Goal: Task Accomplishment & Management: Manage account settings

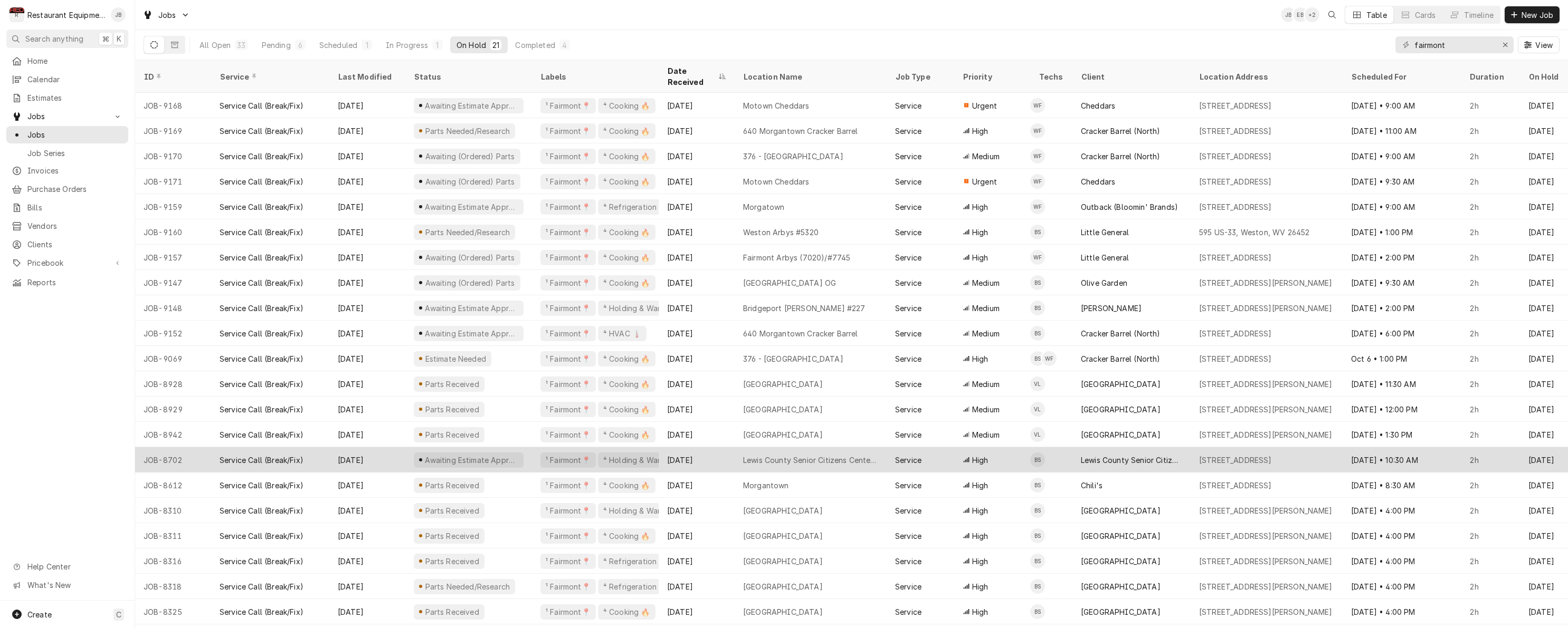
click at [1026, 449] on div "High" at bounding box center [992, 460] width 76 height 25
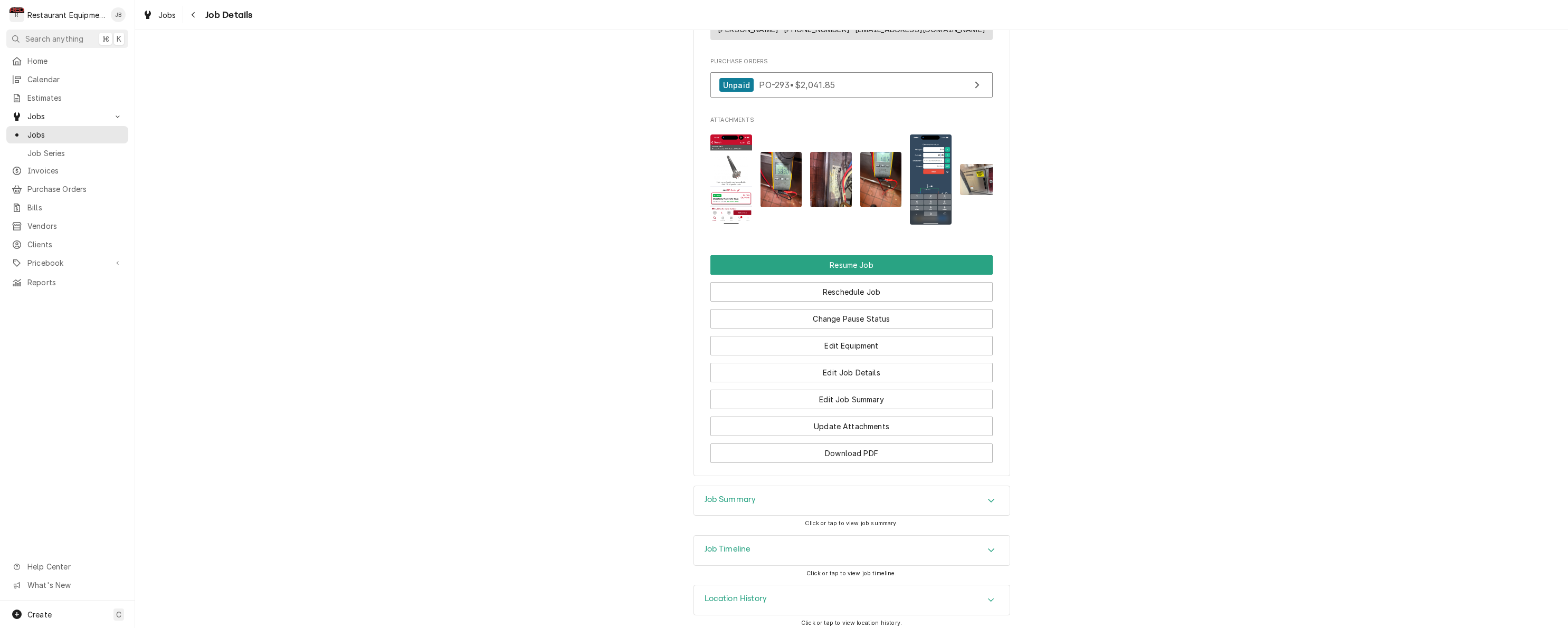
scroll to position [977, 0]
click at [775, 265] on button "Resume Job" at bounding box center [851, 266] width 282 height 19
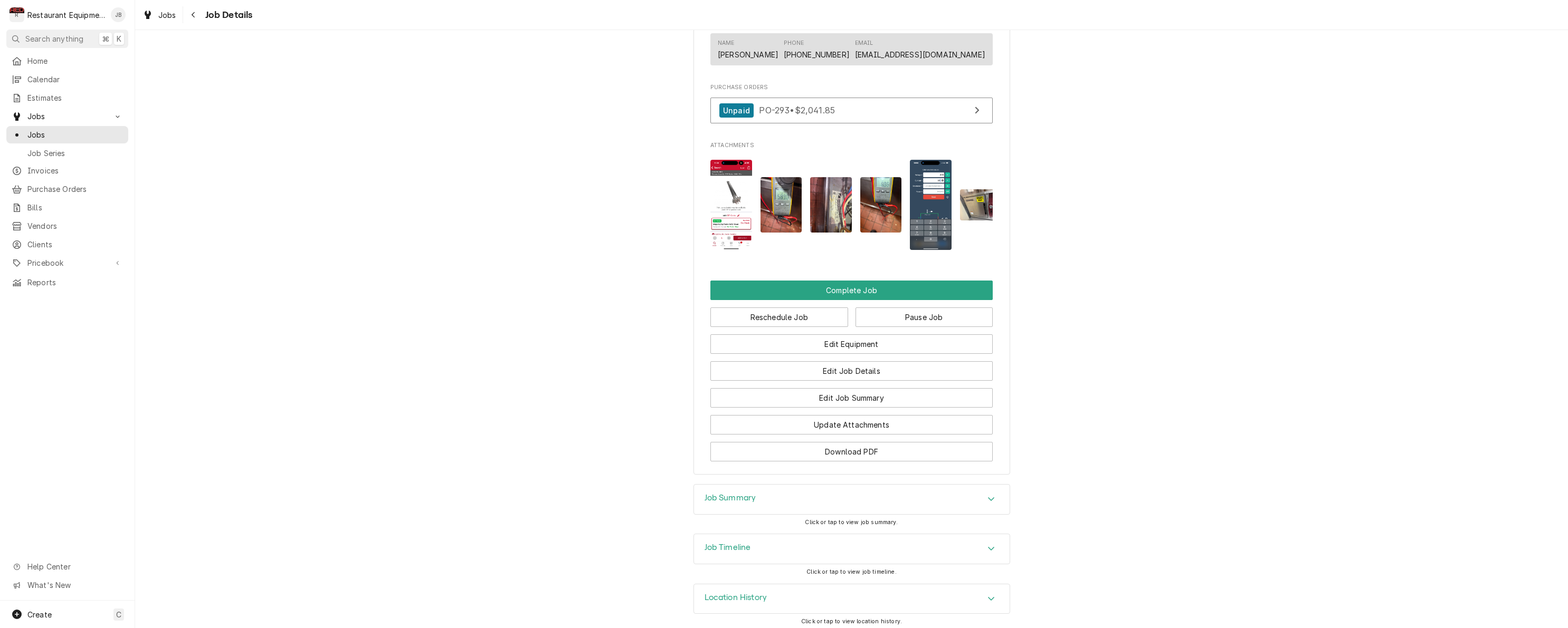
scroll to position [869, 0]
click at [807, 291] on button "Complete Job" at bounding box center [851, 291] width 282 height 19
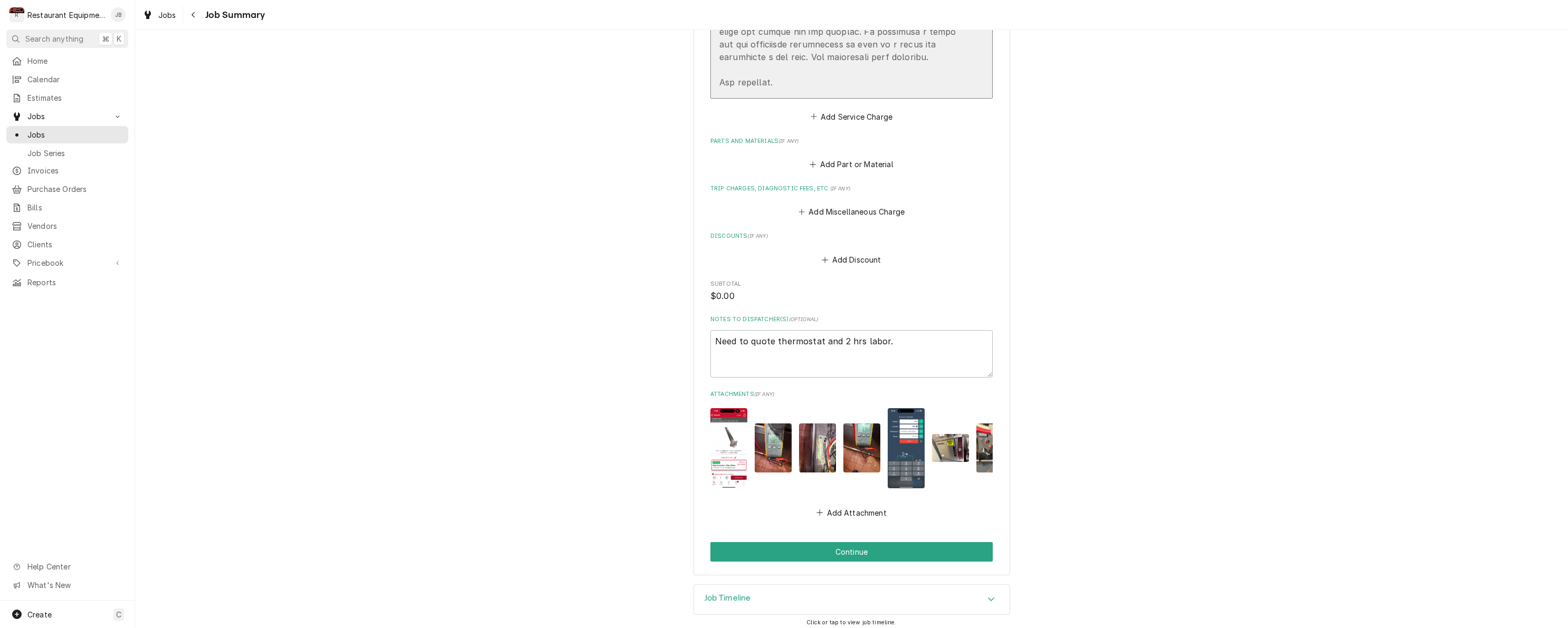
scroll to position [1016, 0]
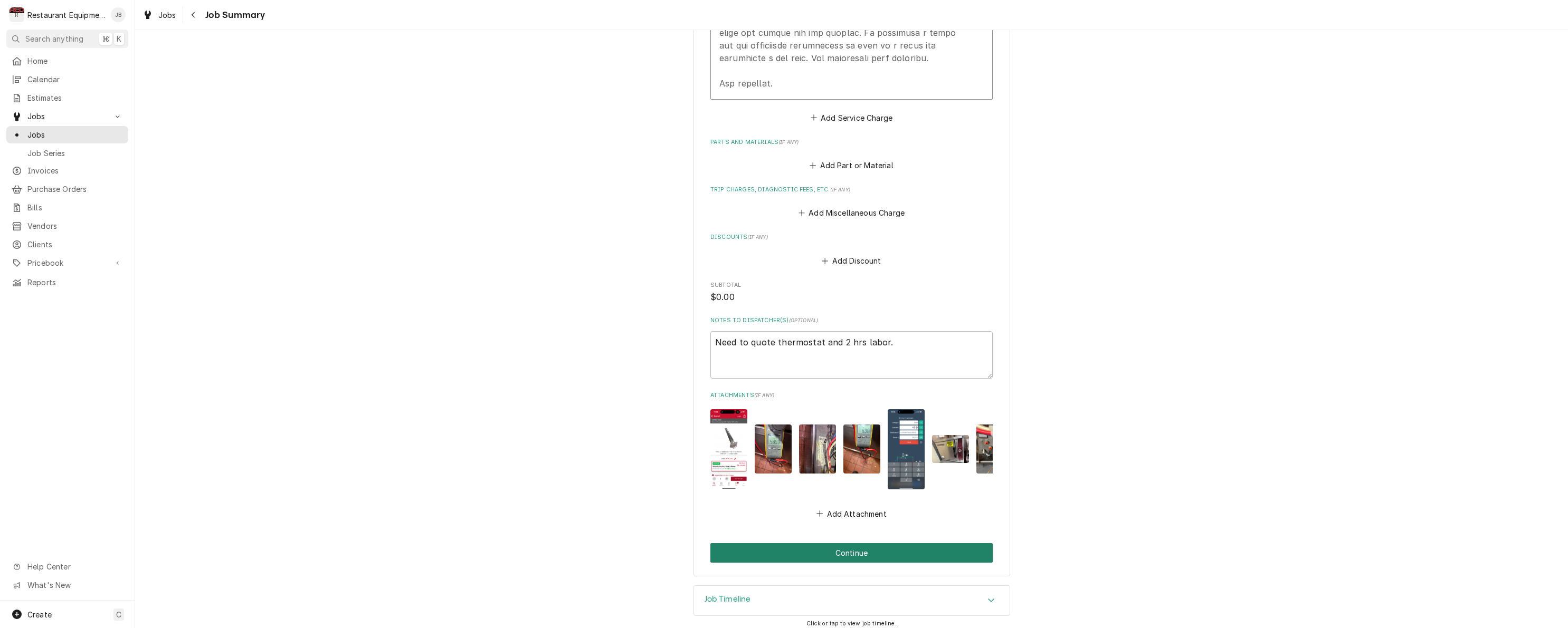
click at [810, 548] on button "Continue" at bounding box center [851, 552] width 282 height 19
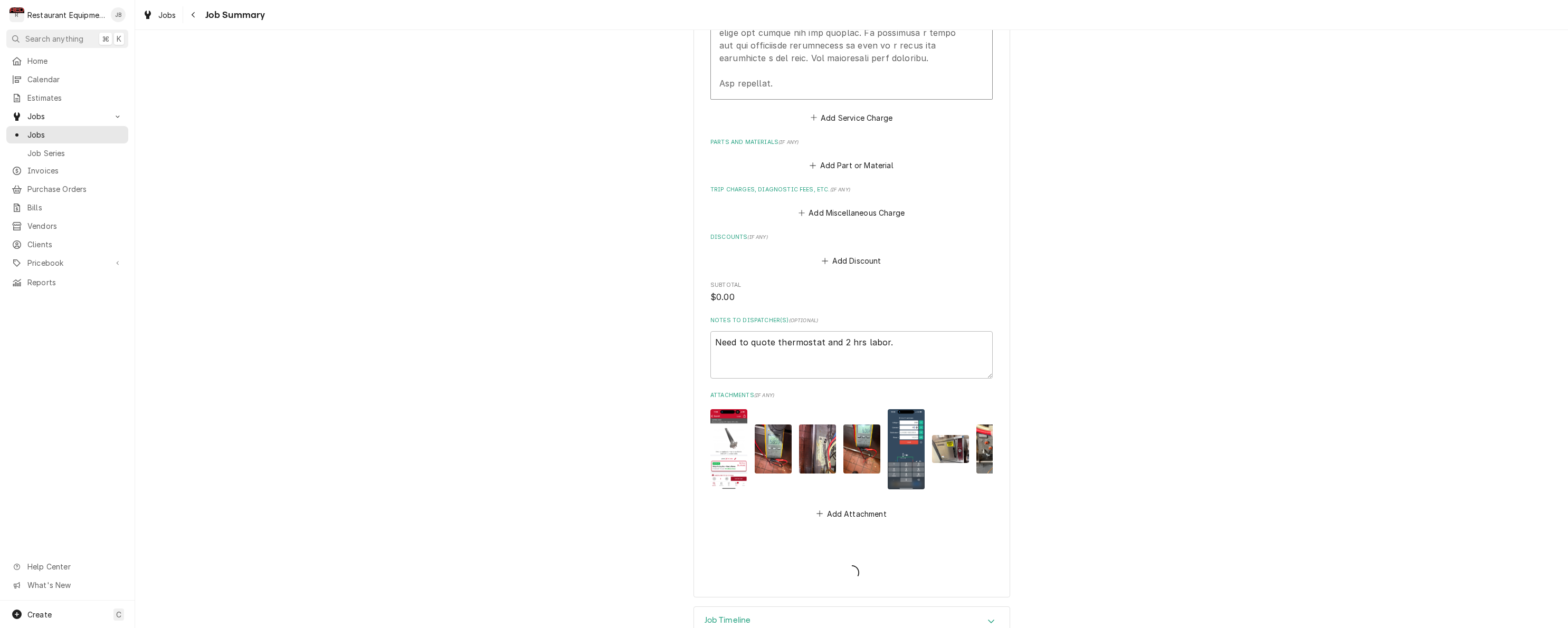
type textarea "x"
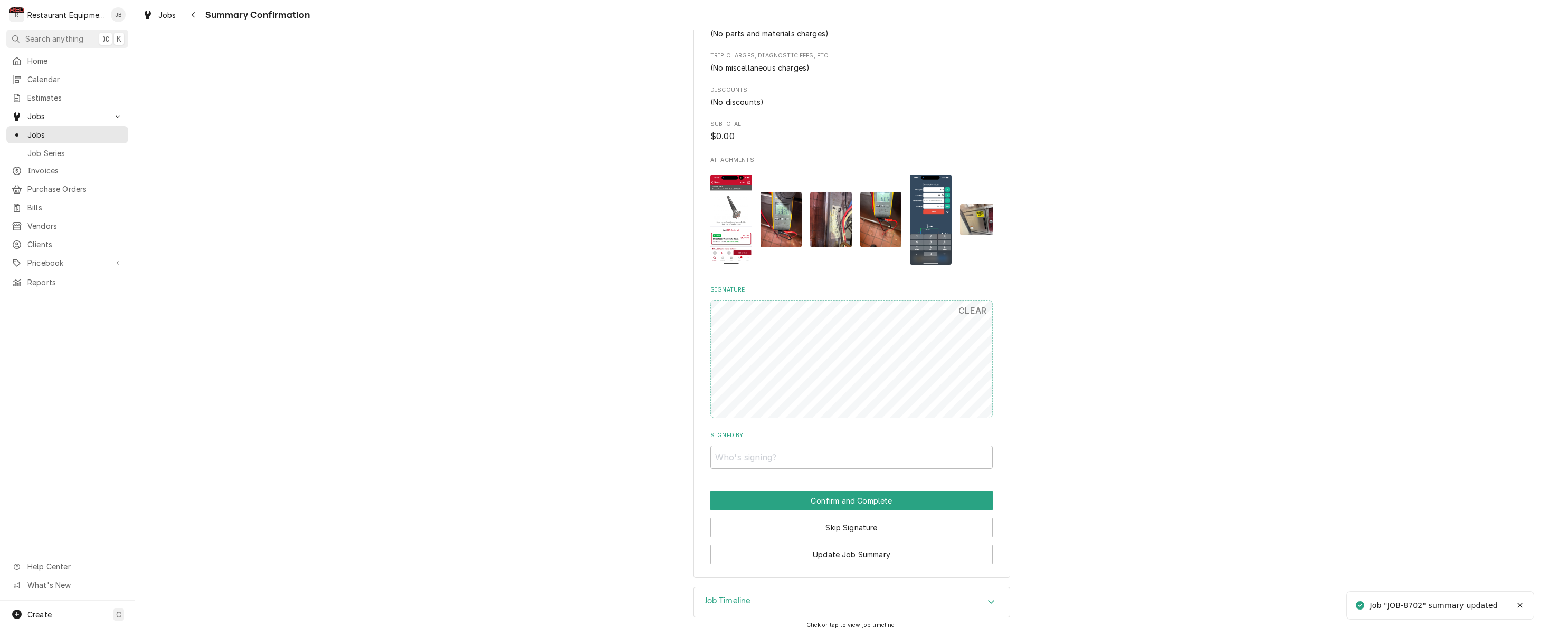
scroll to position [930, 0]
click at [798, 524] on button "Skip Signature" at bounding box center [851, 527] width 282 height 19
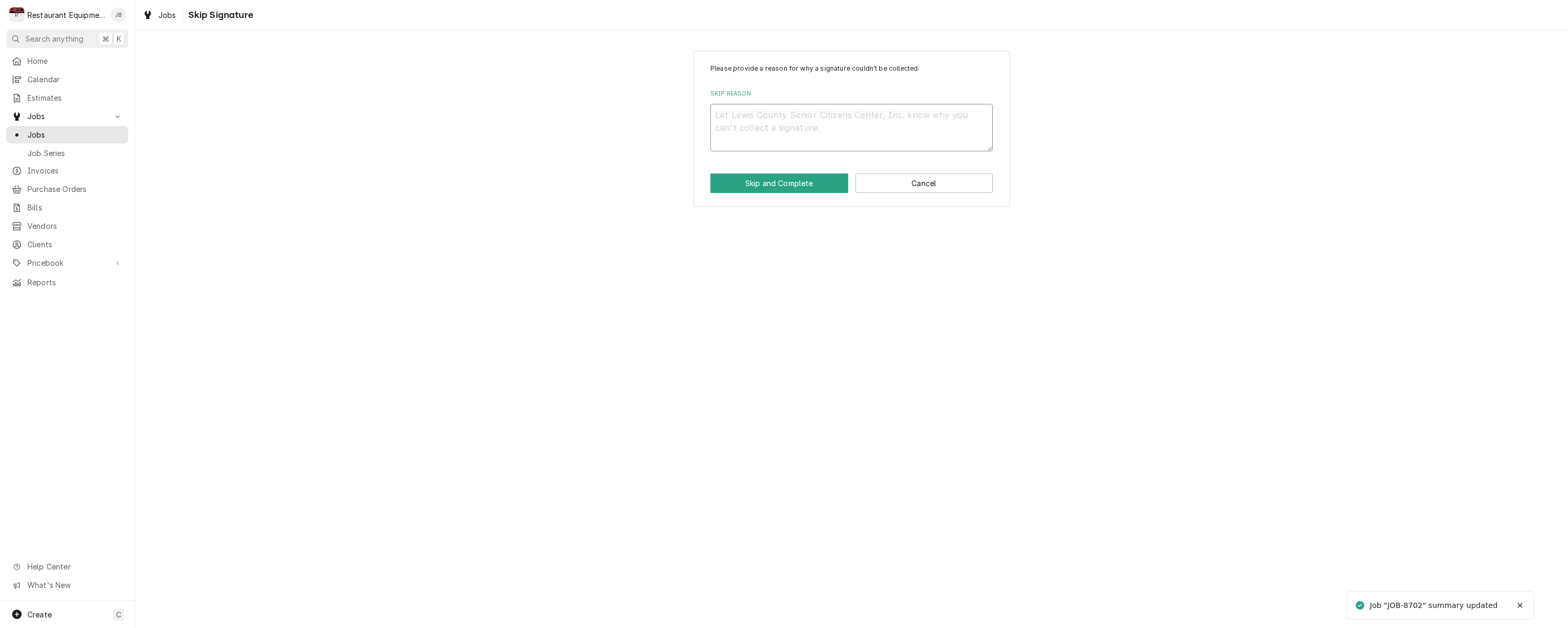
click at [734, 104] on textarea "Skip Reason" at bounding box center [851, 127] width 282 height 48
type textarea "x"
type textarea "b"
type textarea "x"
type textarea "bi"
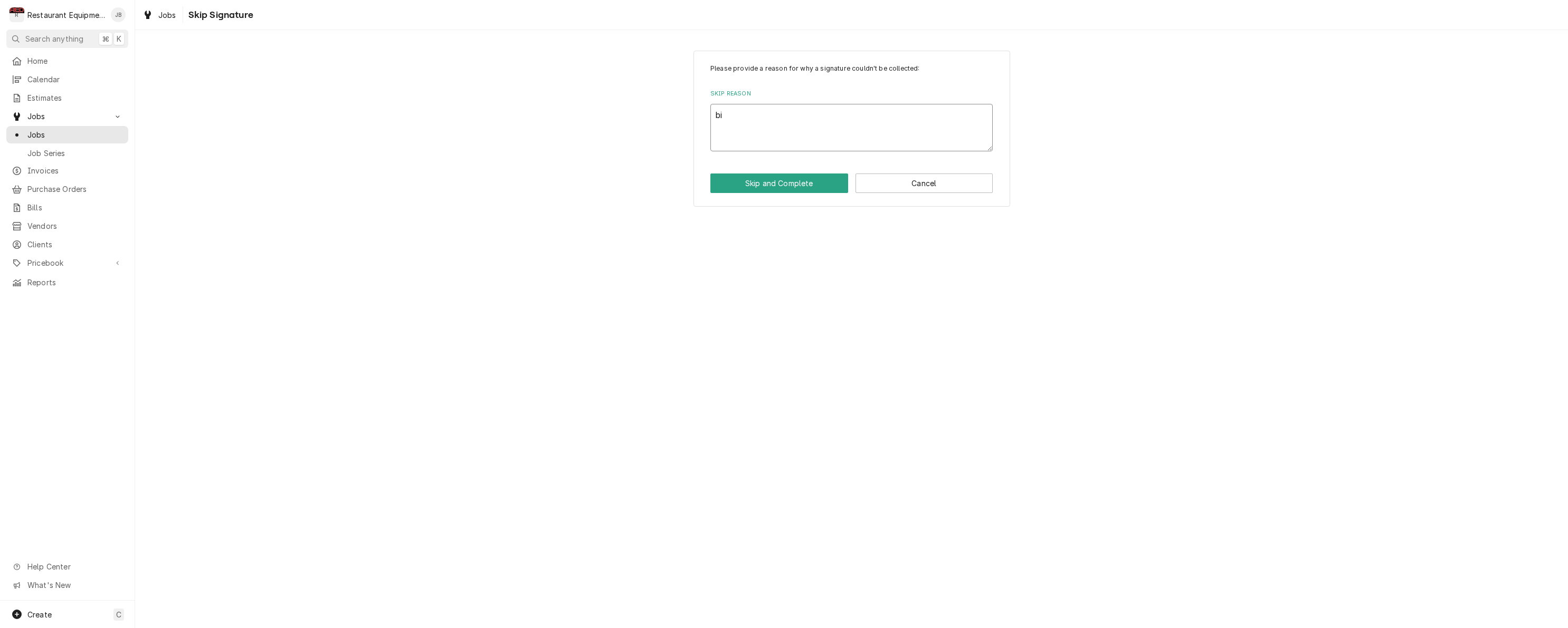
type textarea "x"
type textarea "bil"
type textarea "x"
type textarea "bill"
type textarea "x"
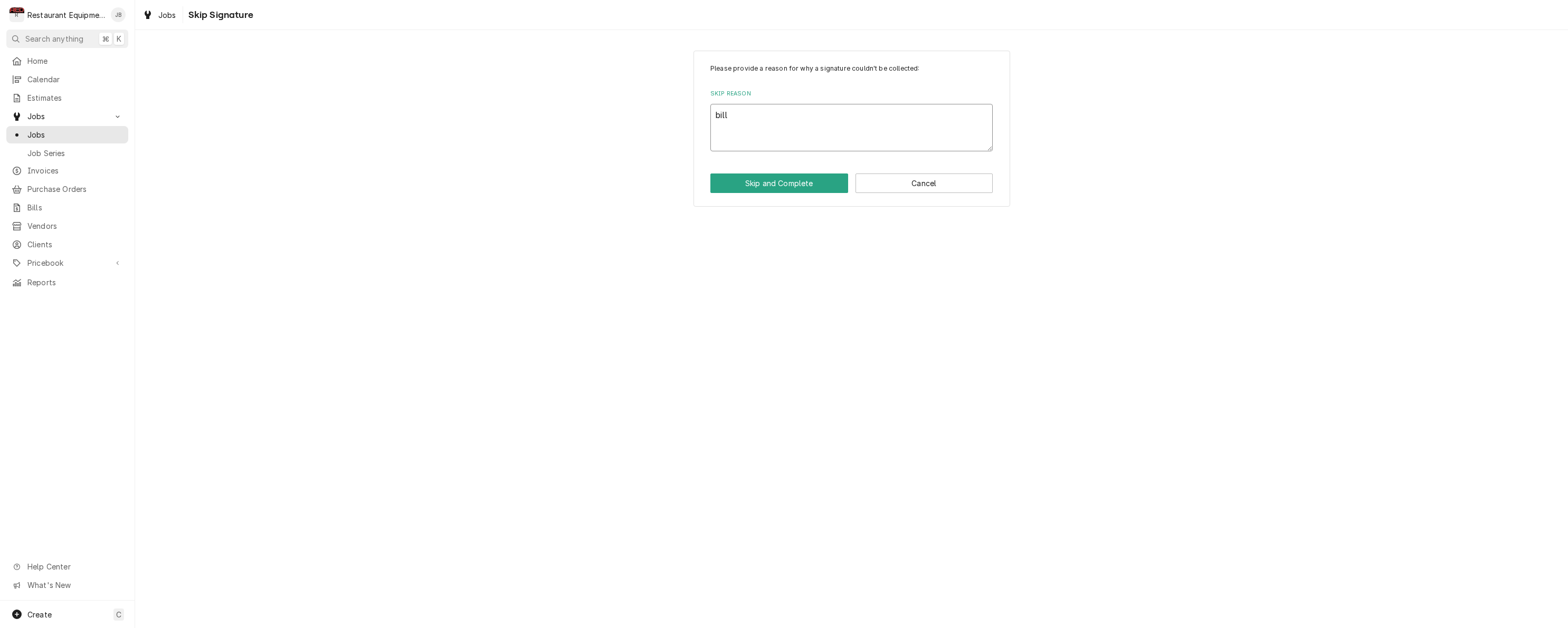
type textarea "billi"
type textarea "x"
type textarea "billin"
type textarea "x"
type textarea "billing"
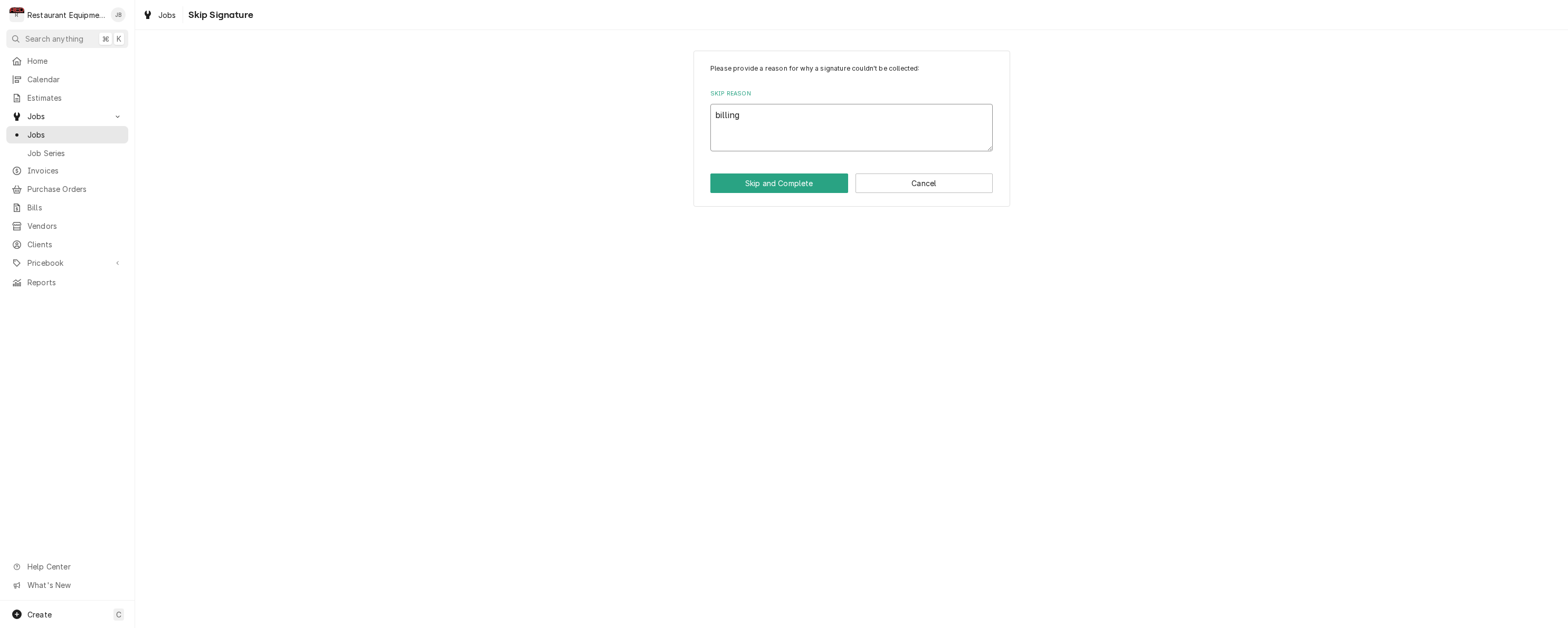
type textarea "x"
type textarea "billing"
type textarea "x"
type textarea "billing"
type textarea "x"
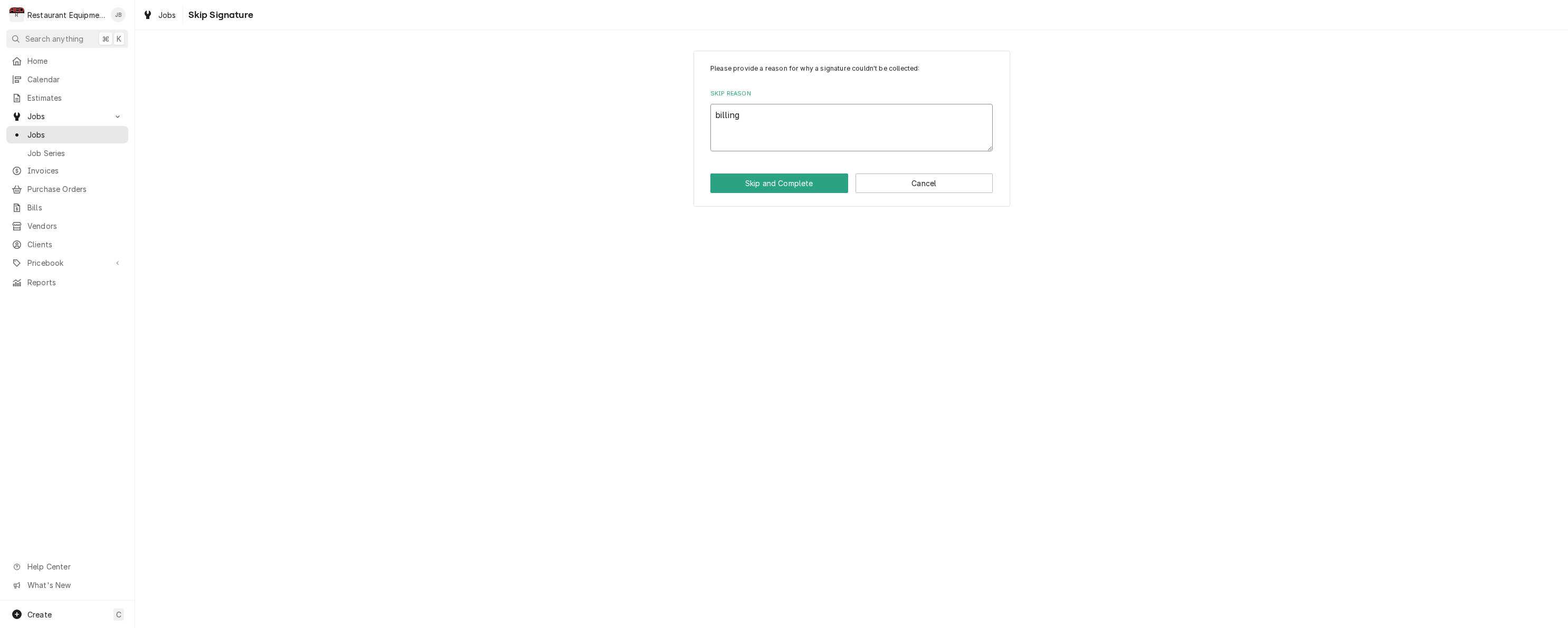
type textarea "billin"
type textarea "x"
type textarea "billi"
type textarea "x"
type textarea "bill"
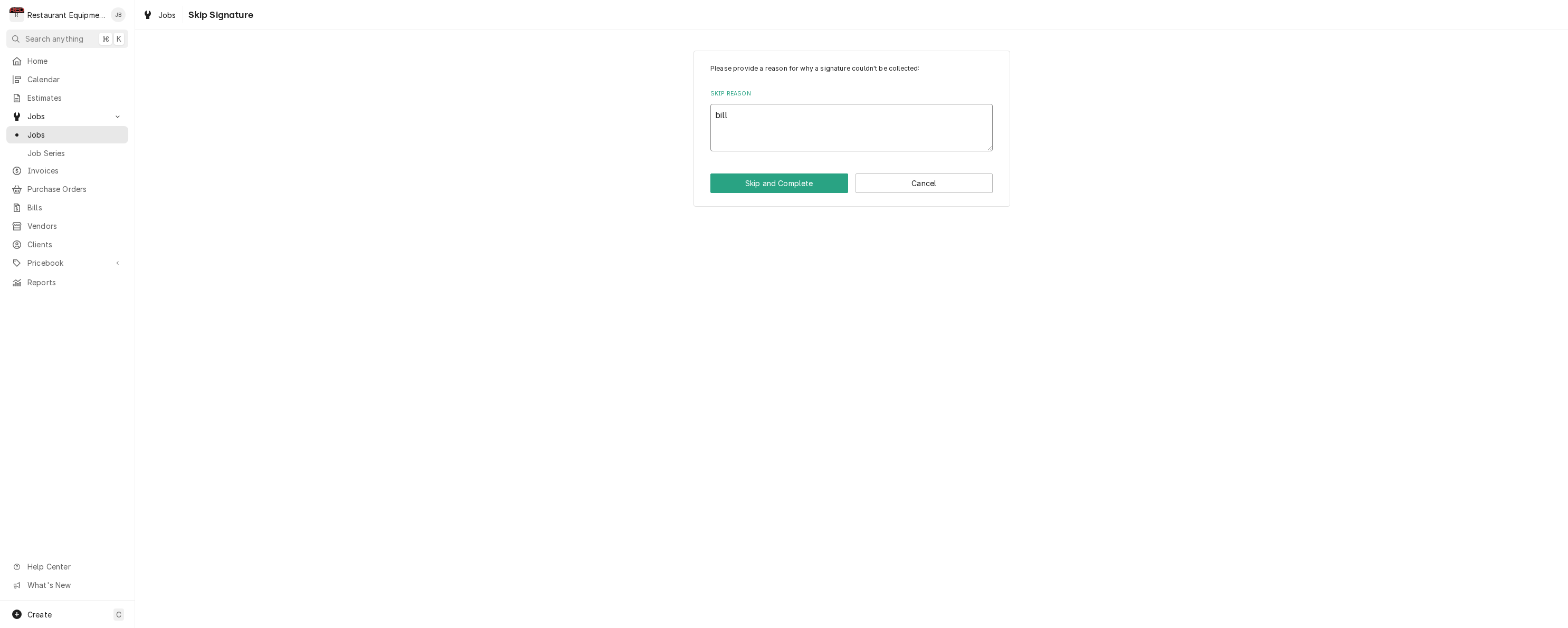
type textarea "x"
type textarea "bil"
type textarea "x"
type textarea "bi"
type textarea "x"
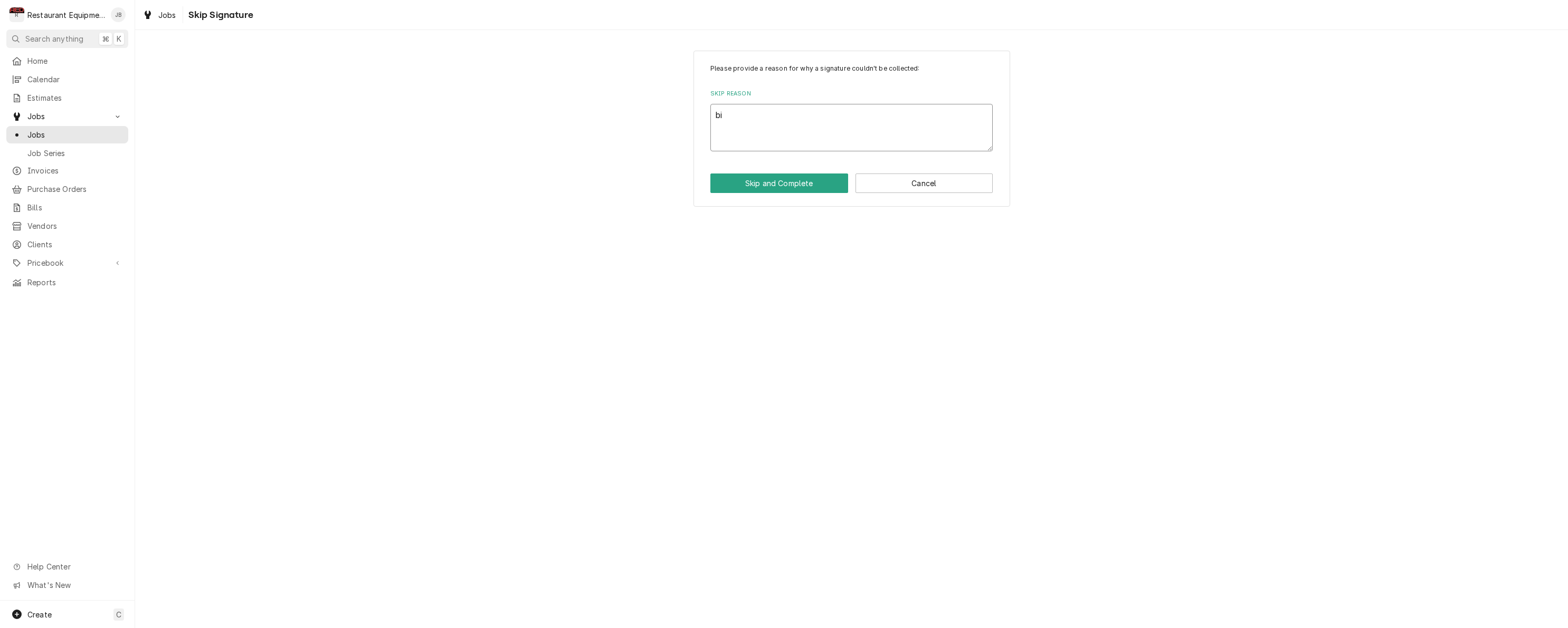
type textarea "b"
type textarea "x"
type textarea "B"
type textarea "x"
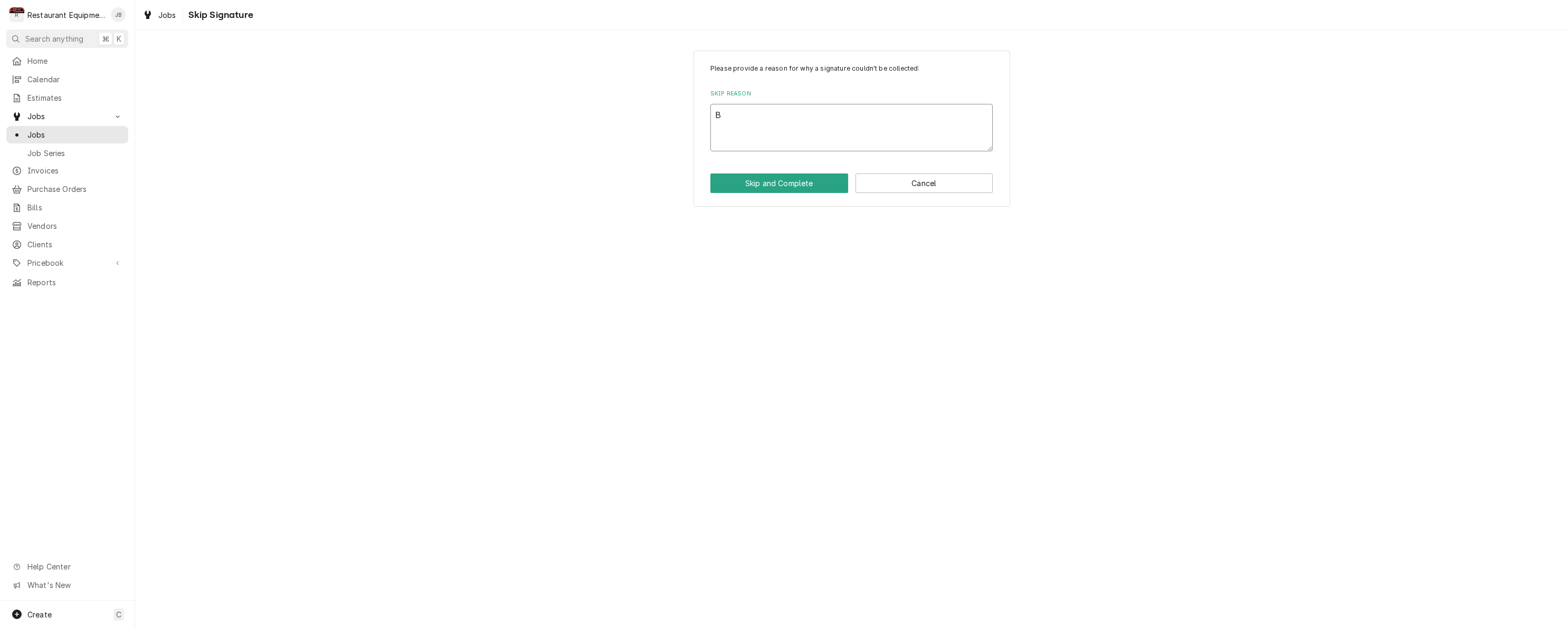
type textarea "Bi"
type textarea "x"
type textarea "Bil"
type textarea "x"
type textarea "Bill"
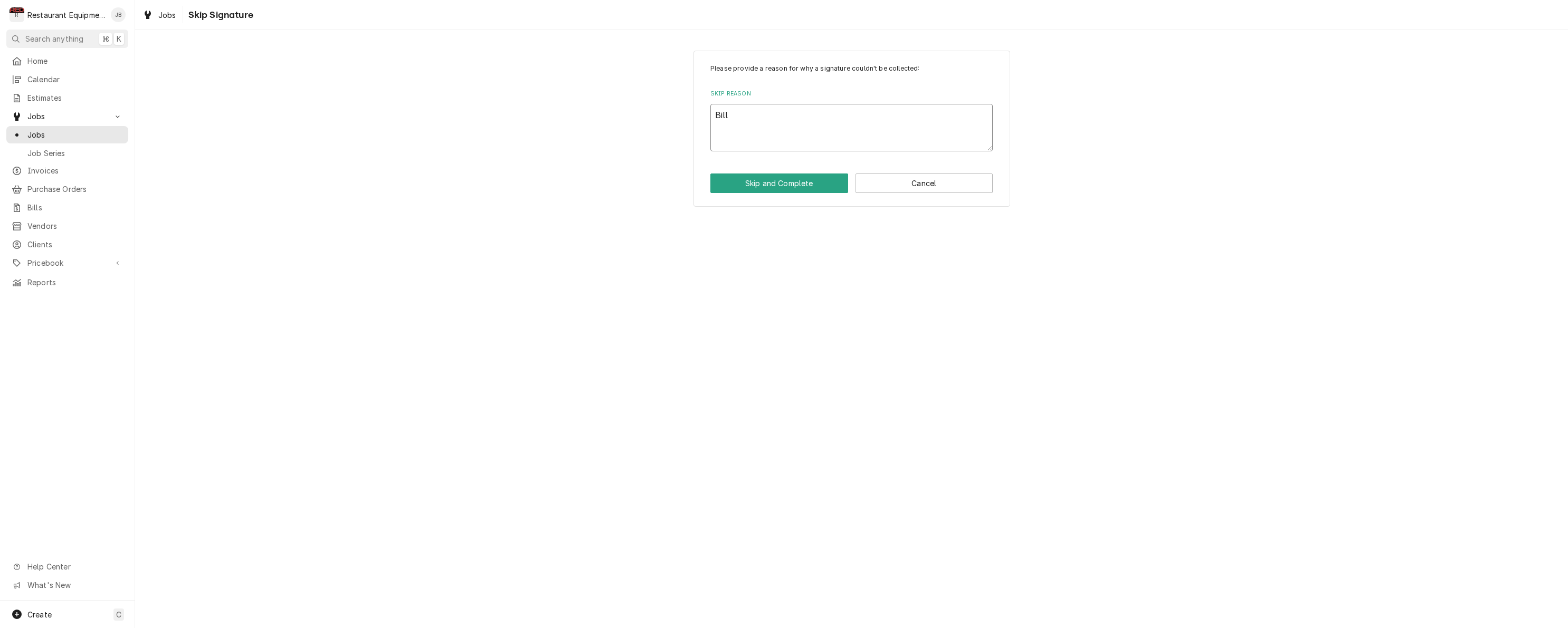
type textarea "x"
type textarea "Billi"
type textarea "x"
type textarea "Billin"
type textarea "x"
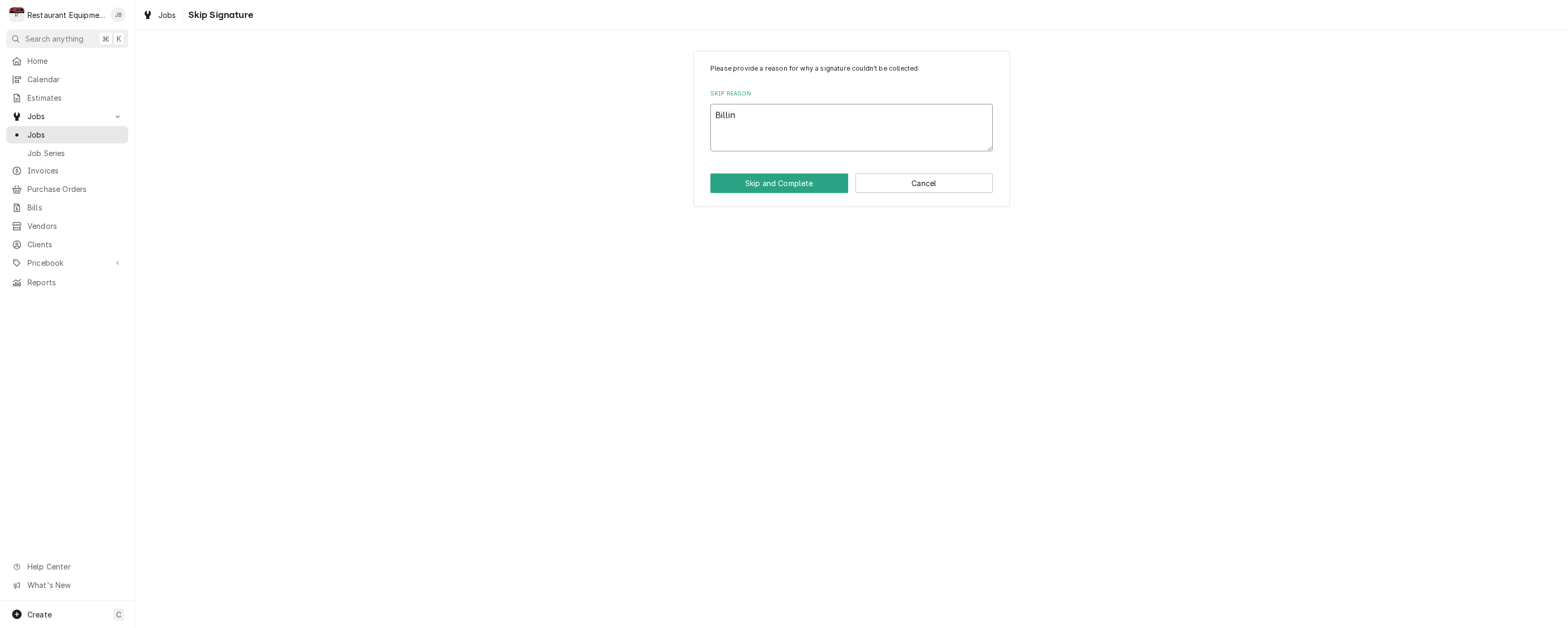
type textarea "Billing"
type textarea "x"
type textarea "Billing"
type textarea "x"
type textarea "Billing o"
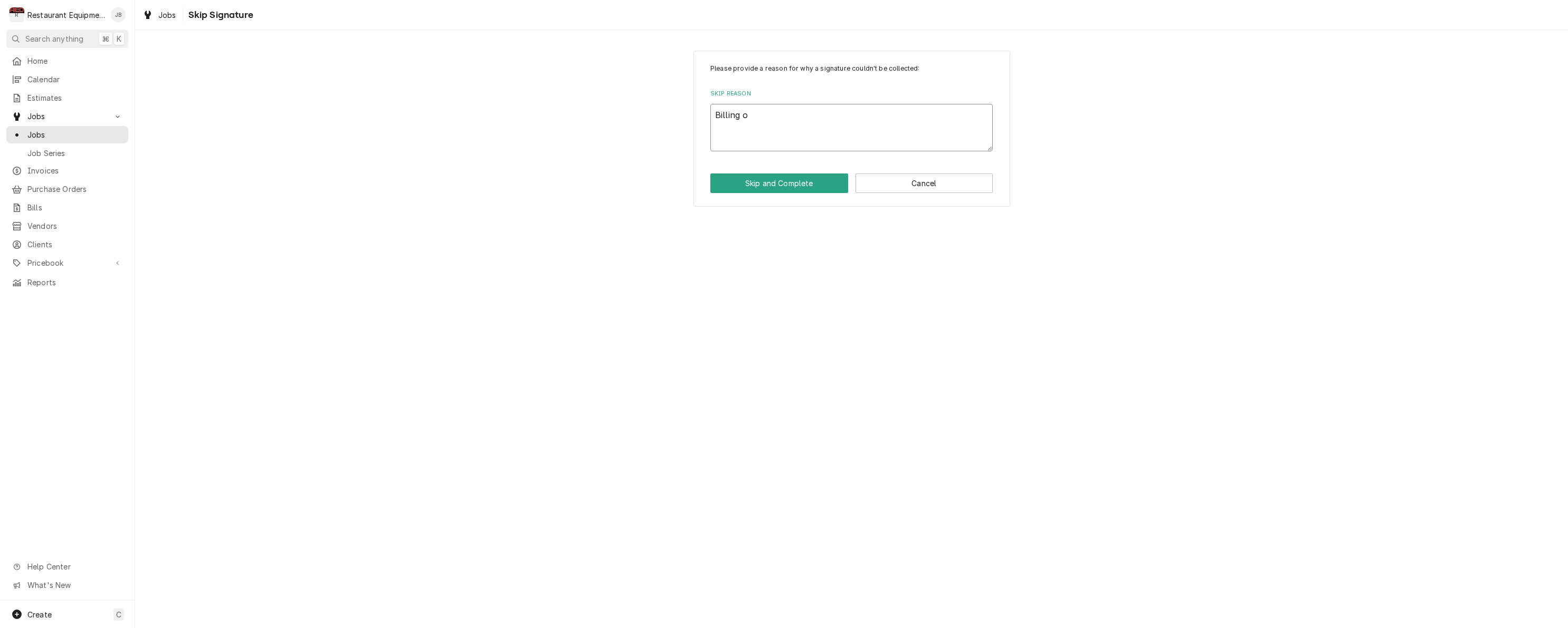
type textarea "x"
type textarea "Billing ou"
type textarea "x"
type textarea "Billing out"
type textarea "x"
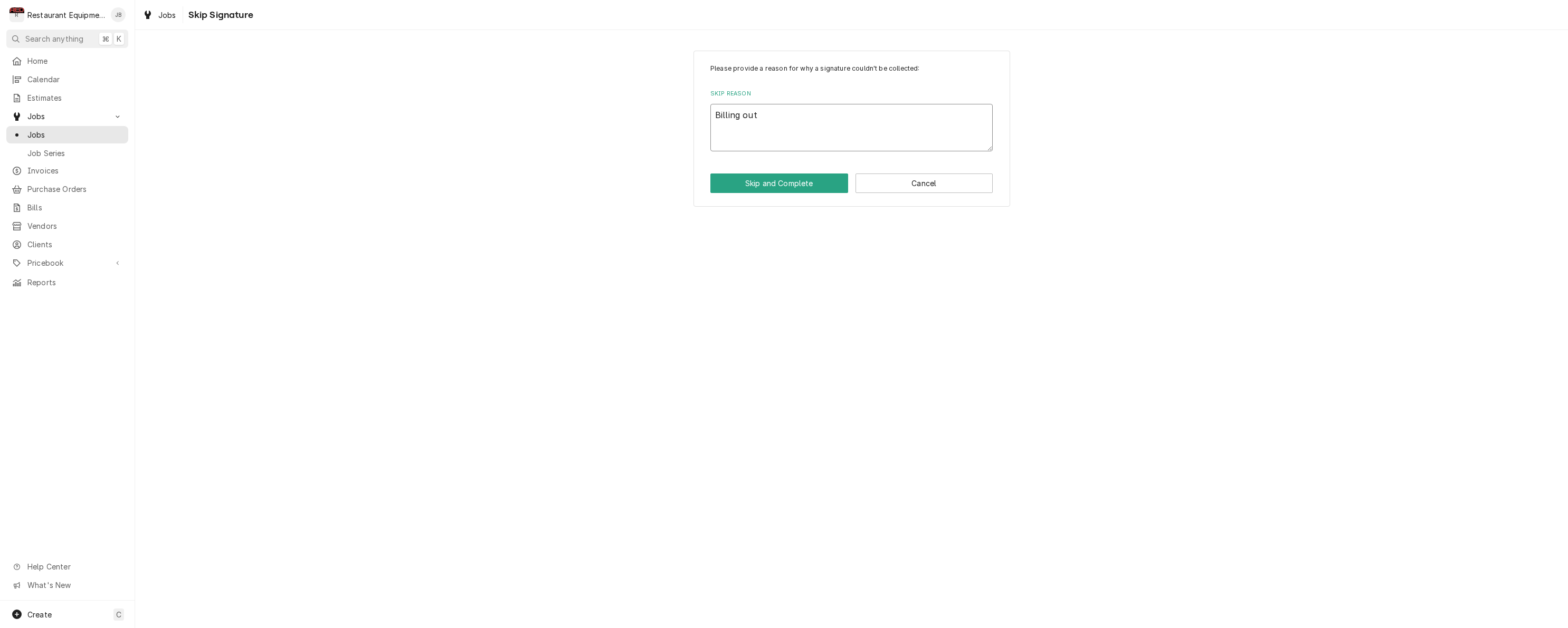
type textarea "Billing out"
type textarea "x"
type textarea "Billing out d"
type textarea "x"
type textarea "Billing out di"
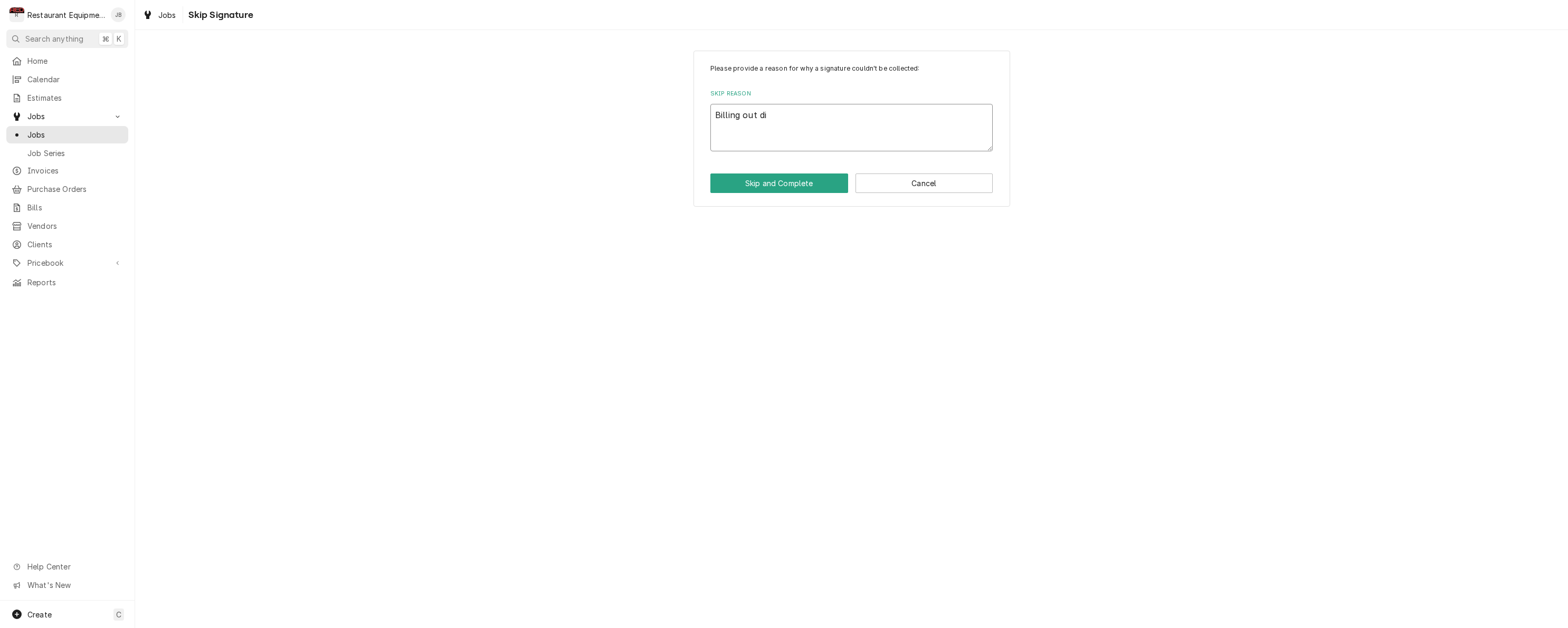
type textarea "x"
type textarea "Billing out dia"
type textarea "x"
type textarea "Billing out diag"
type textarea "x"
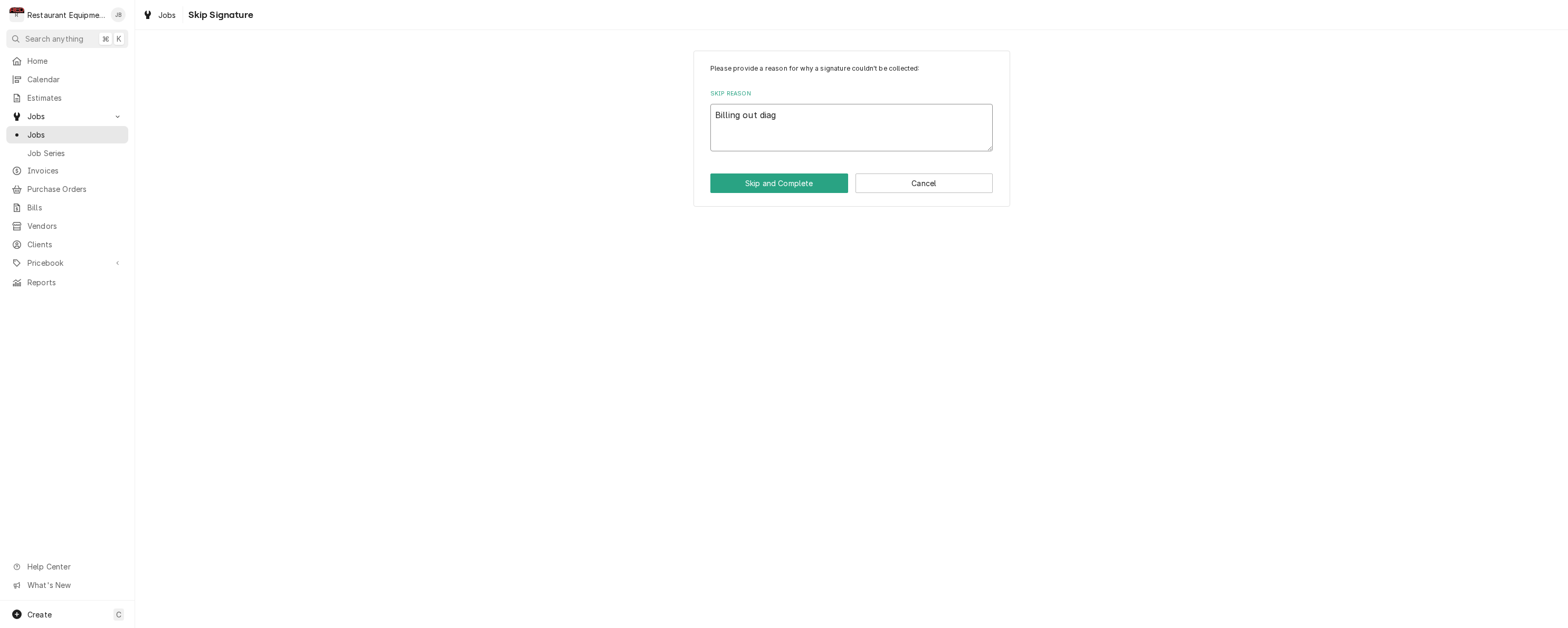
type textarea "Billing out diagn"
type textarea "x"
type textarea "Billing out diagno"
type textarea "x"
type textarea "Billing out diagnos"
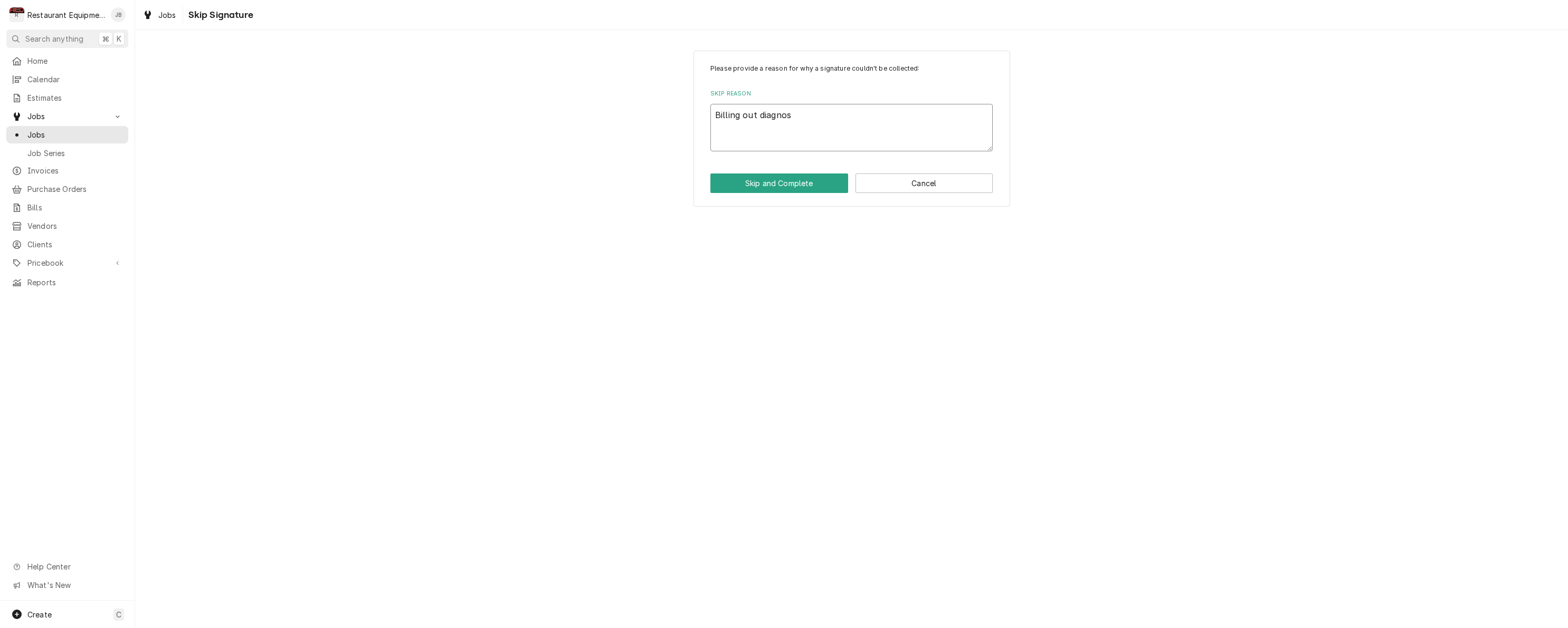
type textarea "x"
type textarea "Billing out diagnosi"
type textarea "x"
type textarea "Billing out diagnosis"
type textarea "x"
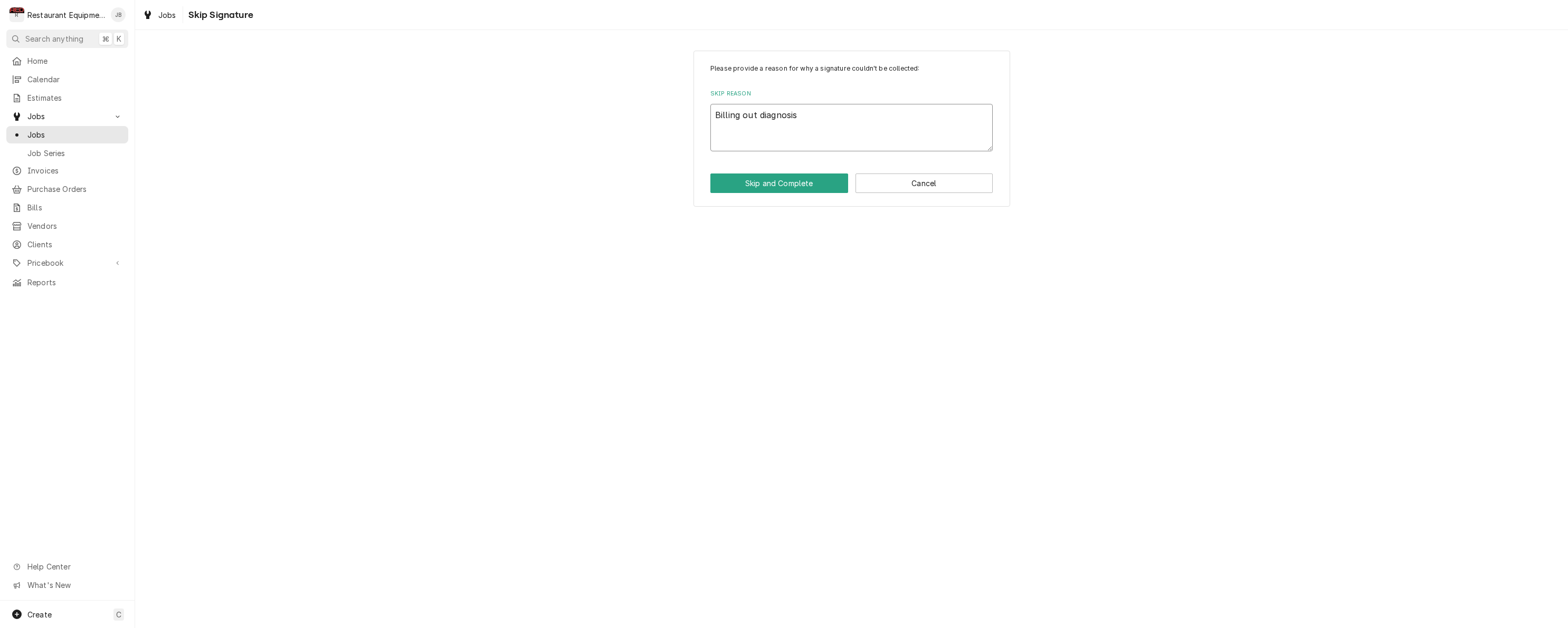
type textarea "Billing out diagnosis."
type textarea "x"
type textarea "Billing out diagnosis."
click at [772, 182] on button "Skip and Complete" at bounding box center [779, 183] width 138 height 19
type textarea "x"
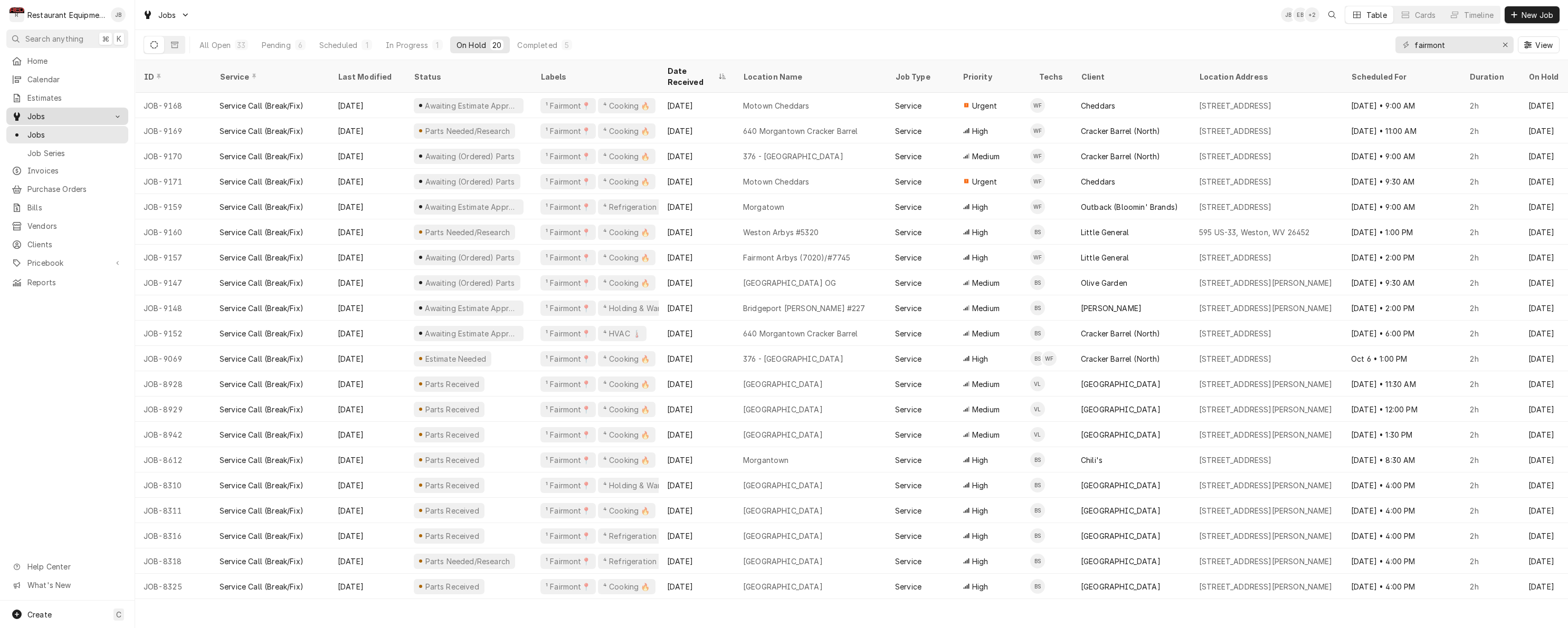
click at [25, 111] on div "Jobs" at bounding box center [59, 116] width 96 height 11
click at [50, 89] on link "Estimates" at bounding box center [67, 97] width 122 height 17
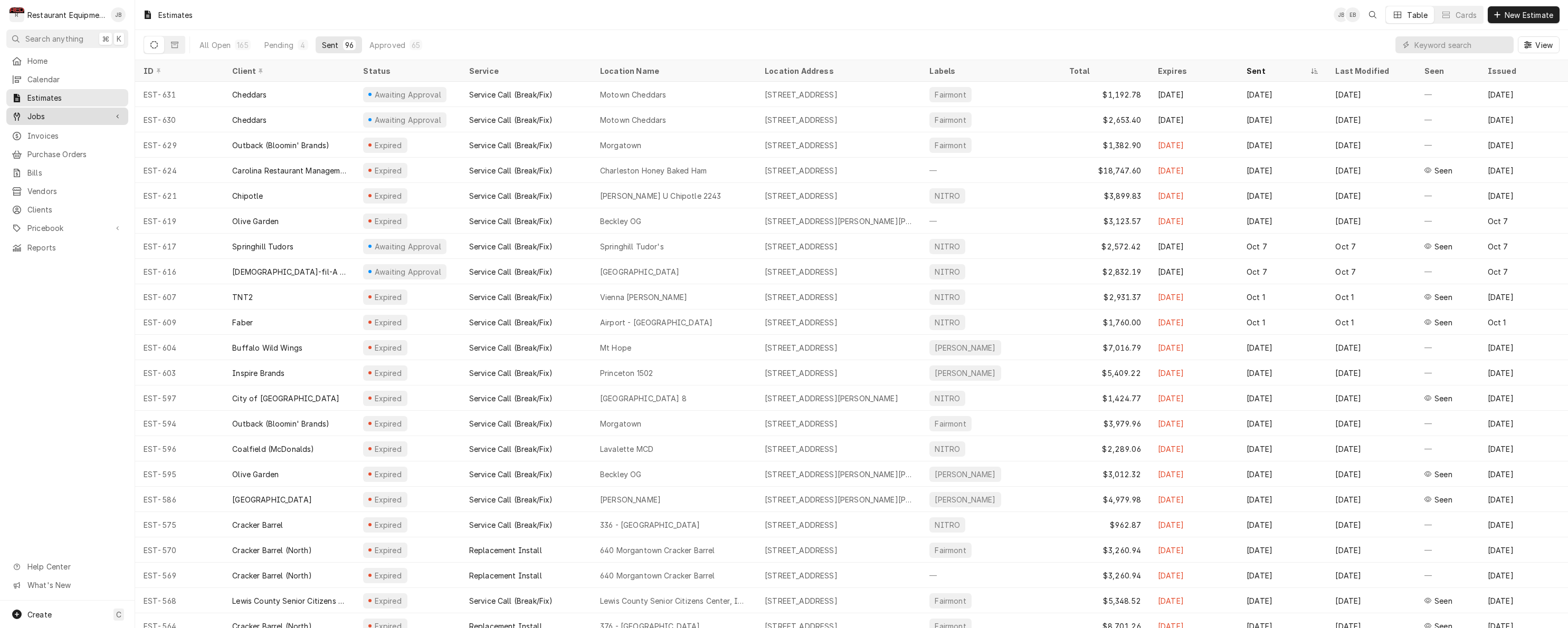
click at [55, 112] on span "Jobs" at bounding box center [67, 116] width 80 height 11
click at [48, 129] on span "Jobs" at bounding box center [75, 135] width 96 height 11
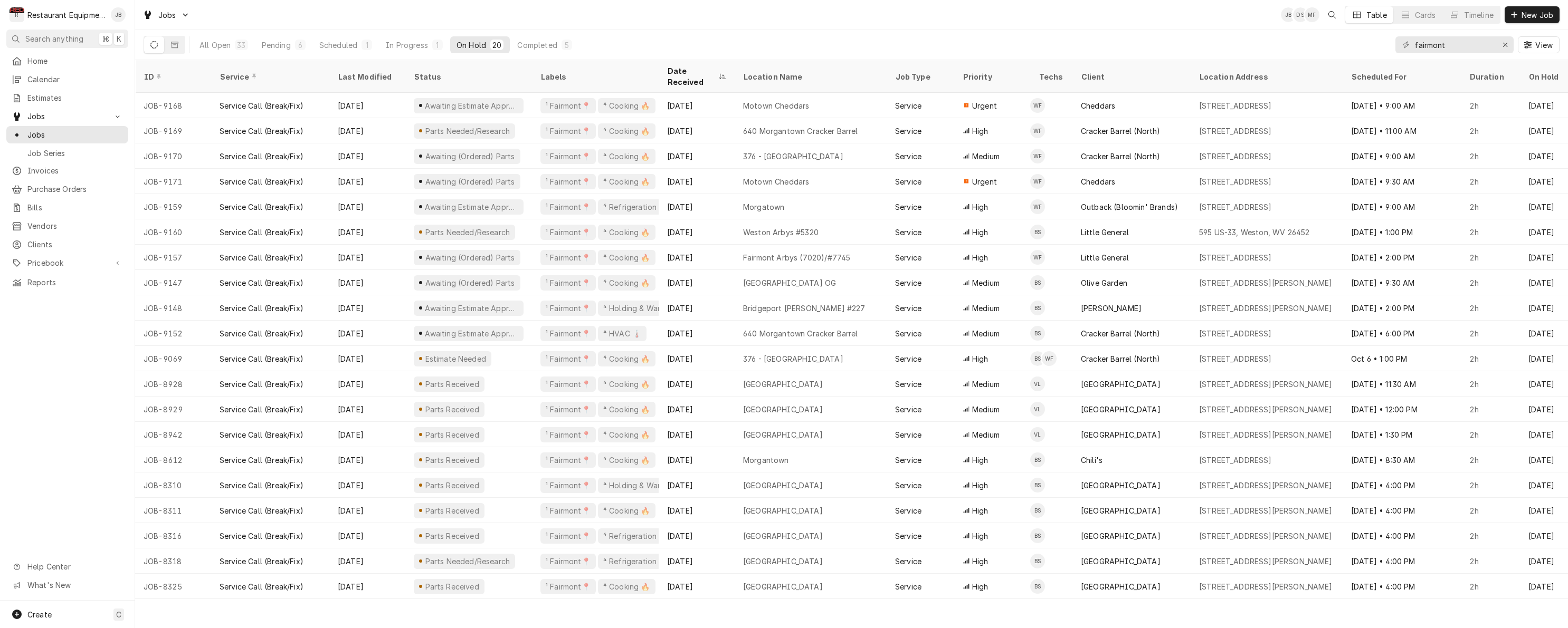
drag, startPoint x: 881, startPoint y: 605, endPoint x: 947, endPoint y: 658, distance: 84.6
click at [947, 628] on html "R Restaurant Equipment Diagnostics JB Search anything ⌘ K Home Calendar Estimat…" at bounding box center [784, 314] width 1568 height 628
click at [80, 132] on span "Jobs" at bounding box center [75, 135] width 96 height 11
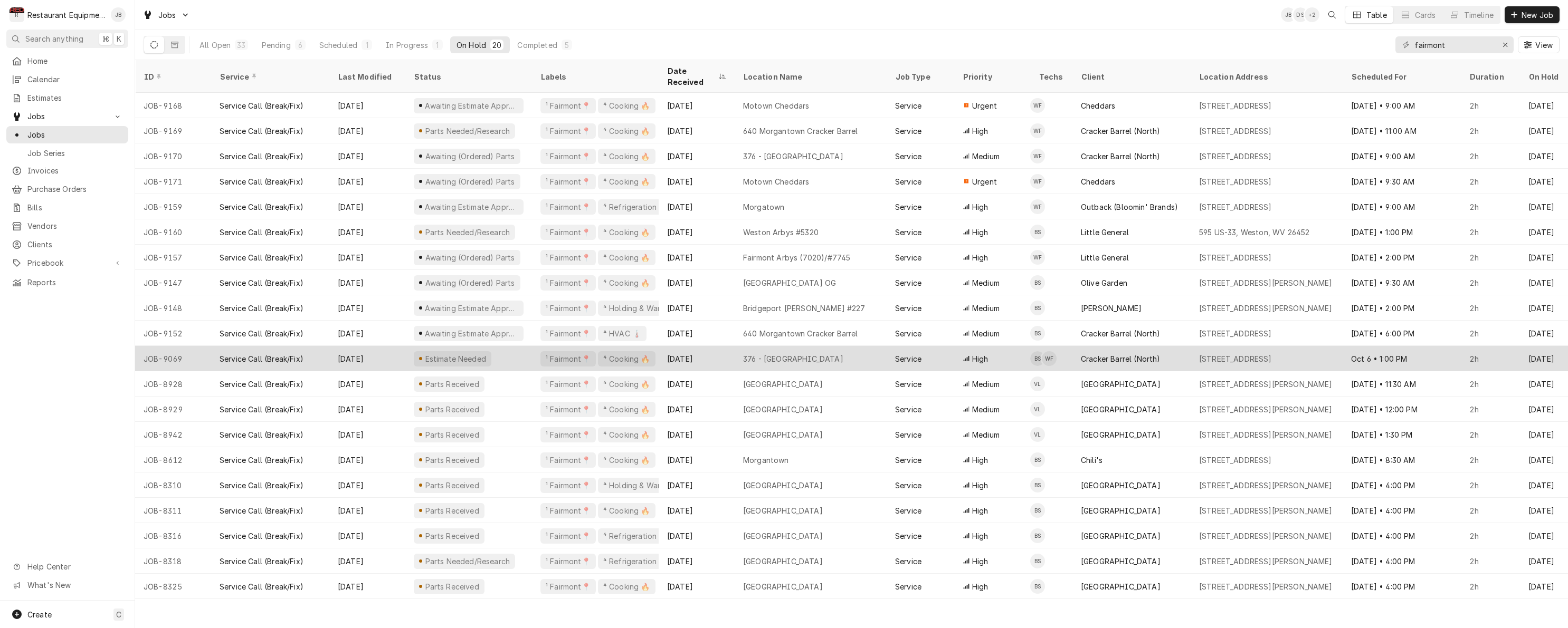
click at [830, 346] on div "376 - [GEOGRAPHIC_DATA]" at bounding box center [810, 358] width 152 height 25
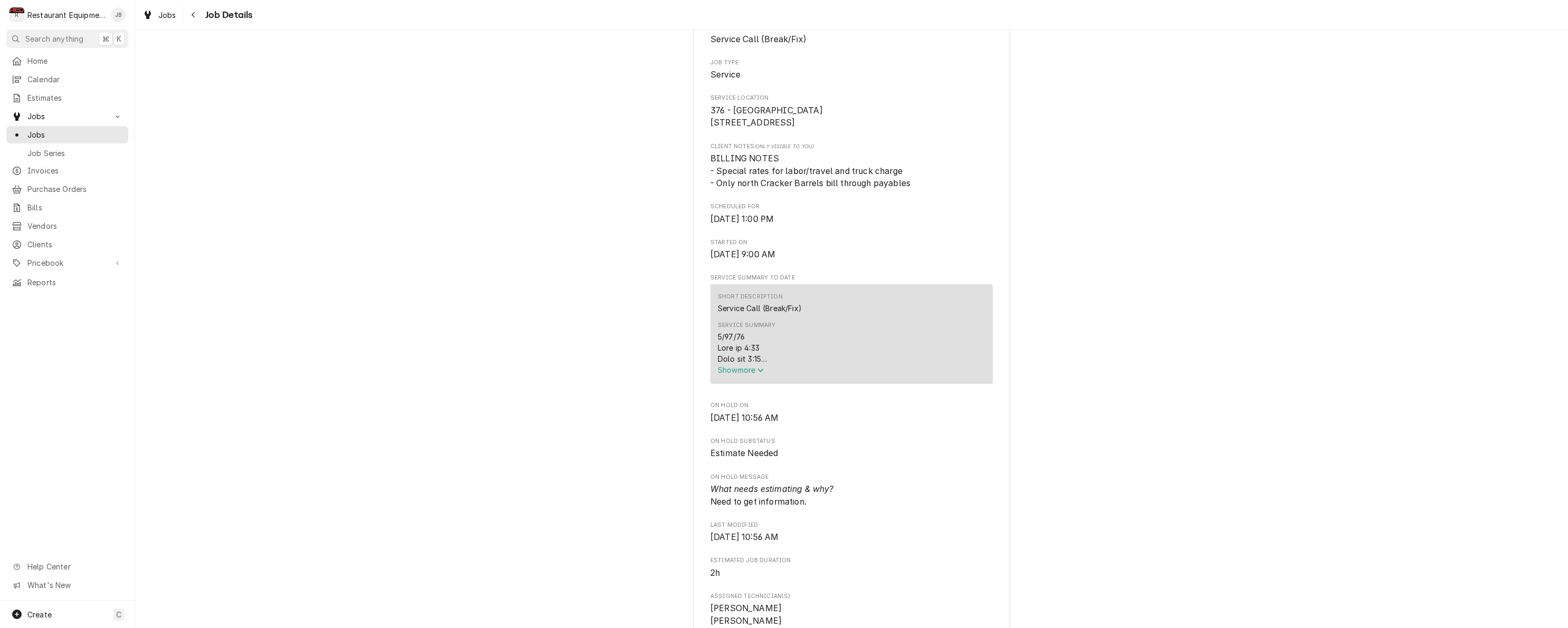
scroll to position [200, 0]
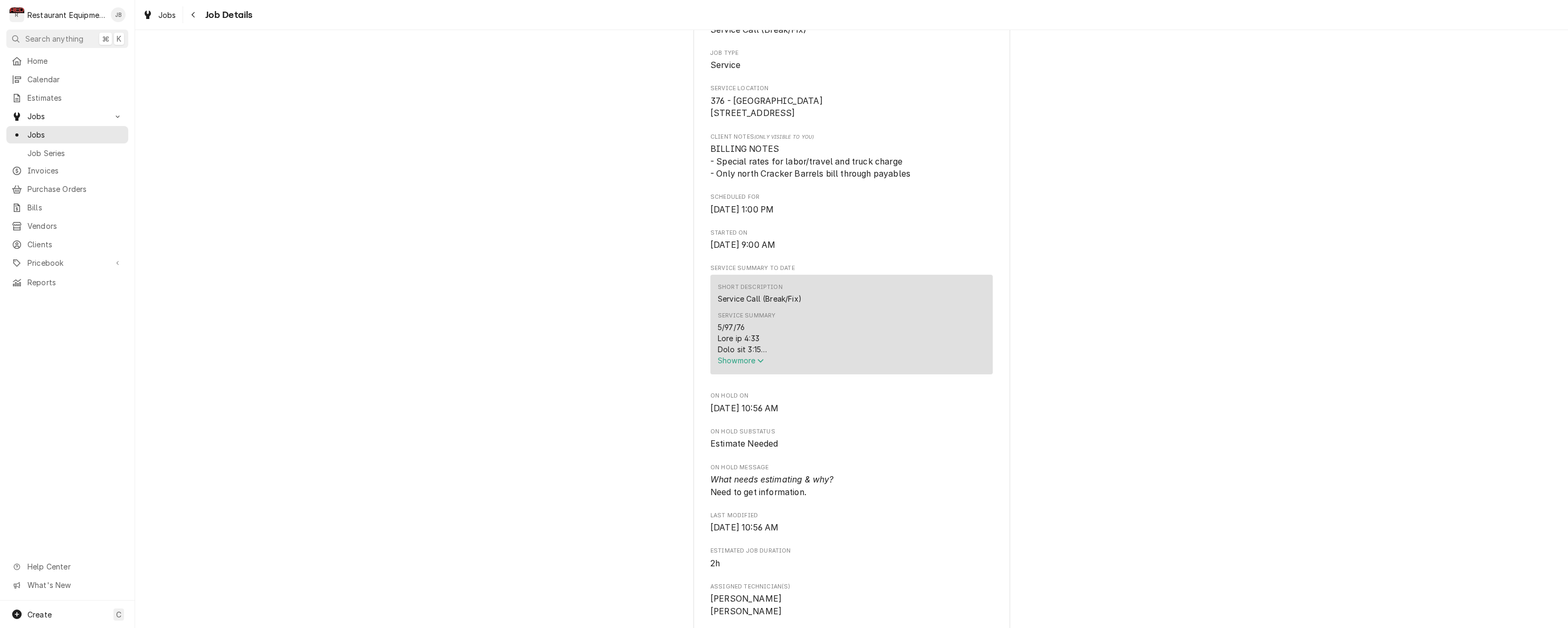
click at [733, 365] on span "Show more" at bounding box center [742, 361] width 47 height 9
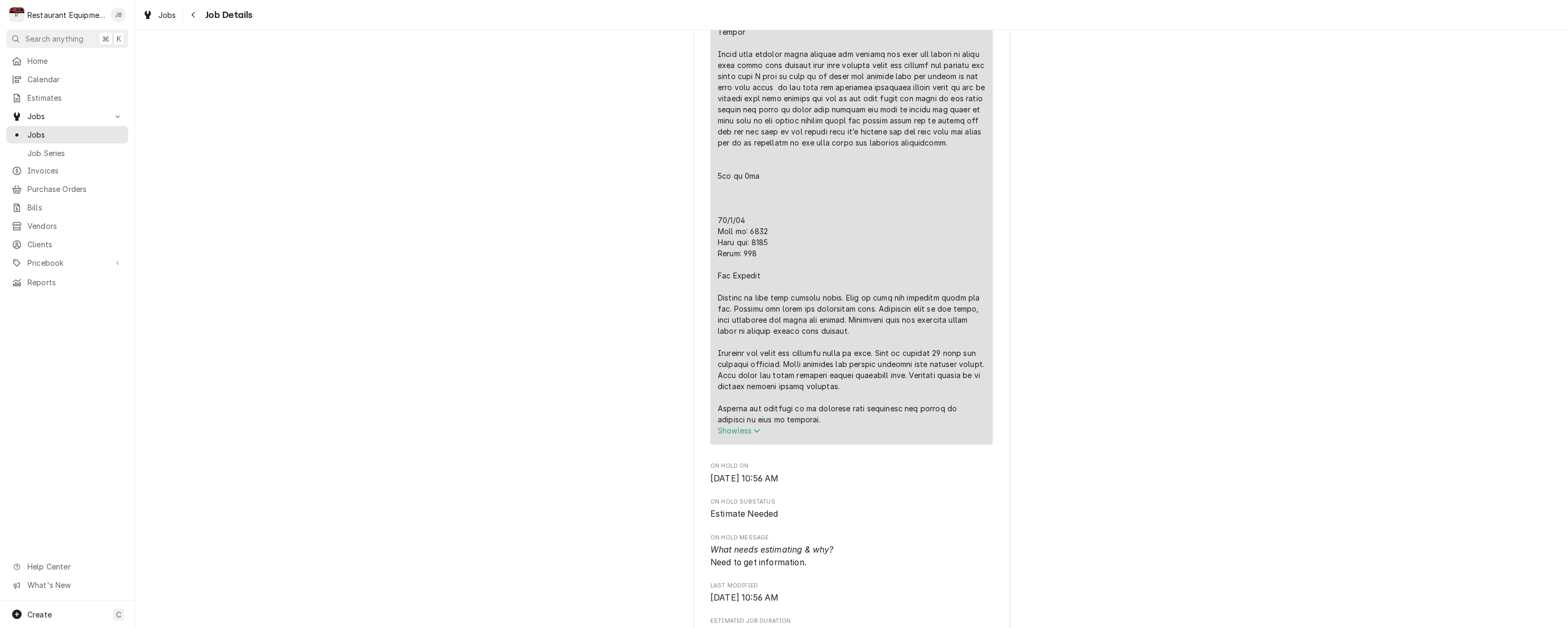
scroll to position [589, 0]
click at [202, 17] on span "Job Details" at bounding box center [227, 15] width 51 height 14
click at [196, 16] on div "Navigate back" at bounding box center [194, 15] width 11 height 11
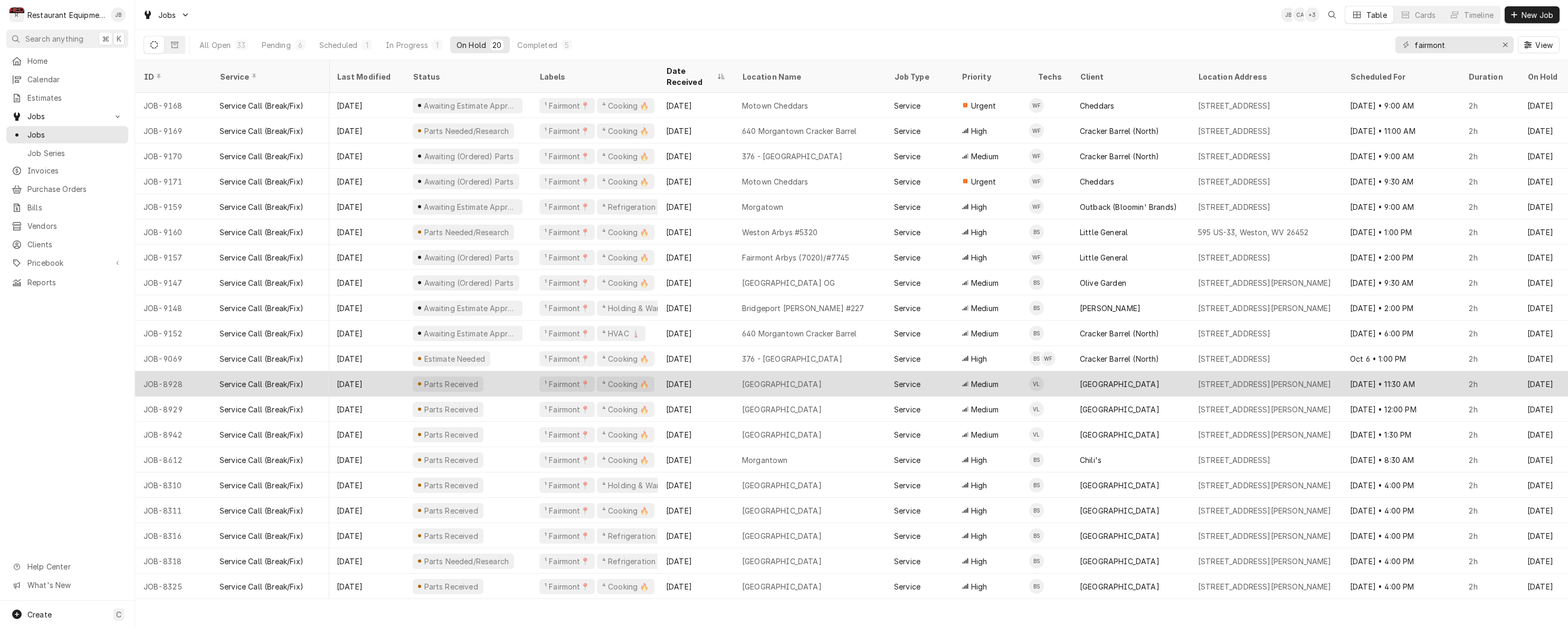
scroll to position [0, 2]
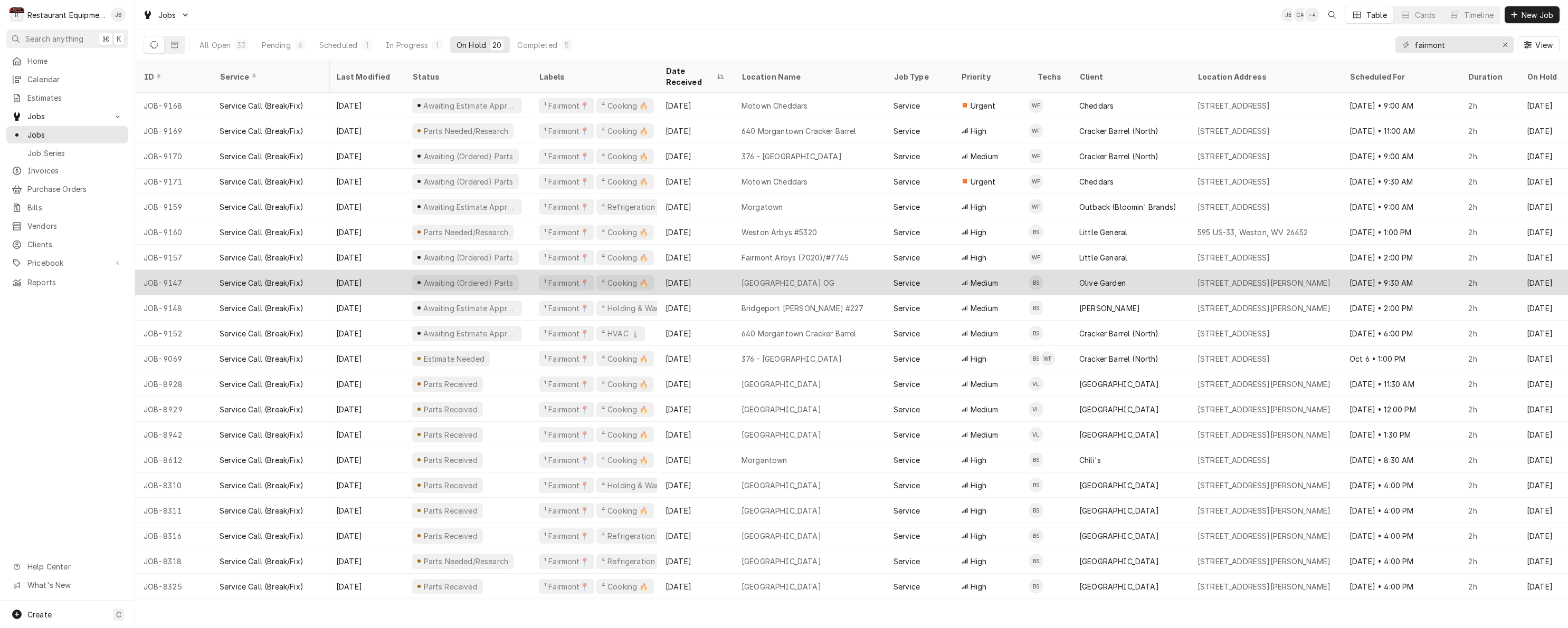
click at [718, 273] on div "[DATE]" at bounding box center [695, 283] width 76 height 25
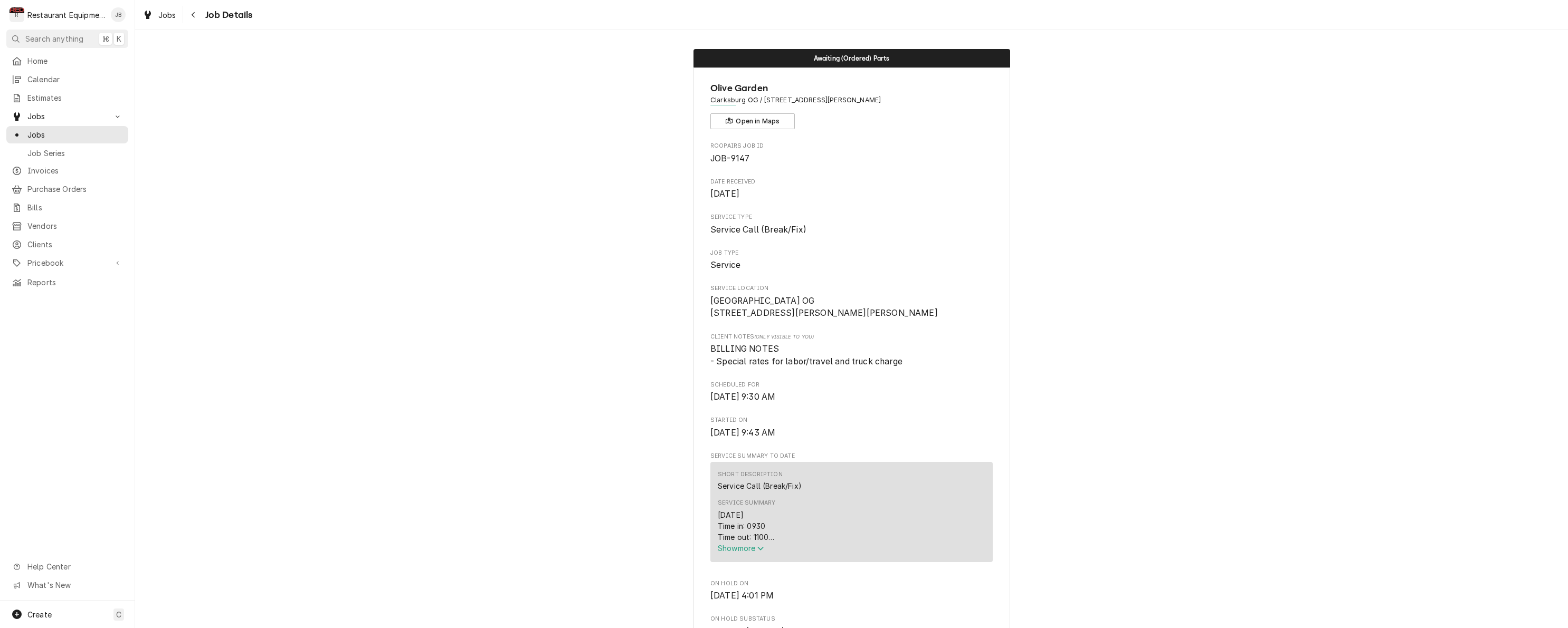
click at [746, 552] on span "Show more" at bounding box center [742, 549] width 47 height 9
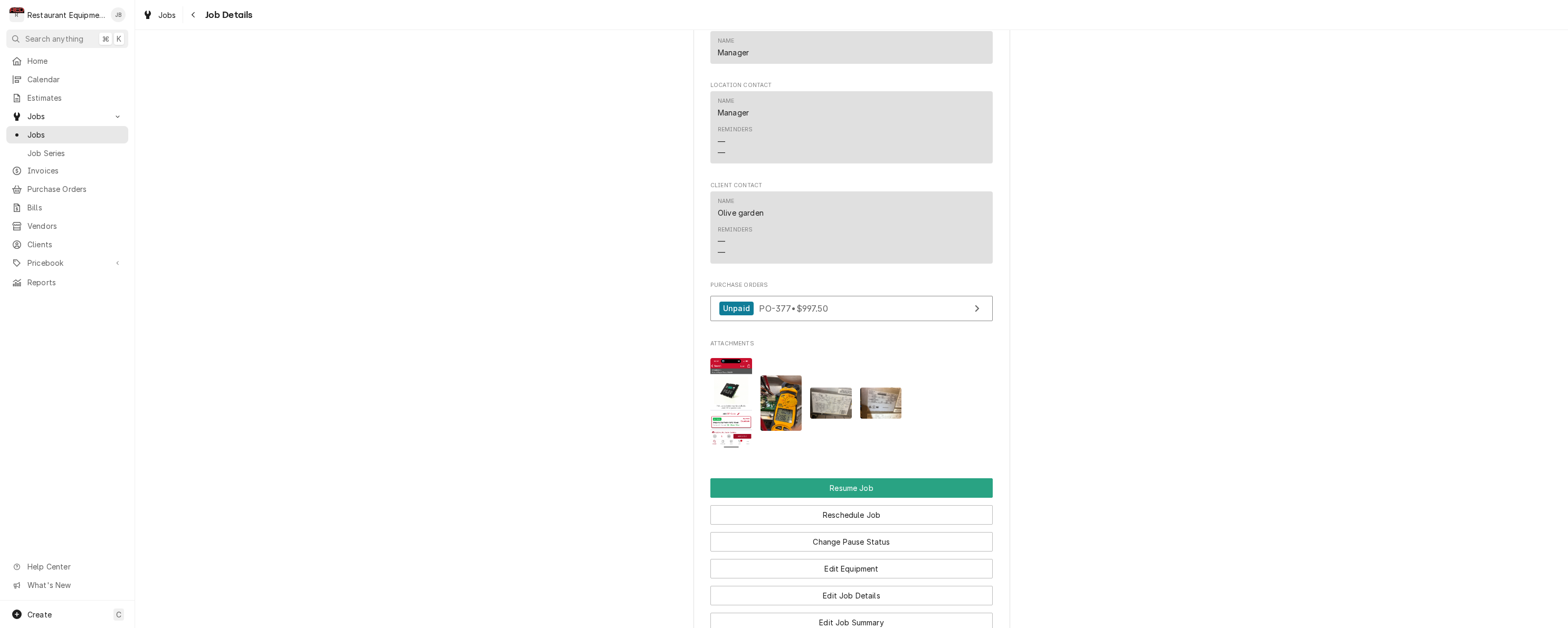
scroll to position [1208, 0]
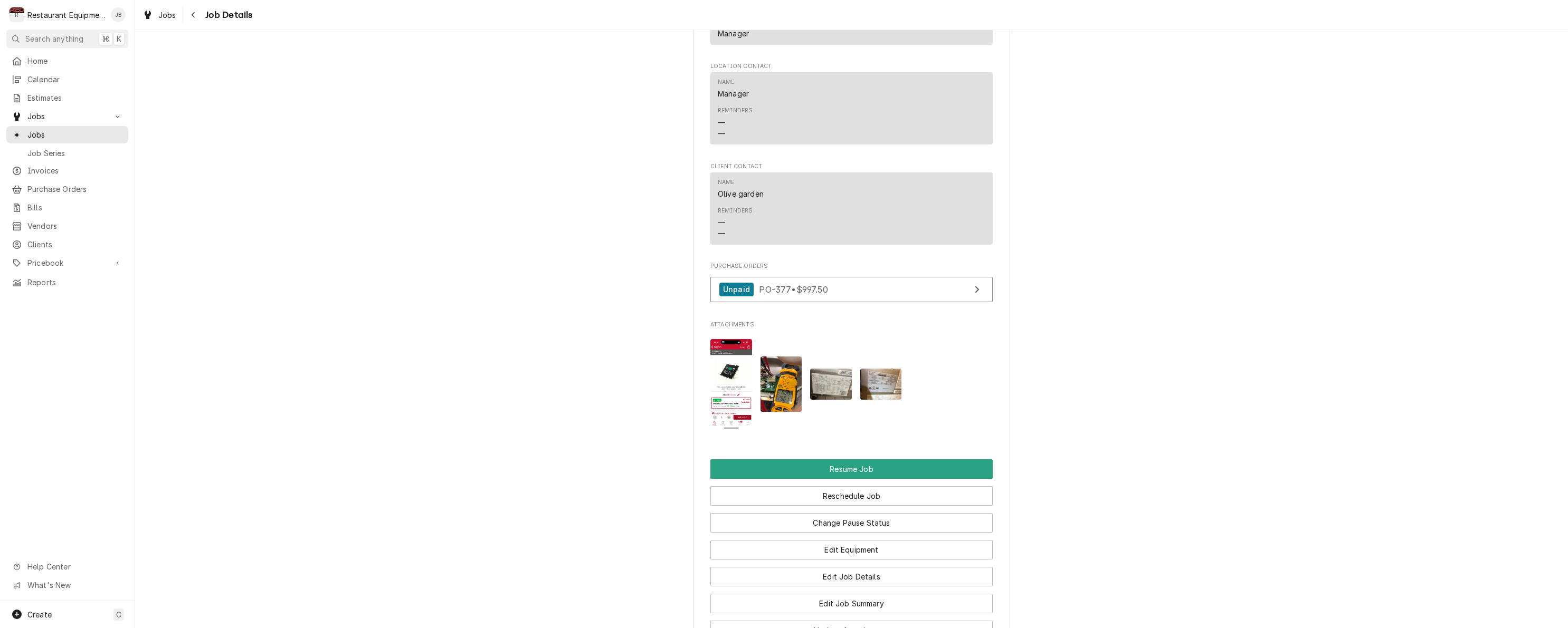
click at [204, 14] on div "Job Details" at bounding box center [219, 15] width 68 height 17
click at [200, 14] on button "Navigate back" at bounding box center [194, 15] width 17 height 17
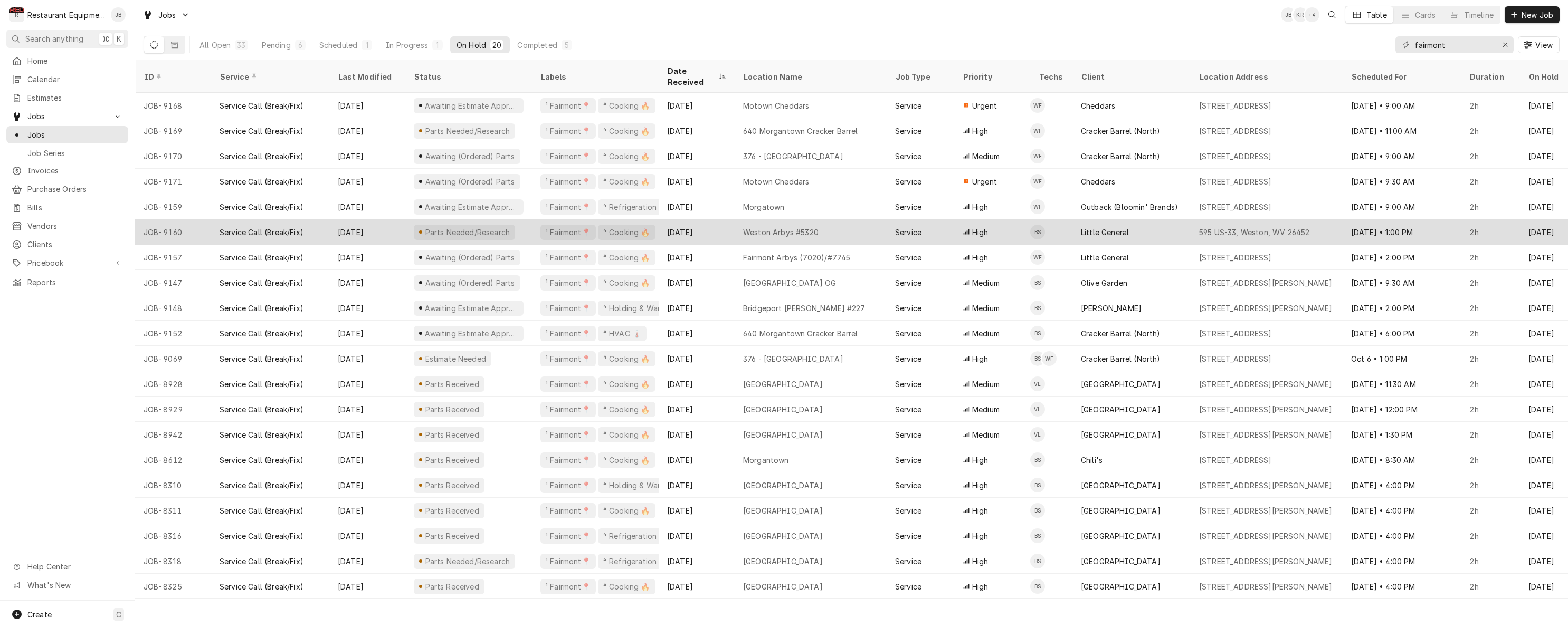
click at [526, 223] on div "Parts Needed/Research" at bounding box center [469, 232] width 126 height 25
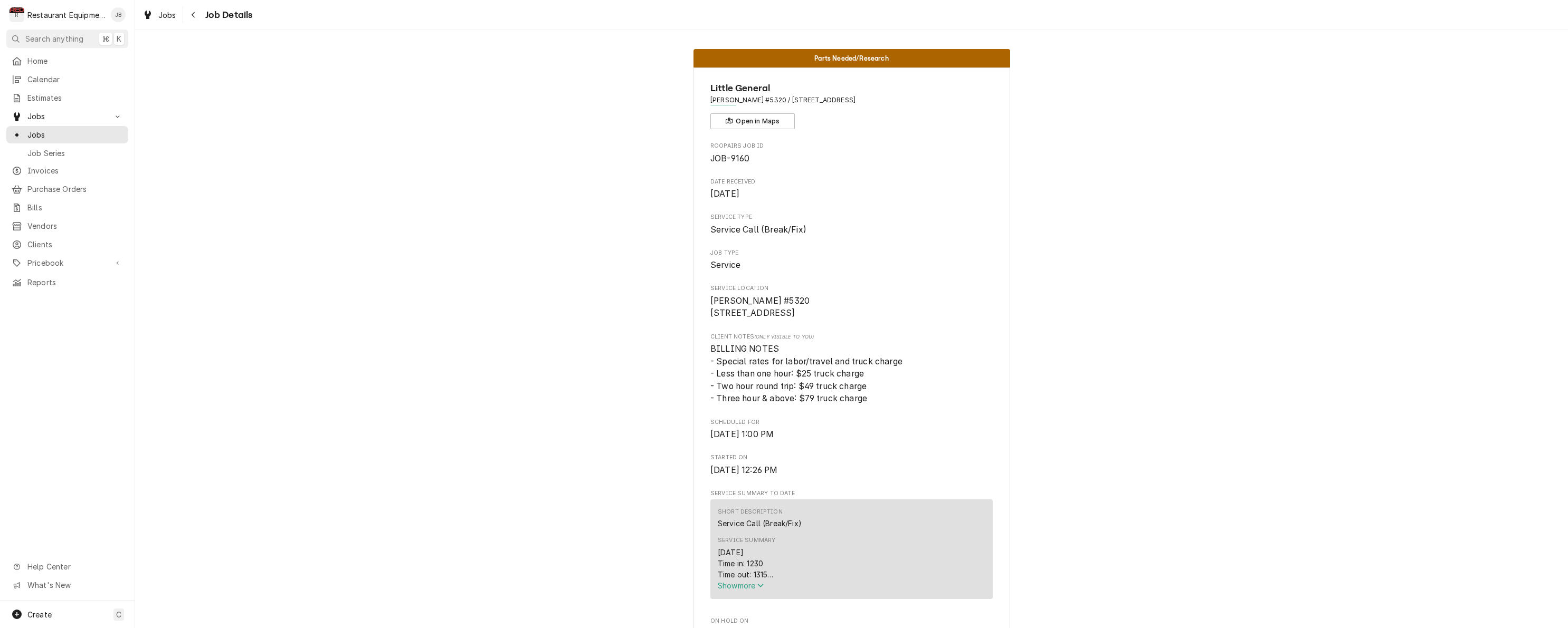
click at [738, 591] on button "Show more" at bounding box center [851, 586] width 267 height 11
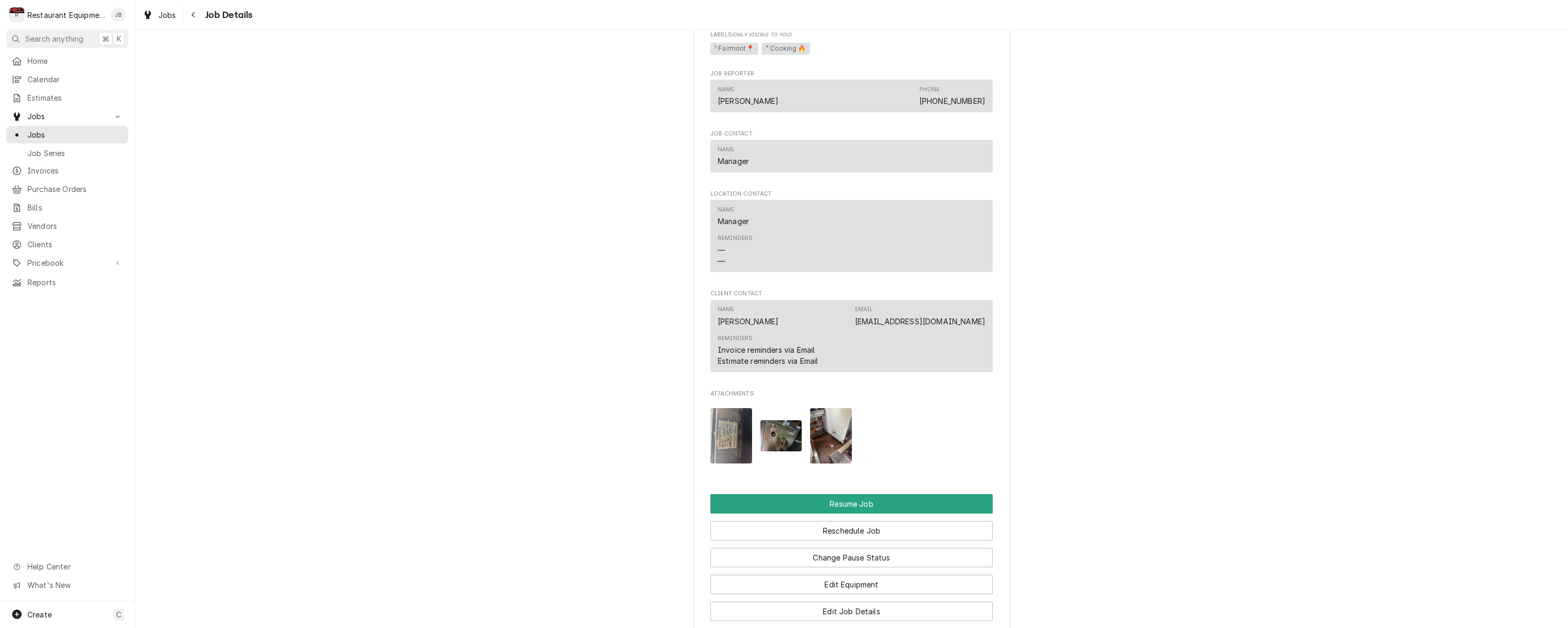
scroll to position [1148, 0]
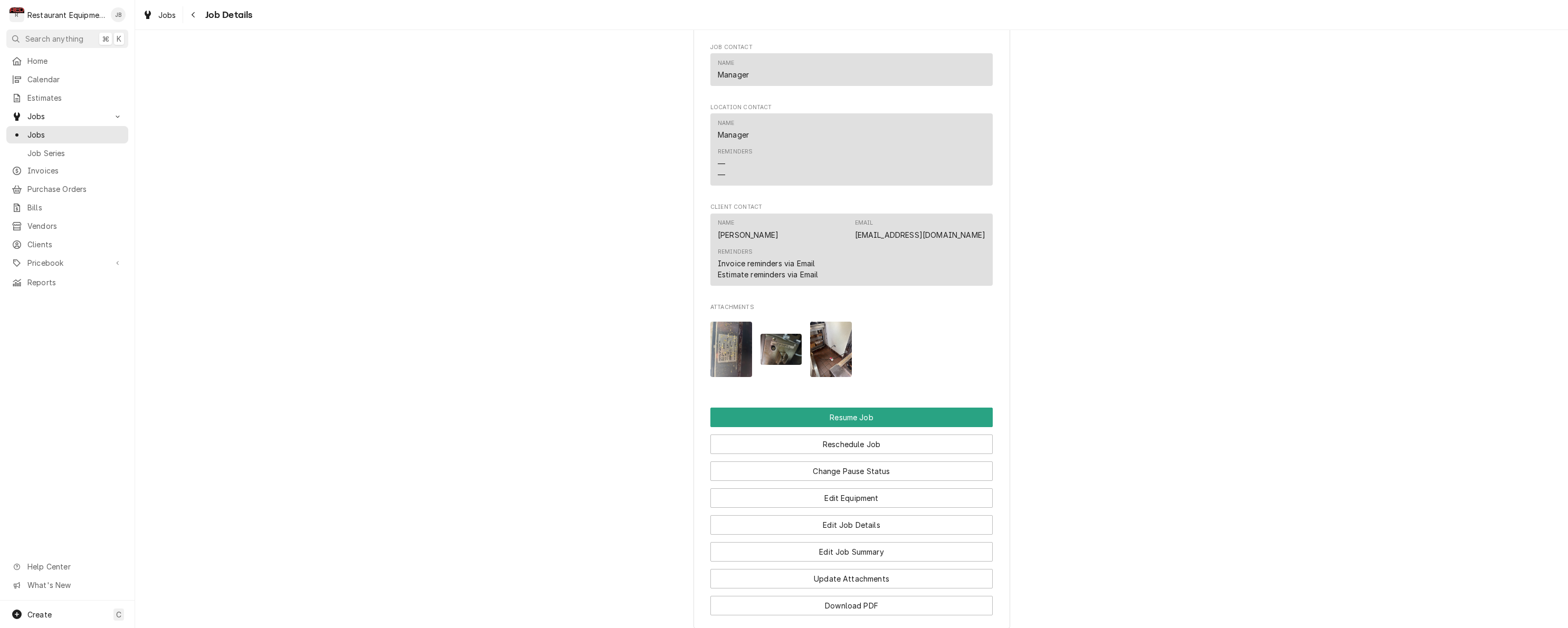
click at [825, 337] on img "Attachments" at bounding box center [830, 349] width 41 height 55
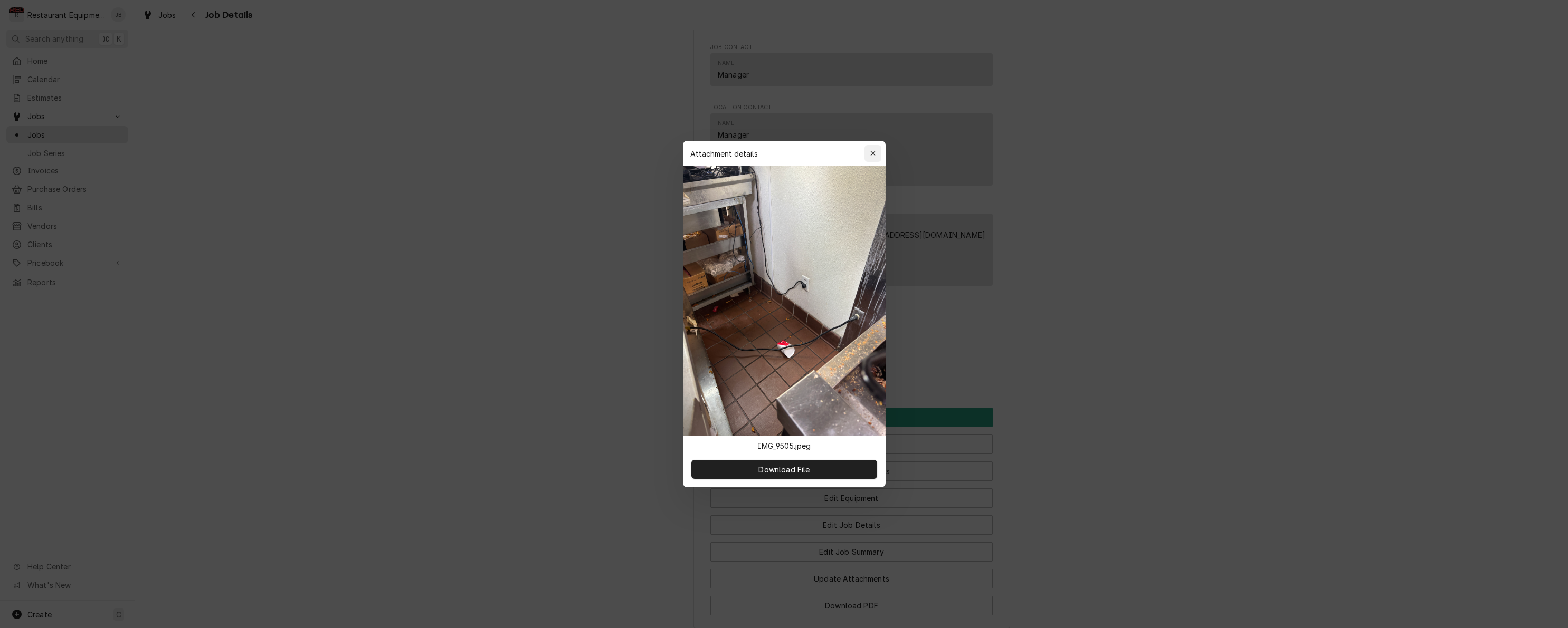
click at [871, 156] on icon "button" at bounding box center [872, 153] width 5 height 7
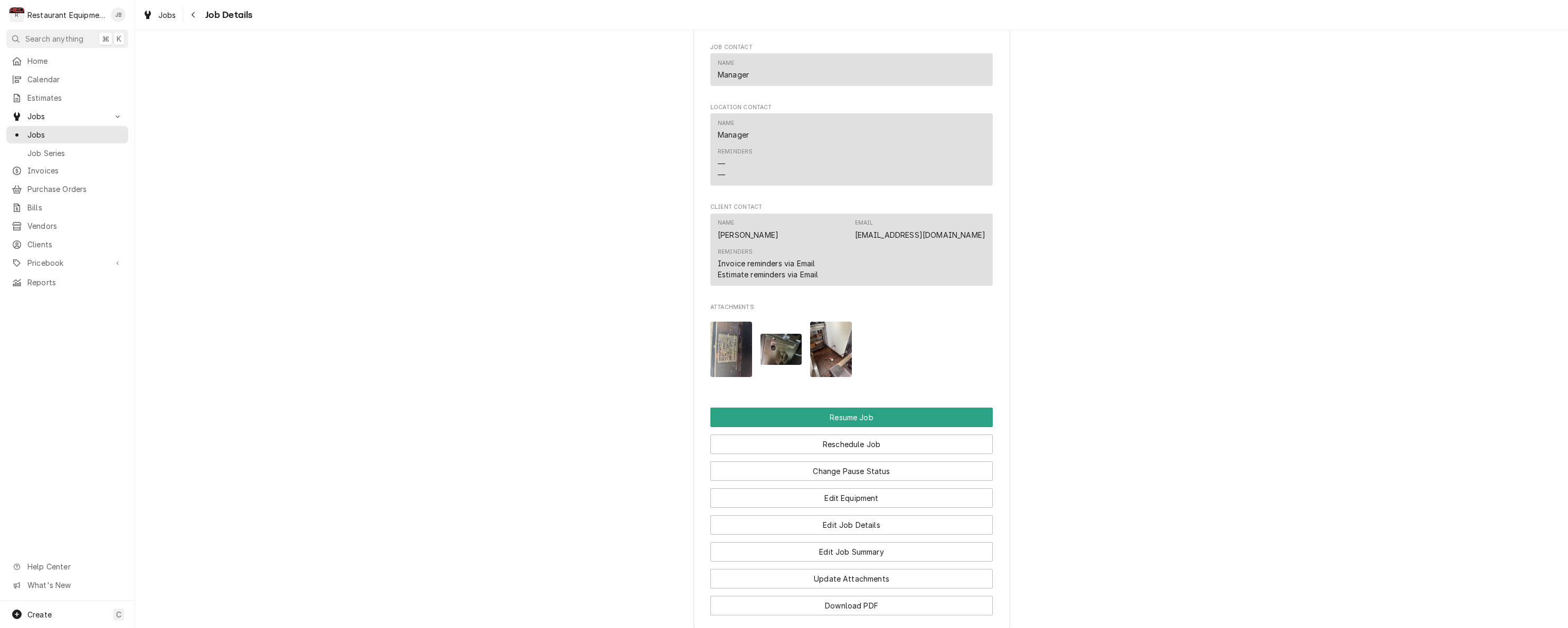
click at [782, 340] on img "Attachments" at bounding box center [780, 349] width 41 height 31
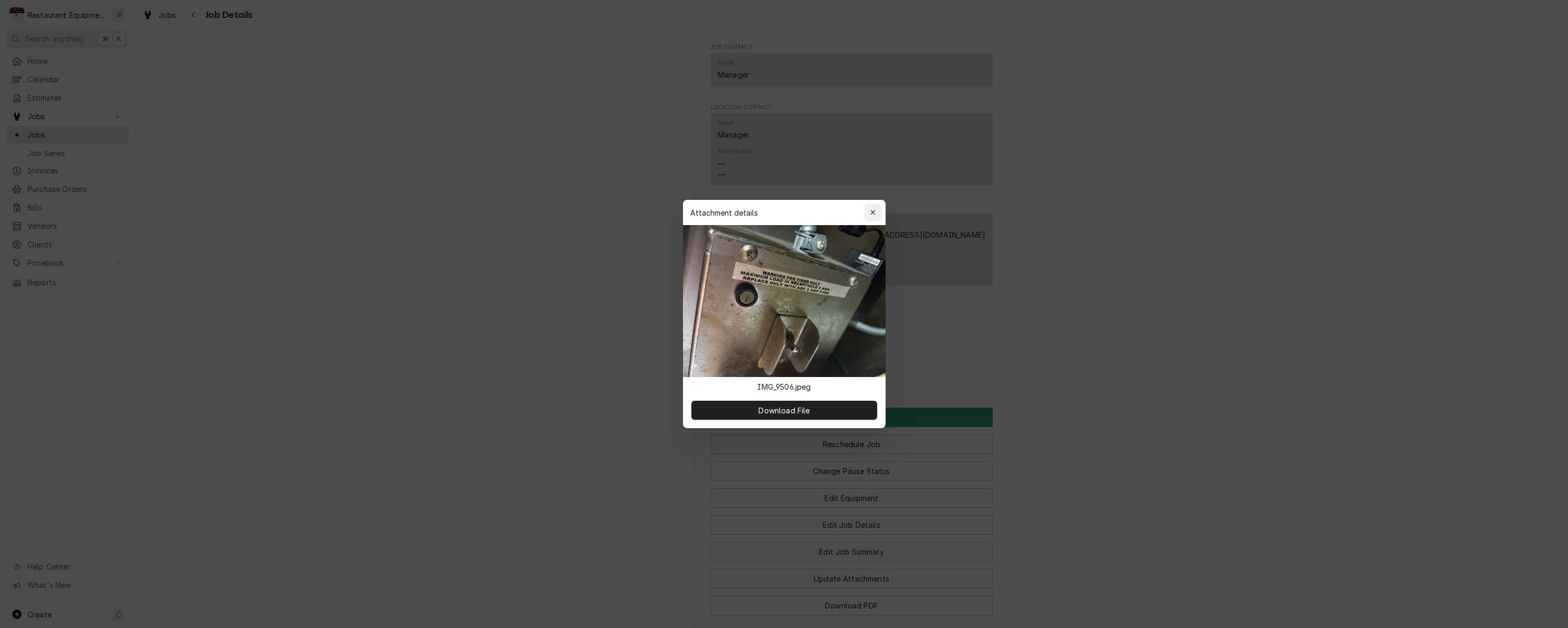
click at [865, 215] on button "button" at bounding box center [873, 213] width 17 height 17
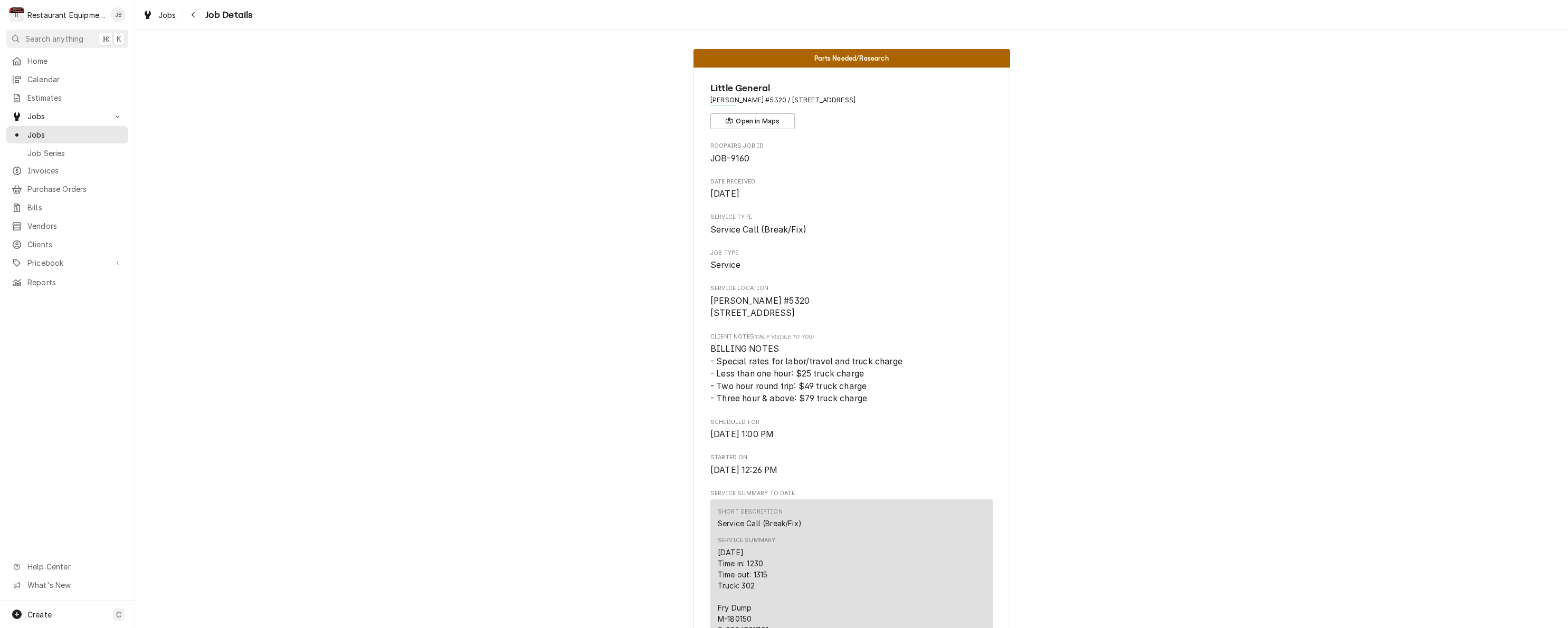
scroll to position [0, 0]
click at [196, 19] on div "Navigate back" at bounding box center [194, 15] width 11 height 11
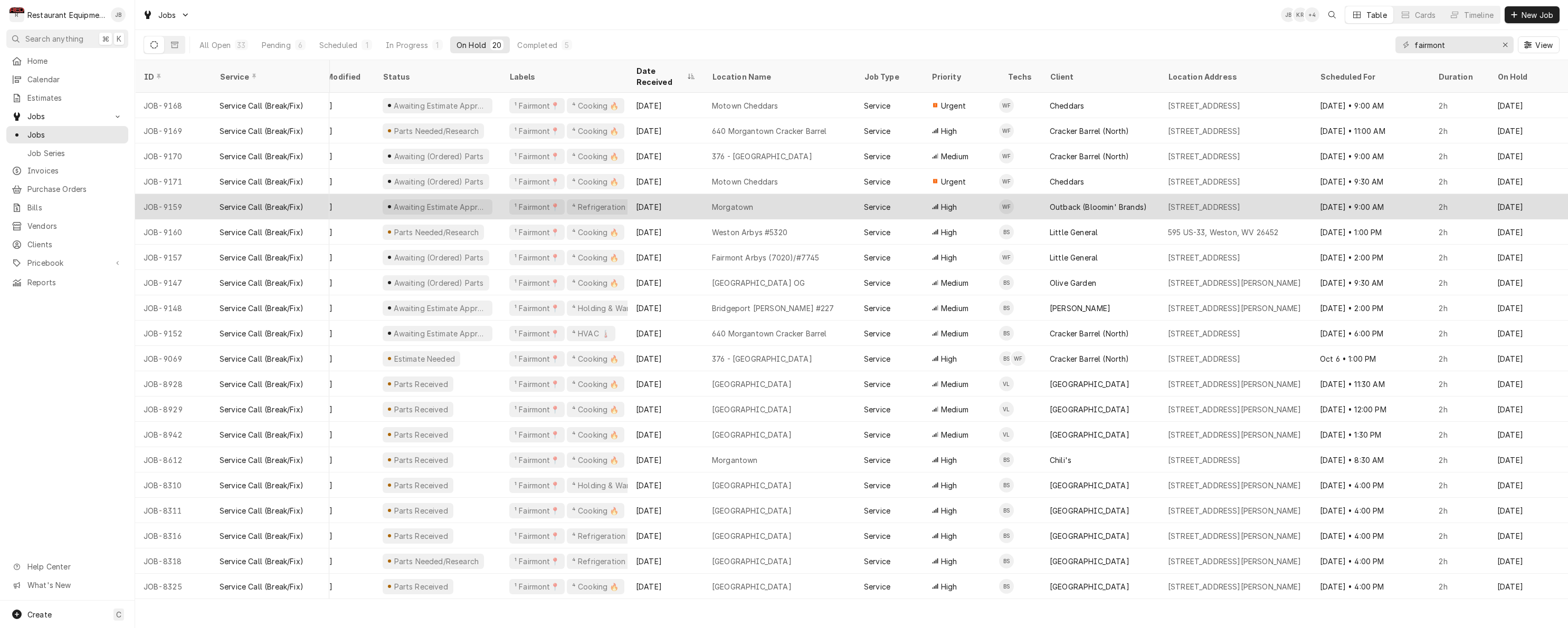
scroll to position [0, 44]
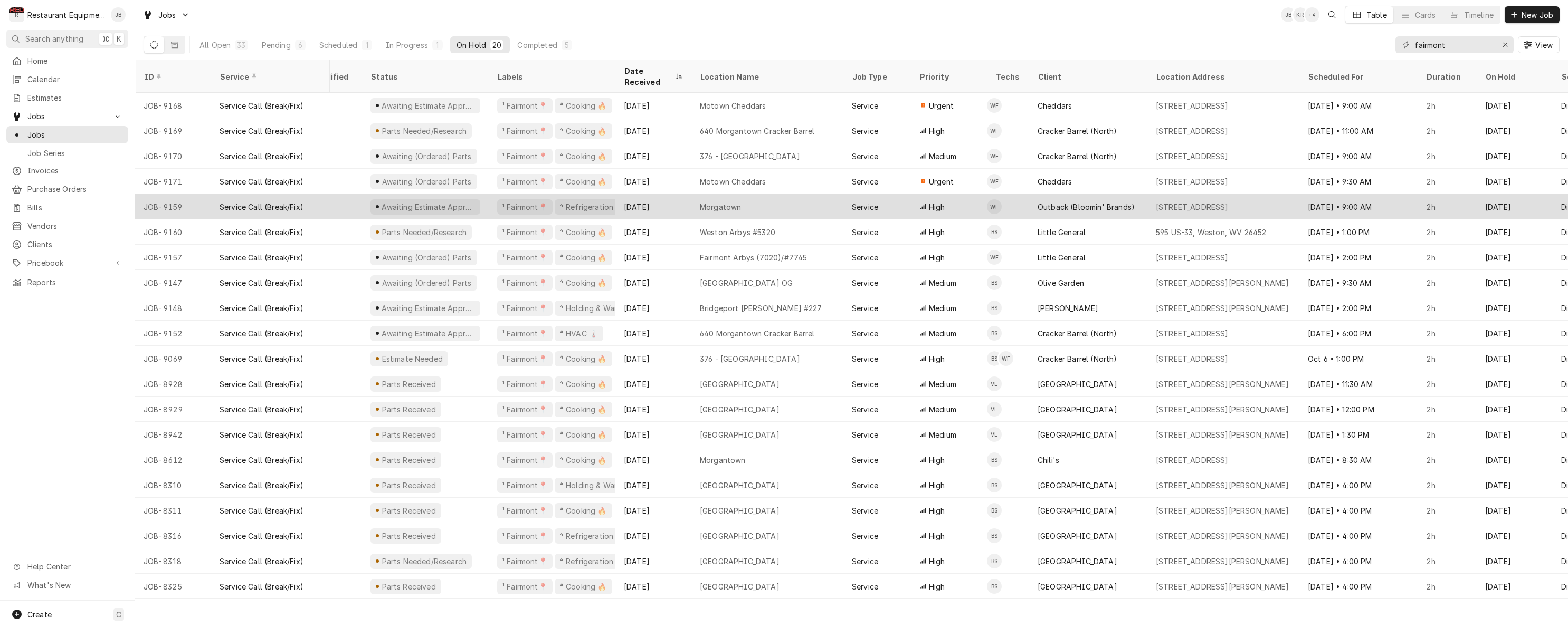
click at [807, 203] on div "Morgatown" at bounding box center [767, 206] width 152 height 25
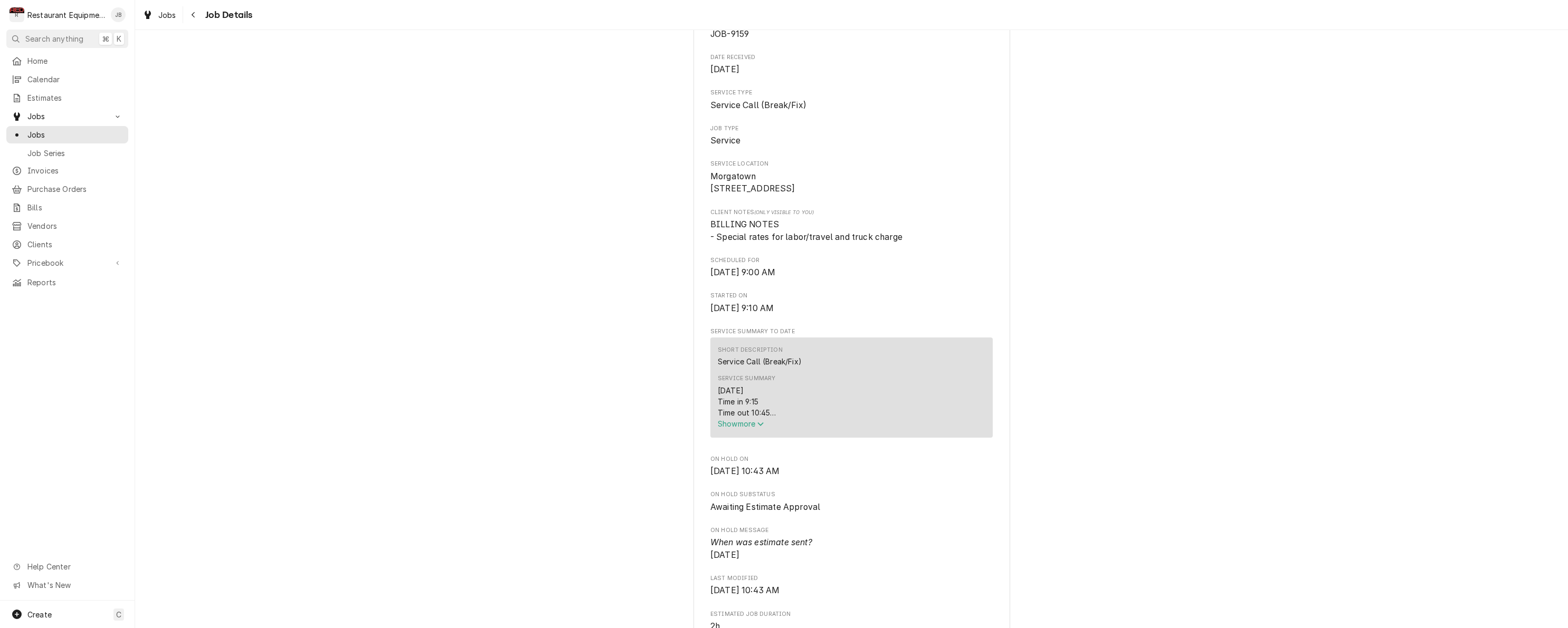
scroll to position [130, 0]
drag, startPoint x: 724, startPoint y: 425, endPoint x: 730, endPoint y: 422, distance: 6.7
click at [727, 422] on span "Show more" at bounding box center [742, 418] width 47 height 9
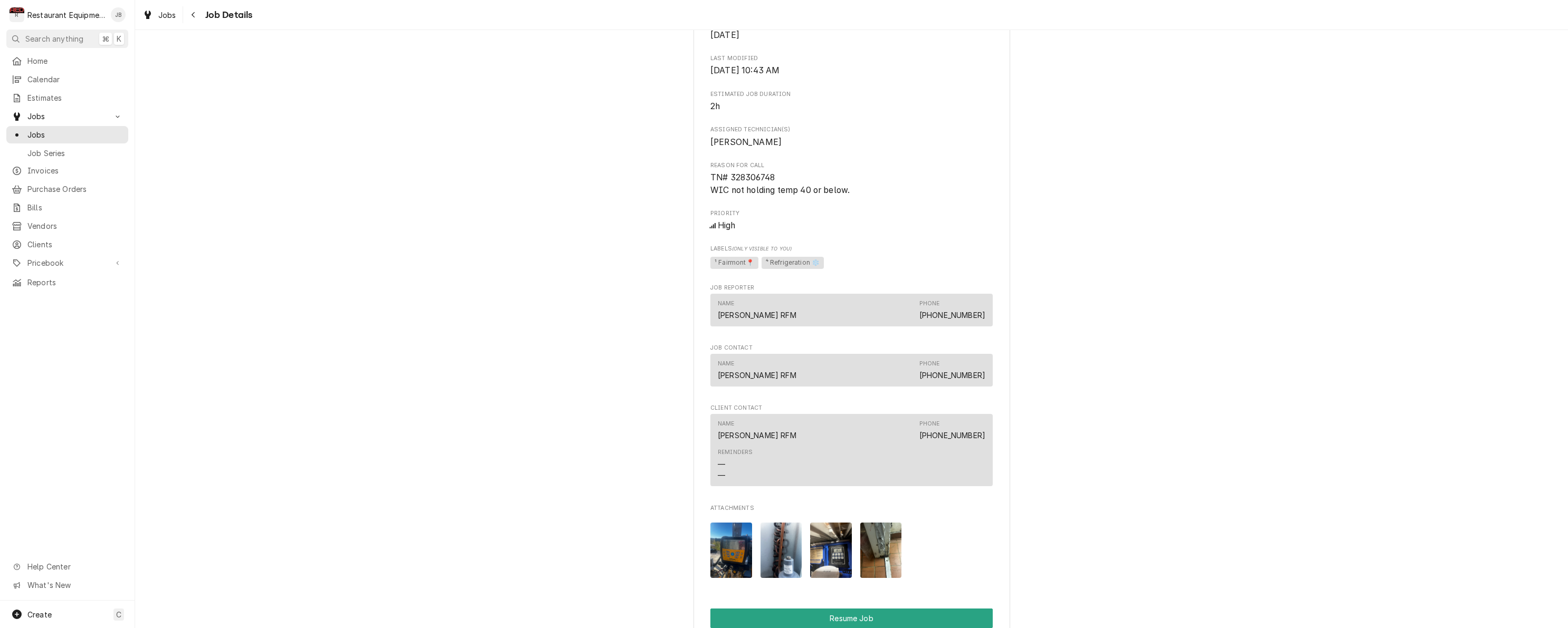
scroll to position [812, 0]
click at [880, 560] on img "Attachments" at bounding box center [880, 549] width 41 height 55
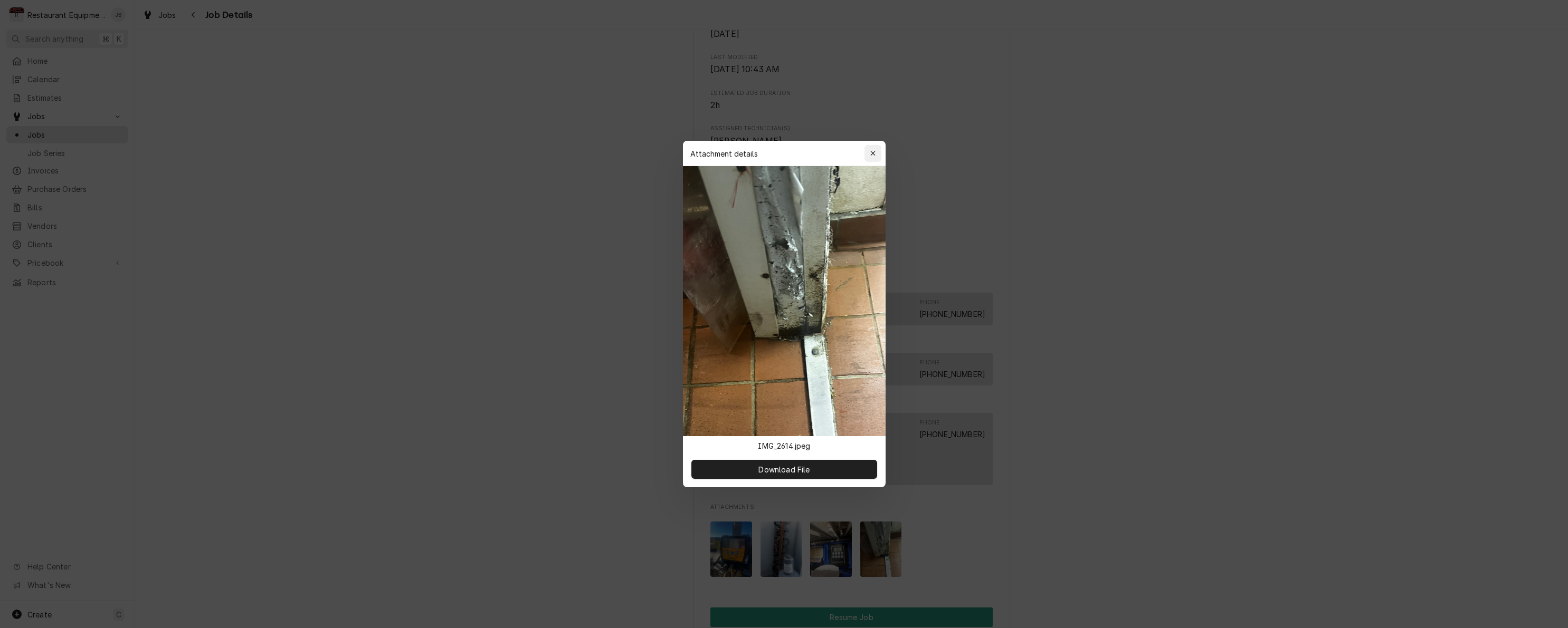
click at [877, 151] on div "button" at bounding box center [873, 153] width 11 height 11
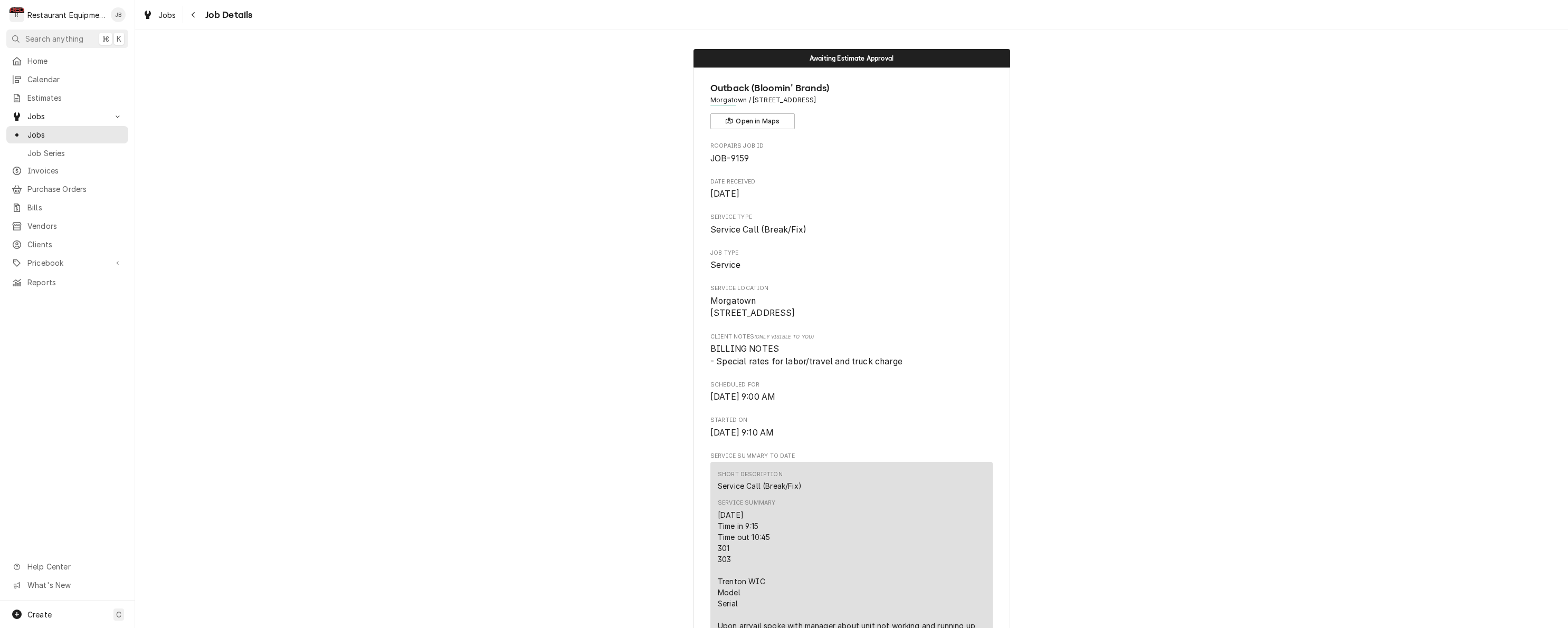
scroll to position [0, 0]
click at [202, 8] on button "Navigate back" at bounding box center [194, 15] width 17 height 17
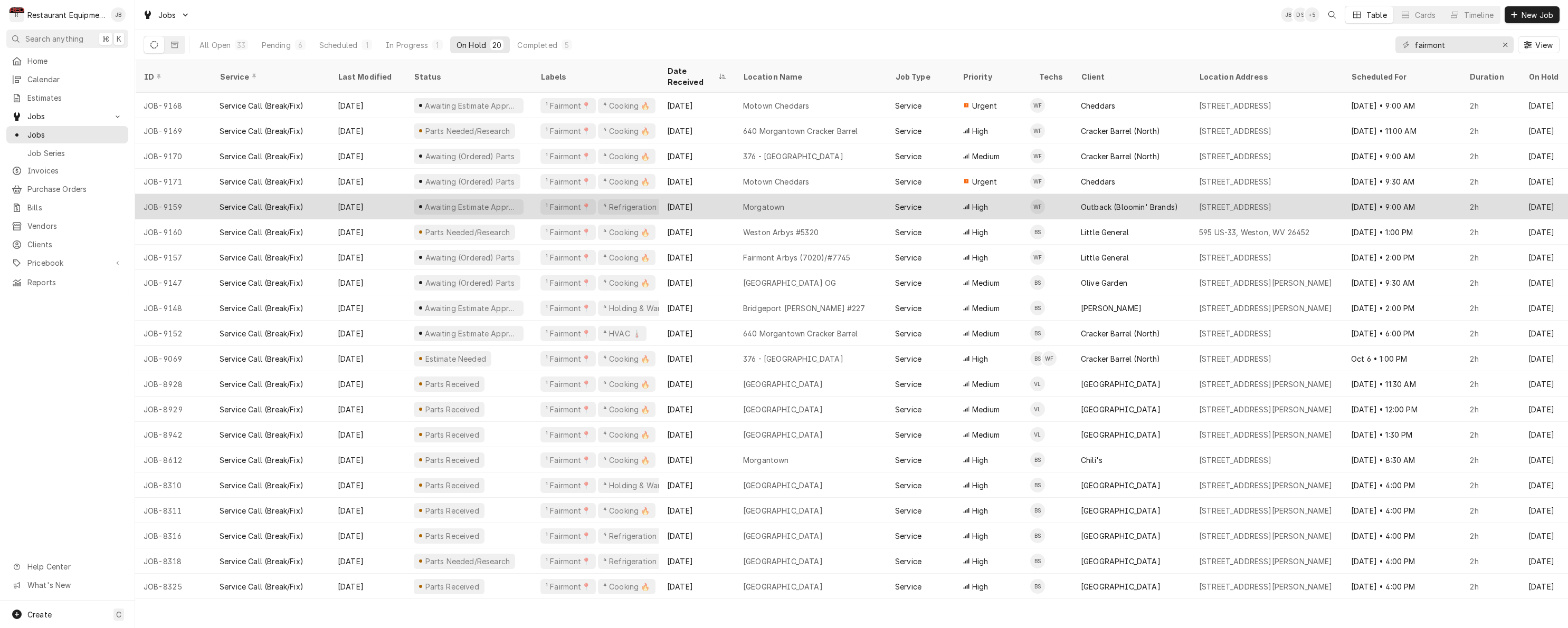
click at [715, 194] on div "[DATE]" at bounding box center [696, 206] width 76 height 25
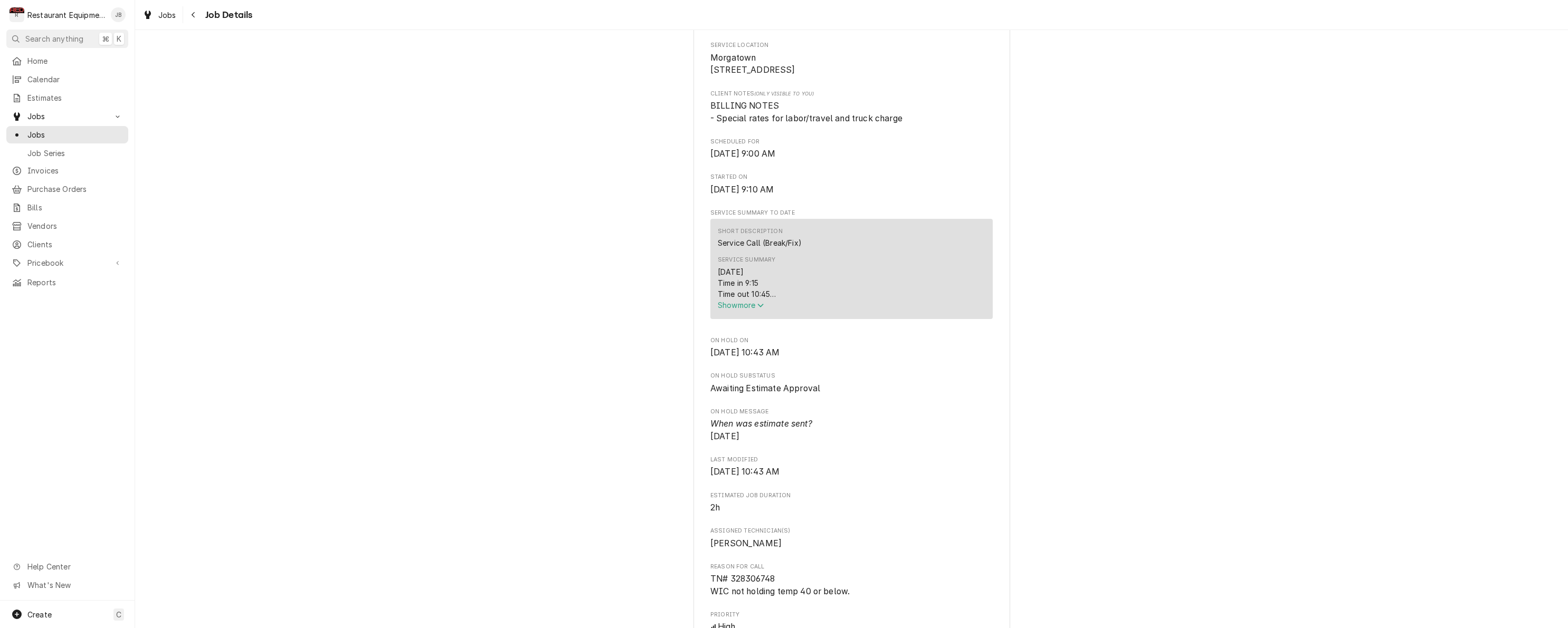
scroll to position [355, 0]
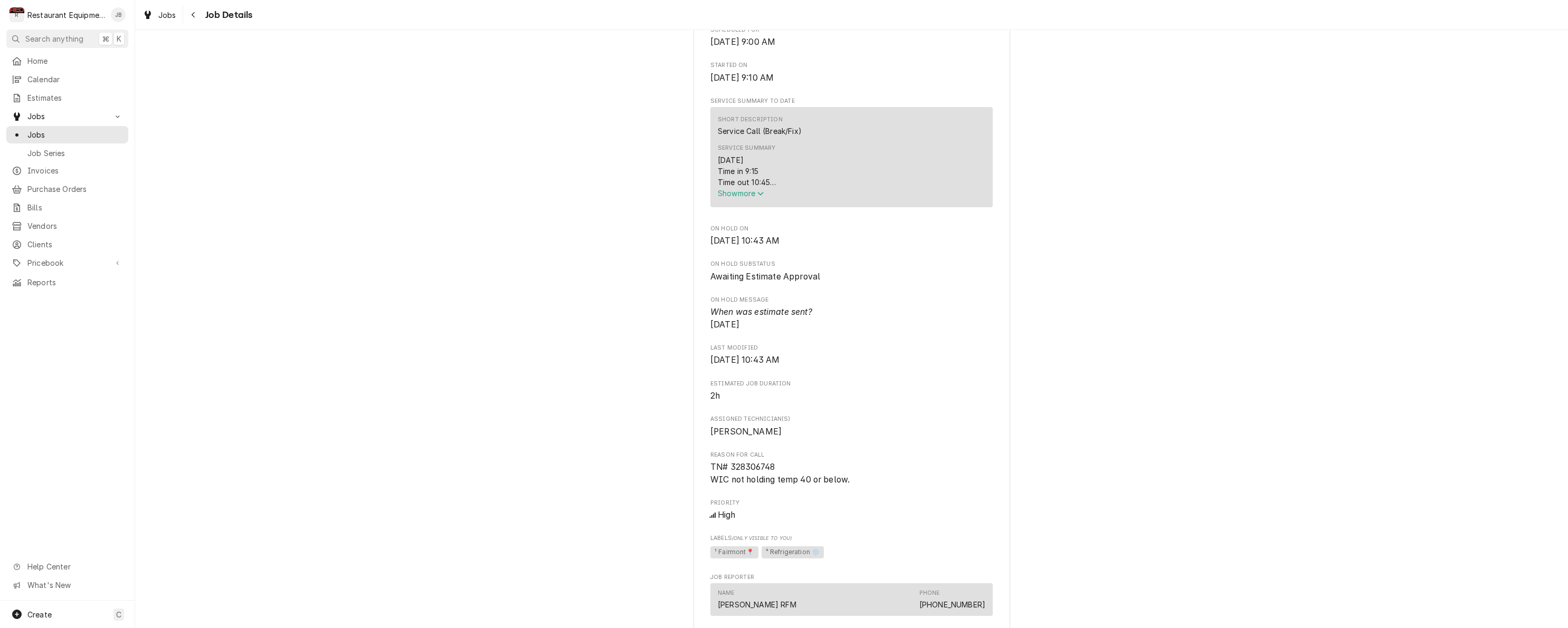
click at [746, 198] on span "Show more" at bounding box center [742, 193] width 47 height 9
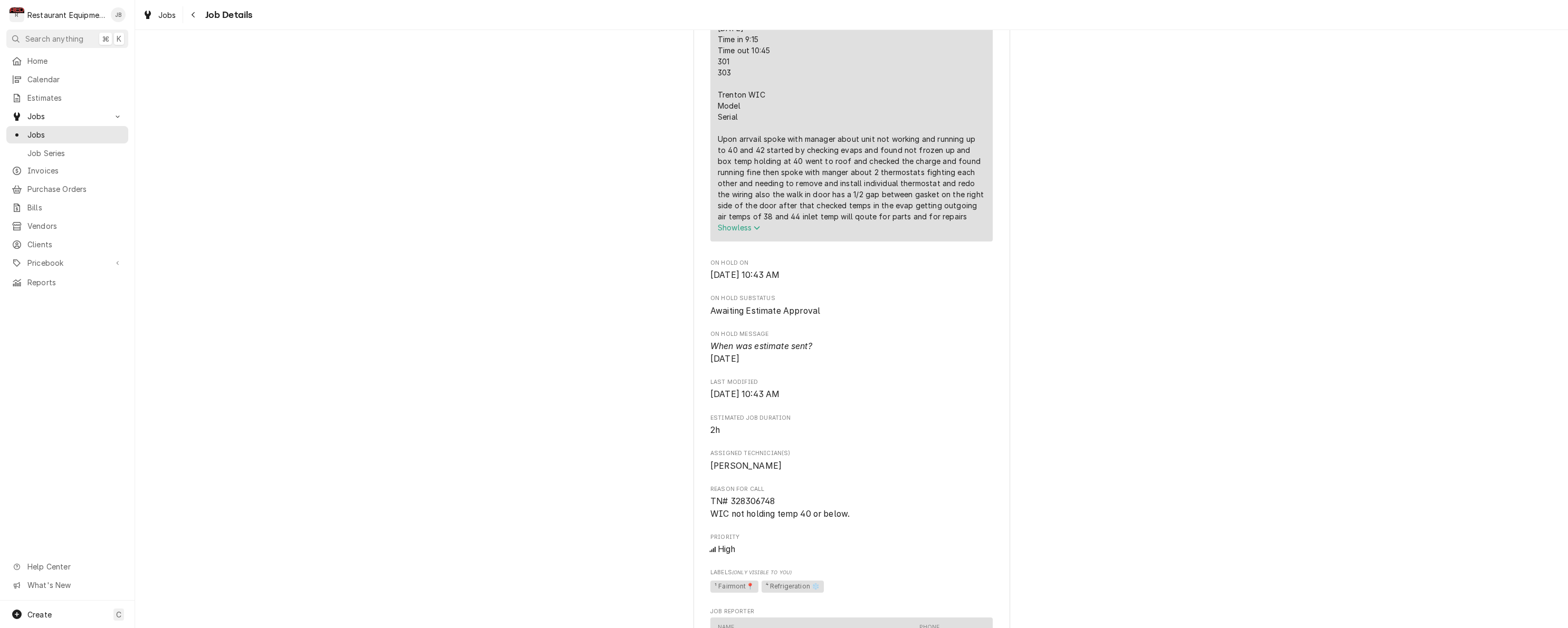
scroll to position [487, 0]
click at [44, 96] on span "Estimates" at bounding box center [75, 97] width 96 height 11
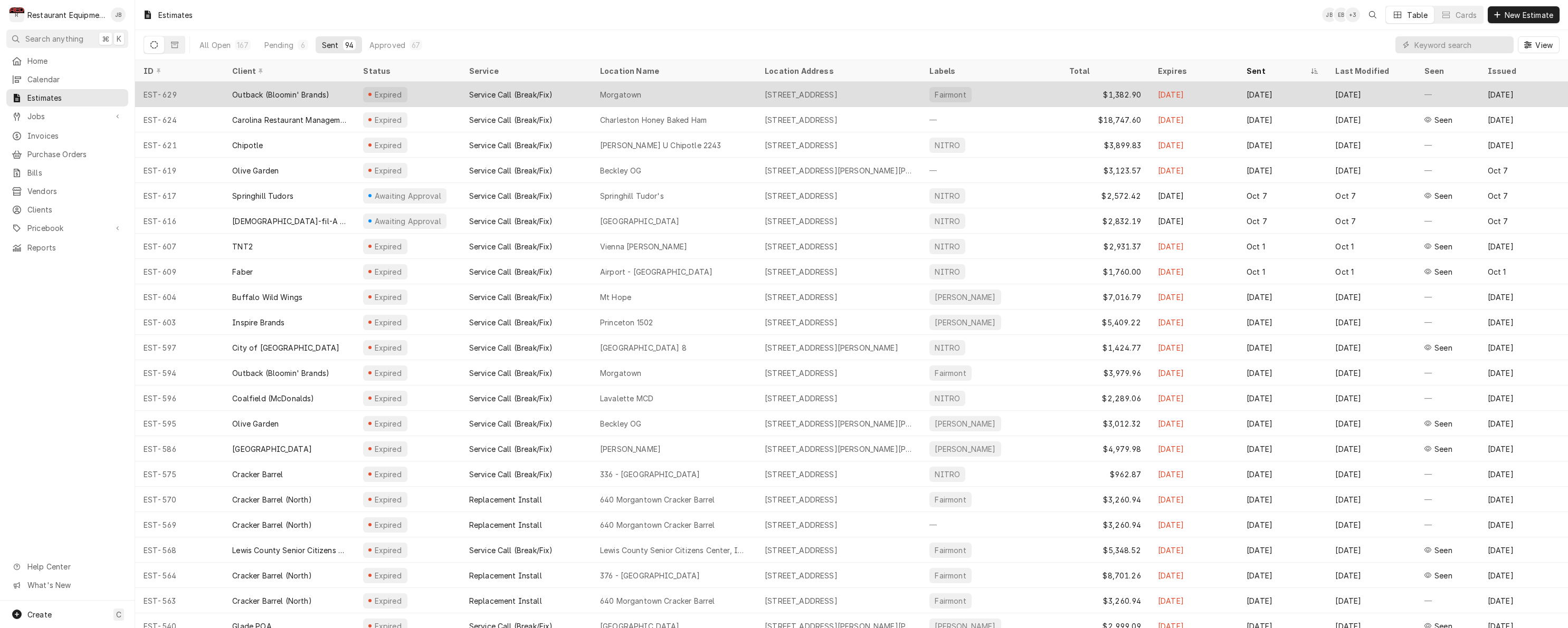
click at [449, 93] on div "Expired" at bounding box center [407, 94] width 105 height 25
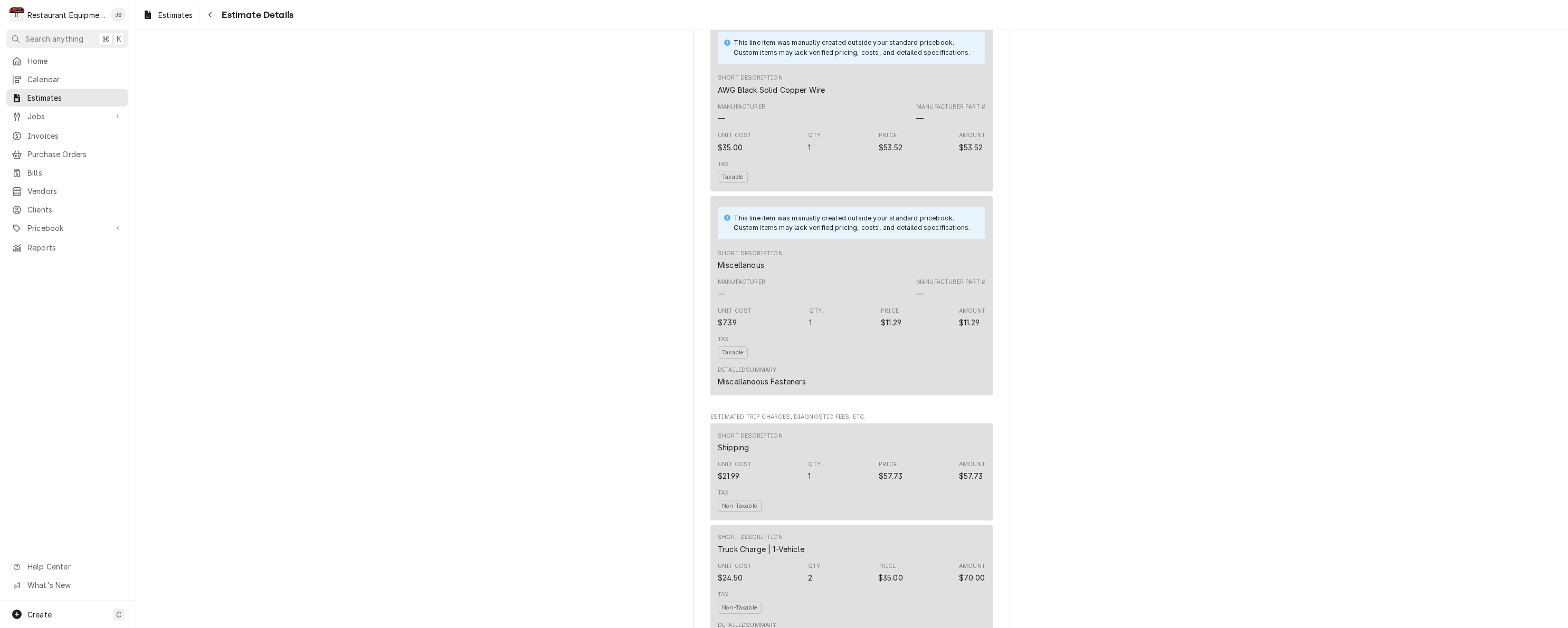
scroll to position [1374, 0]
click at [211, 20] on button "Navigate back" at bounding box center [211, 15] width 17 height 17
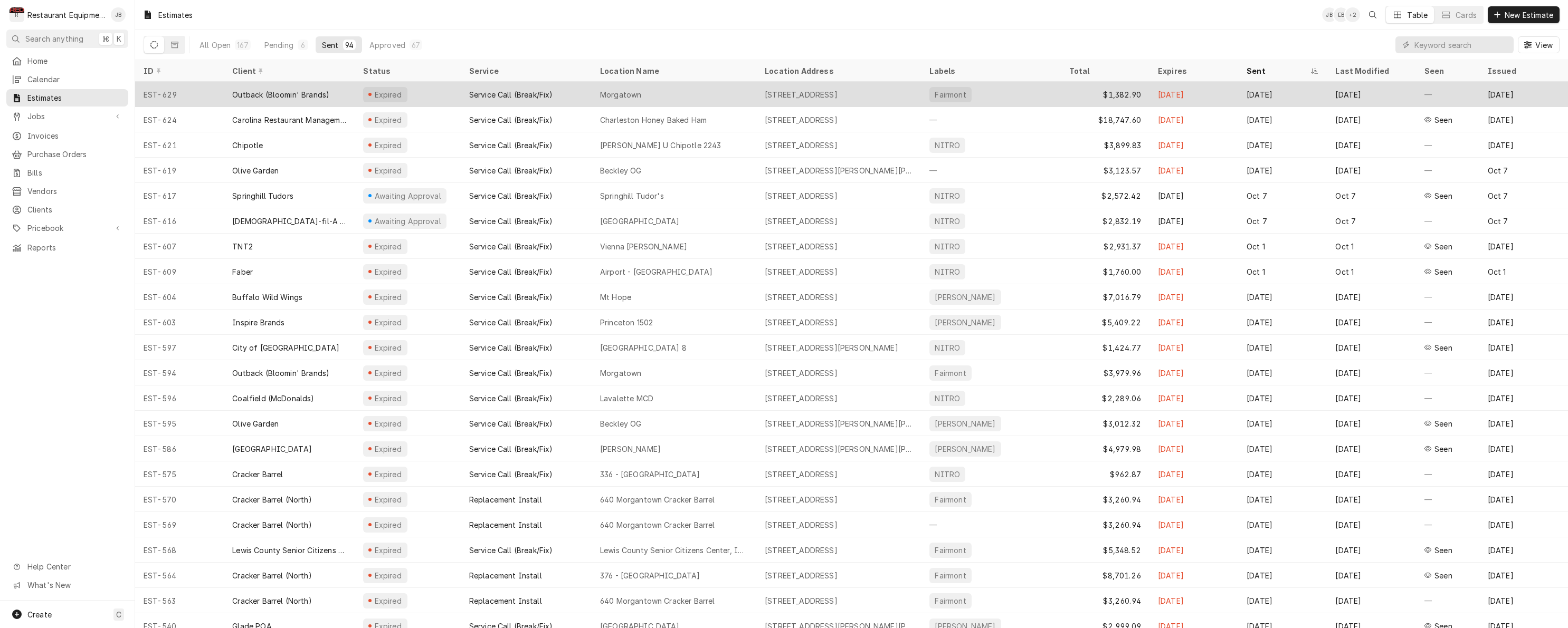
scroll to position [2, 0]
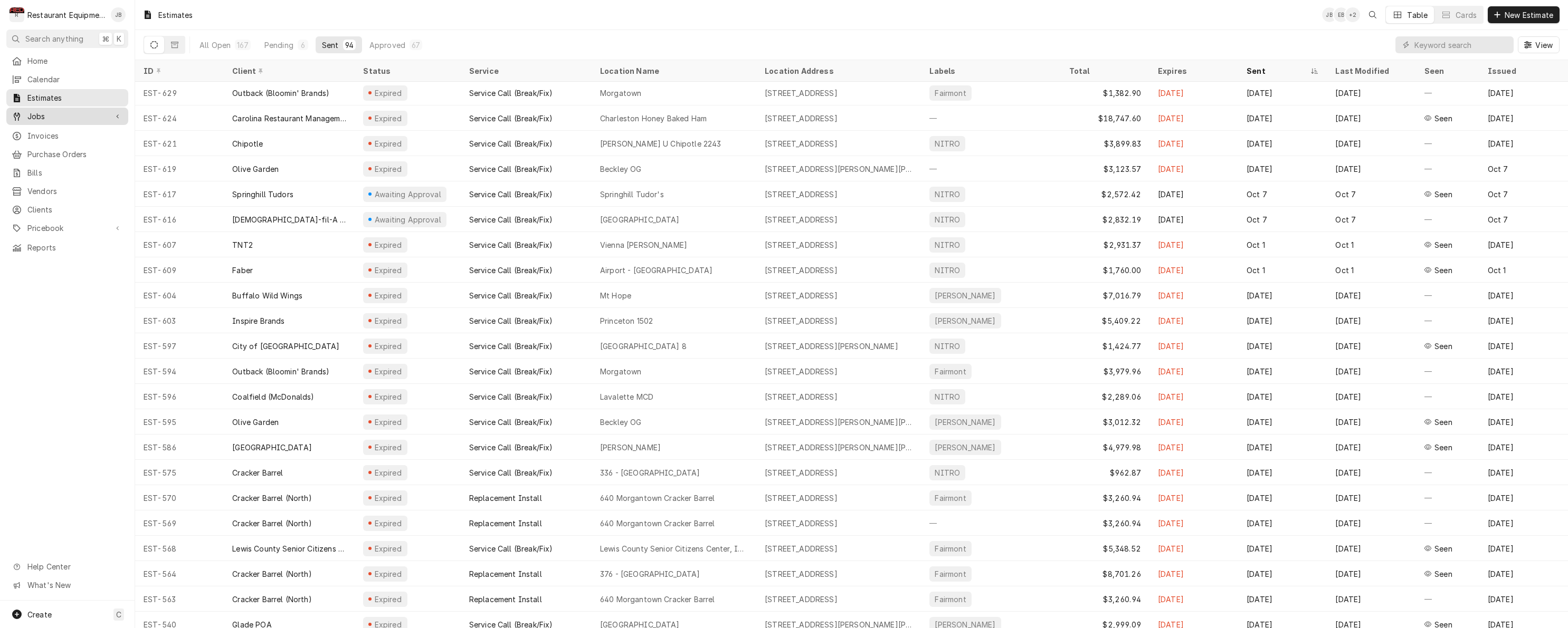
click at [44, 116] on span "Jobs" at bounding box center [67, 116] width 80 height 11
click at [50, 133] on span "Jobs" at bounding box center [75, 135] width 96 height 11
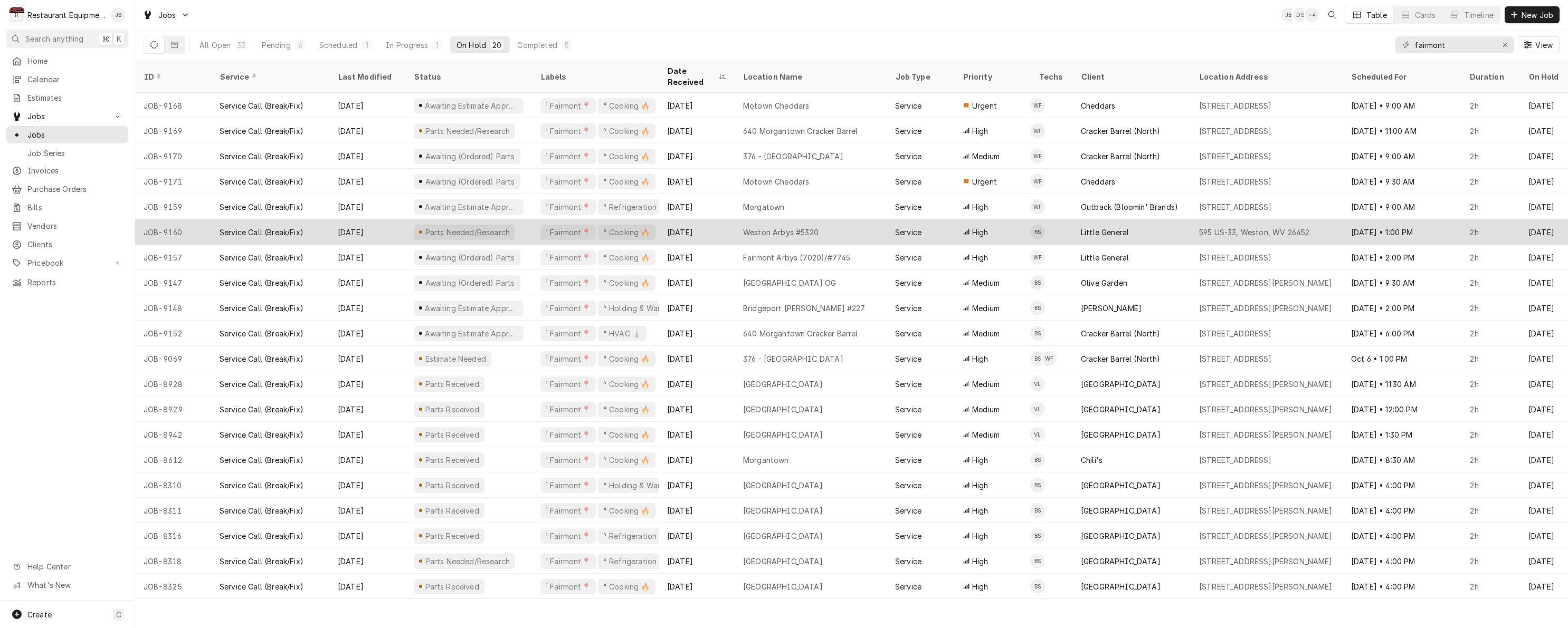
click at [845, 221] on div "Weston Arbys #5320" at bounding box center [810, 232] width 152 height 25
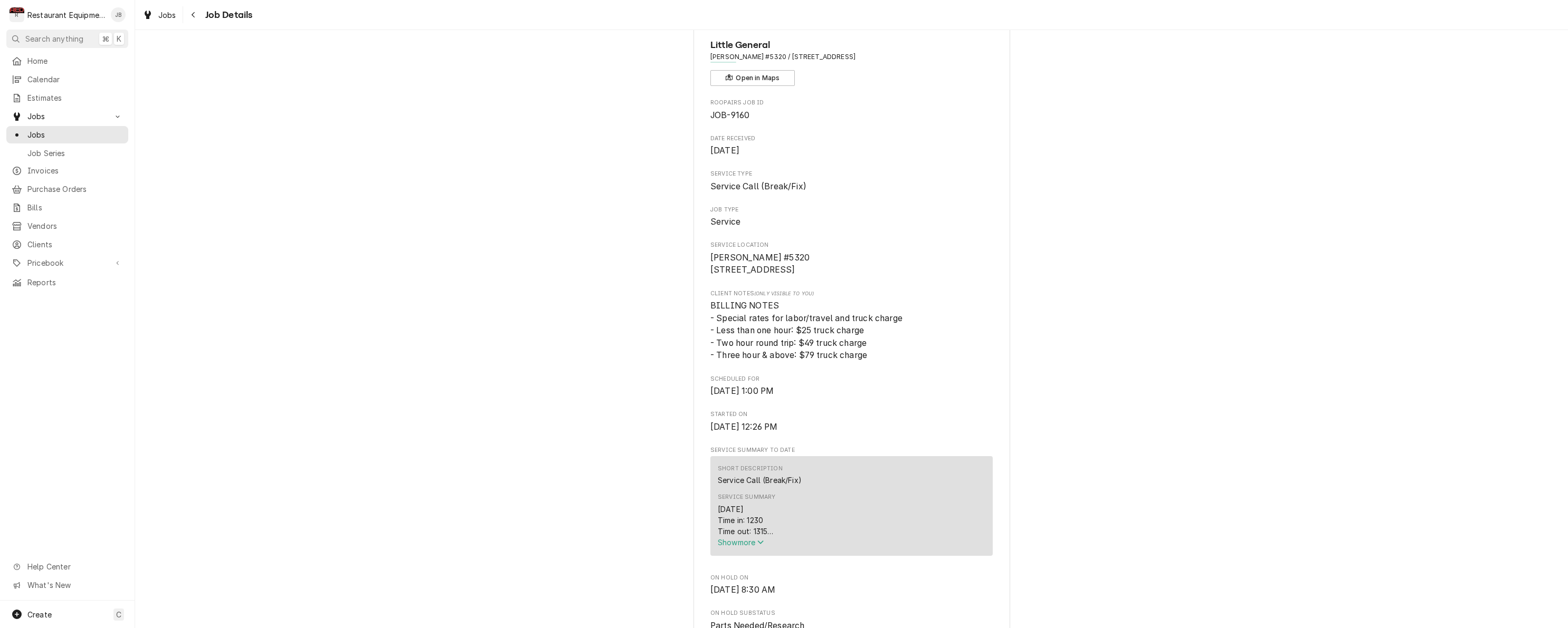
scroll to position [44, 0]
click at [752, 546] on span "Show more" at bounding box center [742, 542] width 47 height 9
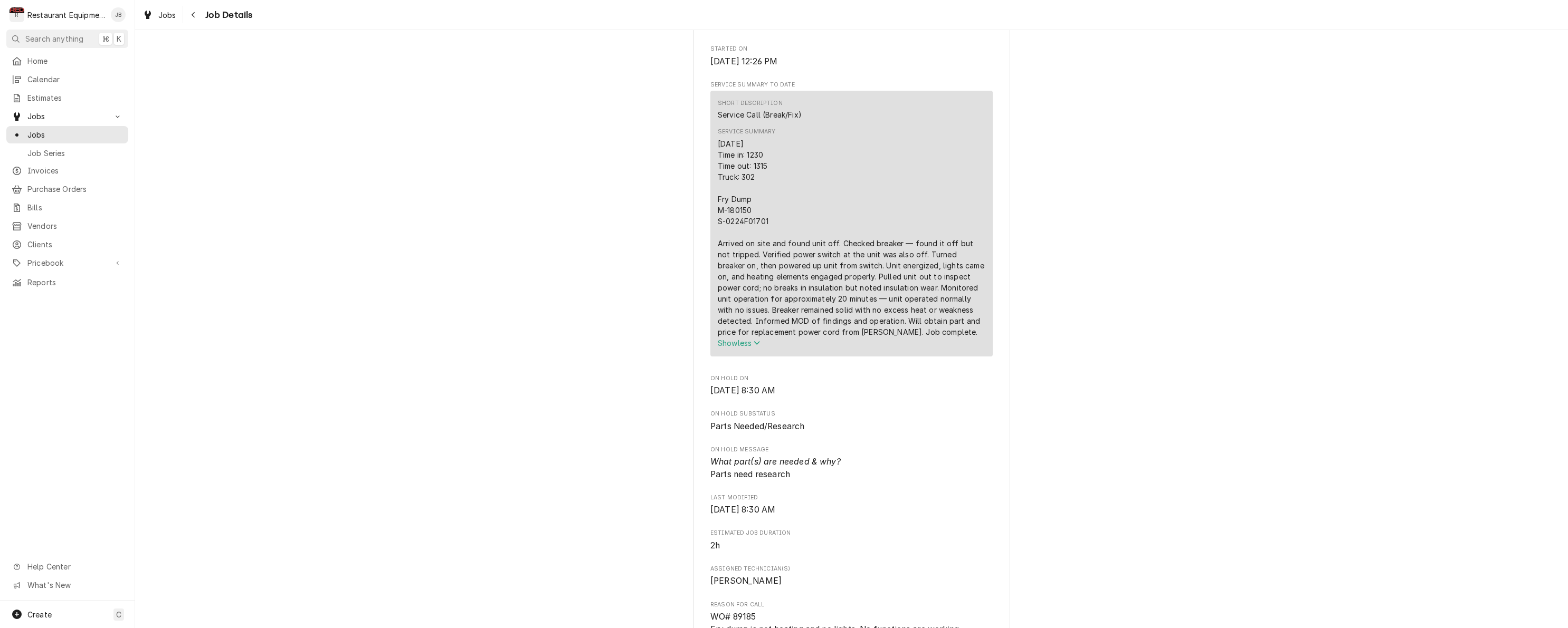
scroll to position [410, 0]
click at [196, 19] on div "Navigate back" at bounding box center [194, 15] width 11 height 11
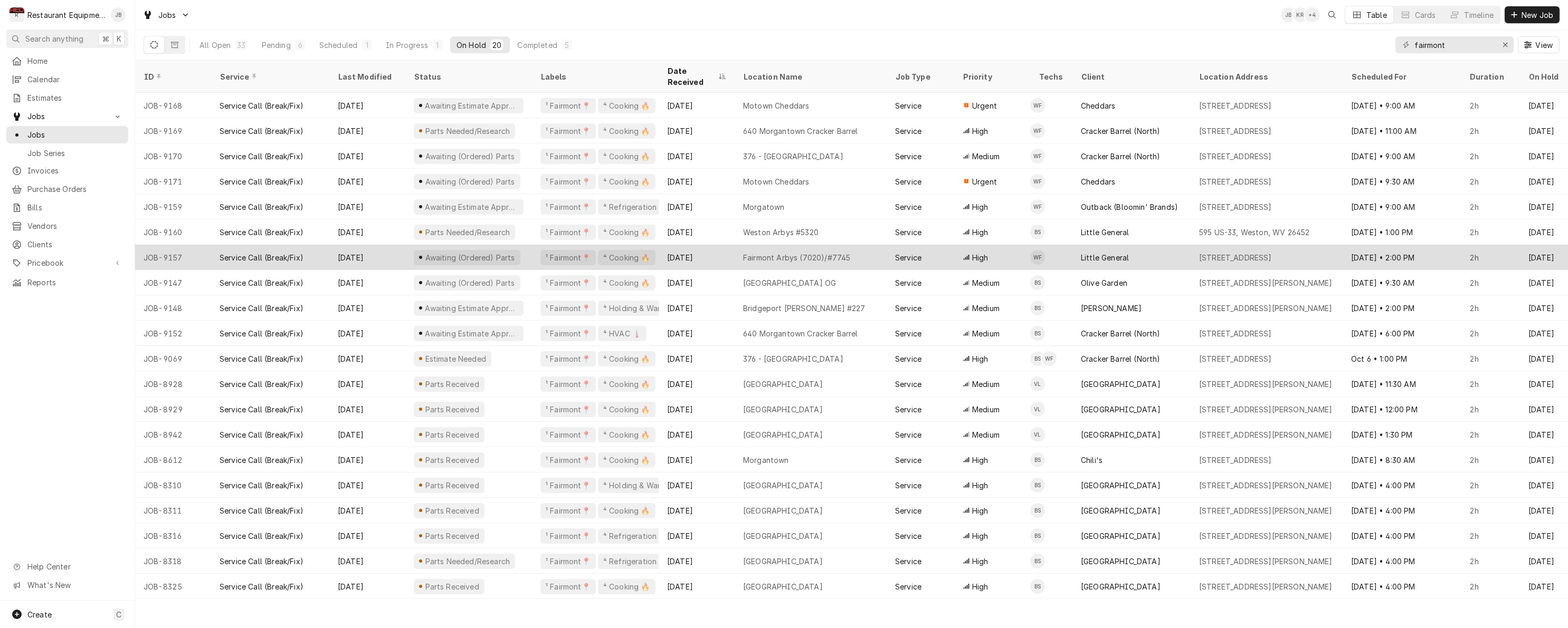
click at [389, 245] on div "[DATE]" at bounding box center [366, 257] width 76 height 25
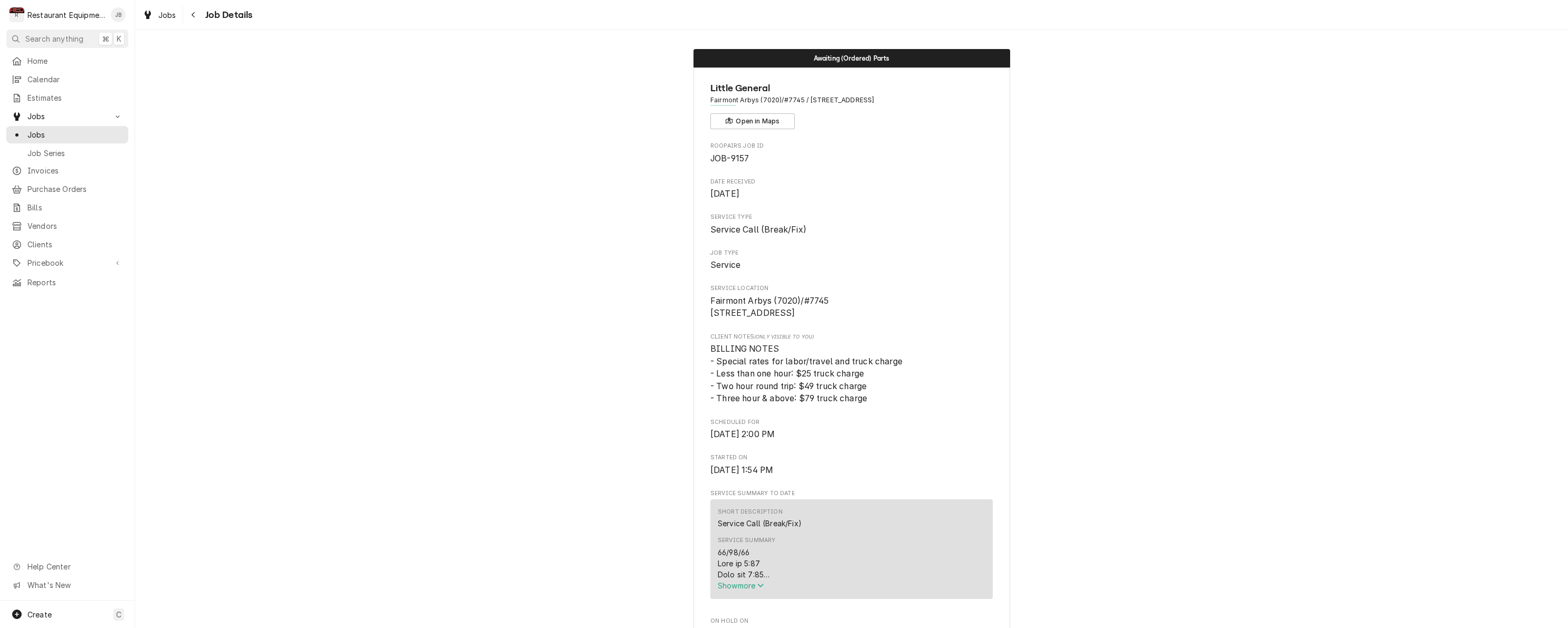
click at [738, 588] on span "Show more" at bounding box center [742, 586] width 47 height 9
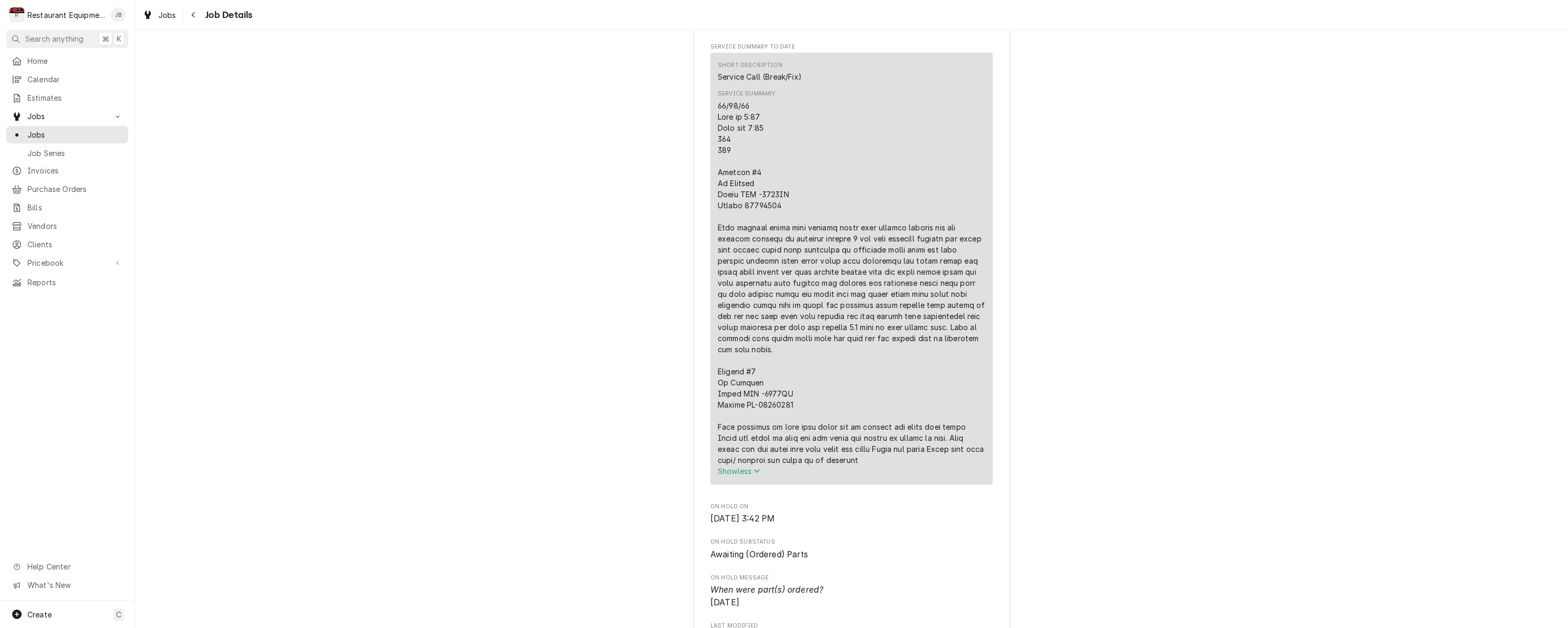
scroll to position [447, 0]
click at [195, 19] on div "Navigate back" at bounding box center [194, 15] width 11 height 11
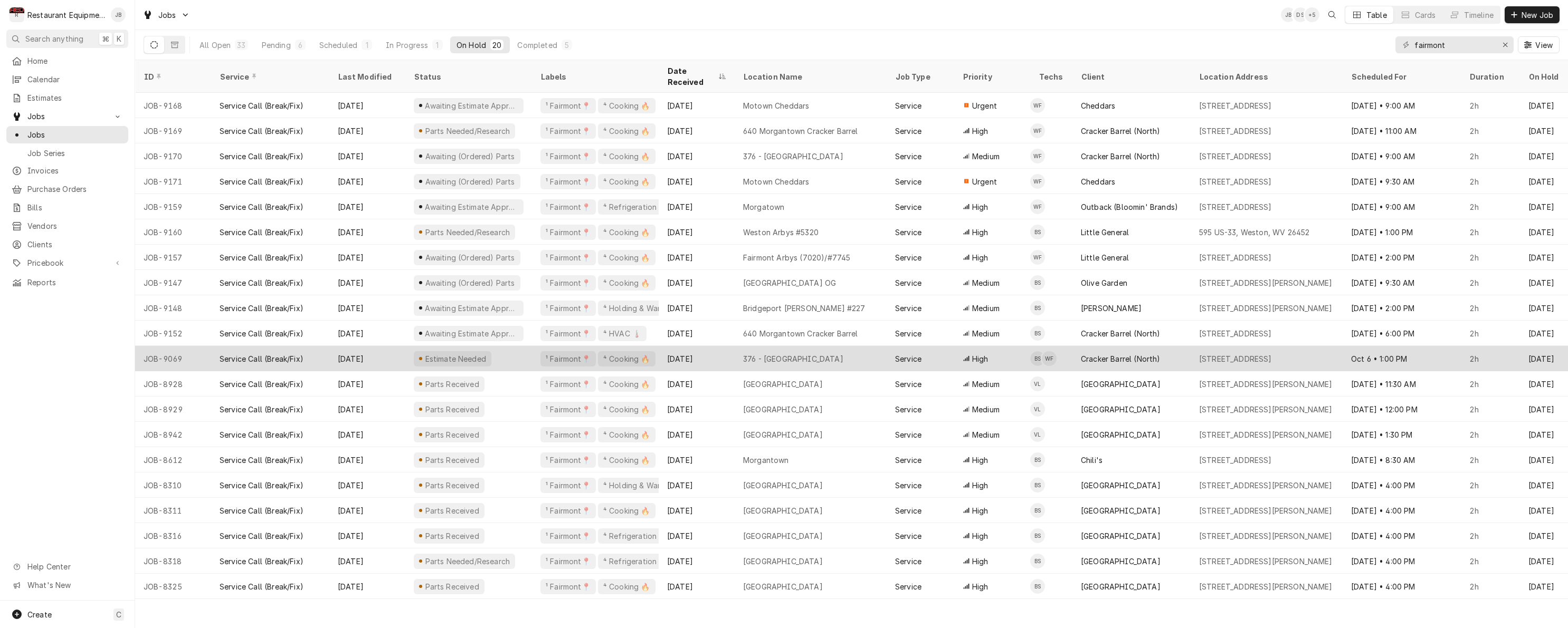
drag, startPoint x: 398, startPoint y: 343, endPoint x: 393, endPoint y: 340, distance: 5.8
click at [395, 346] on div "Oct 13" at bounding box center [366, 358] width 76 height 25
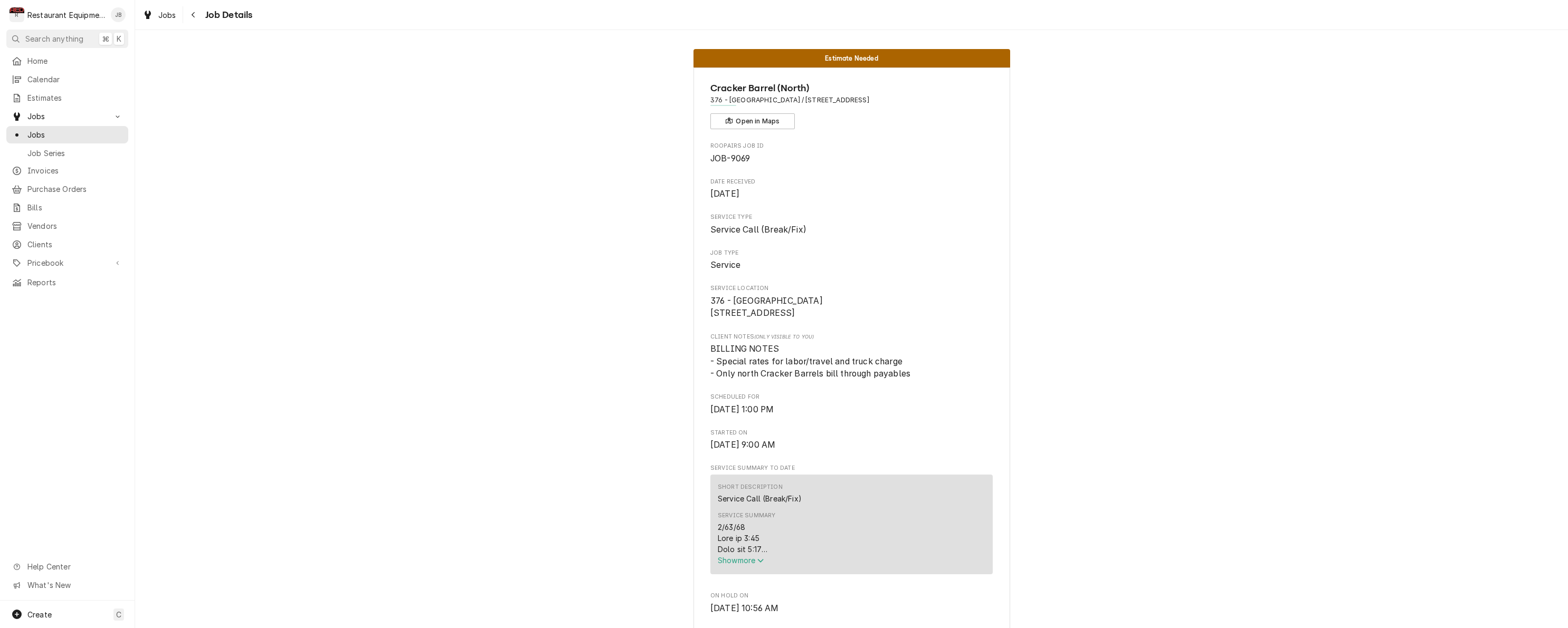
click at [747, 563] on span "Show more" at bounding box center [742, 560] width 47 height 9
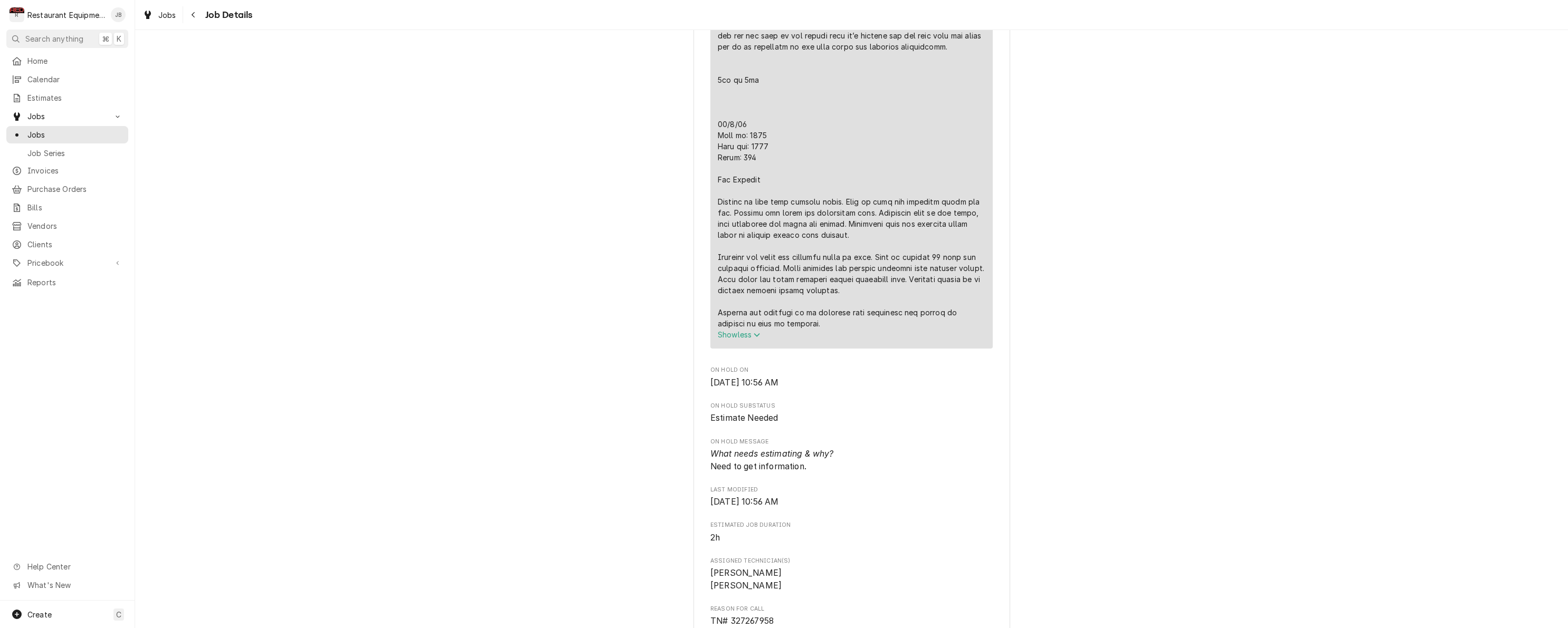
scroll to position [681, 0]
click at [189, 16] on div "Navigate back" at bounding box center [194, 15] width 11 height 11
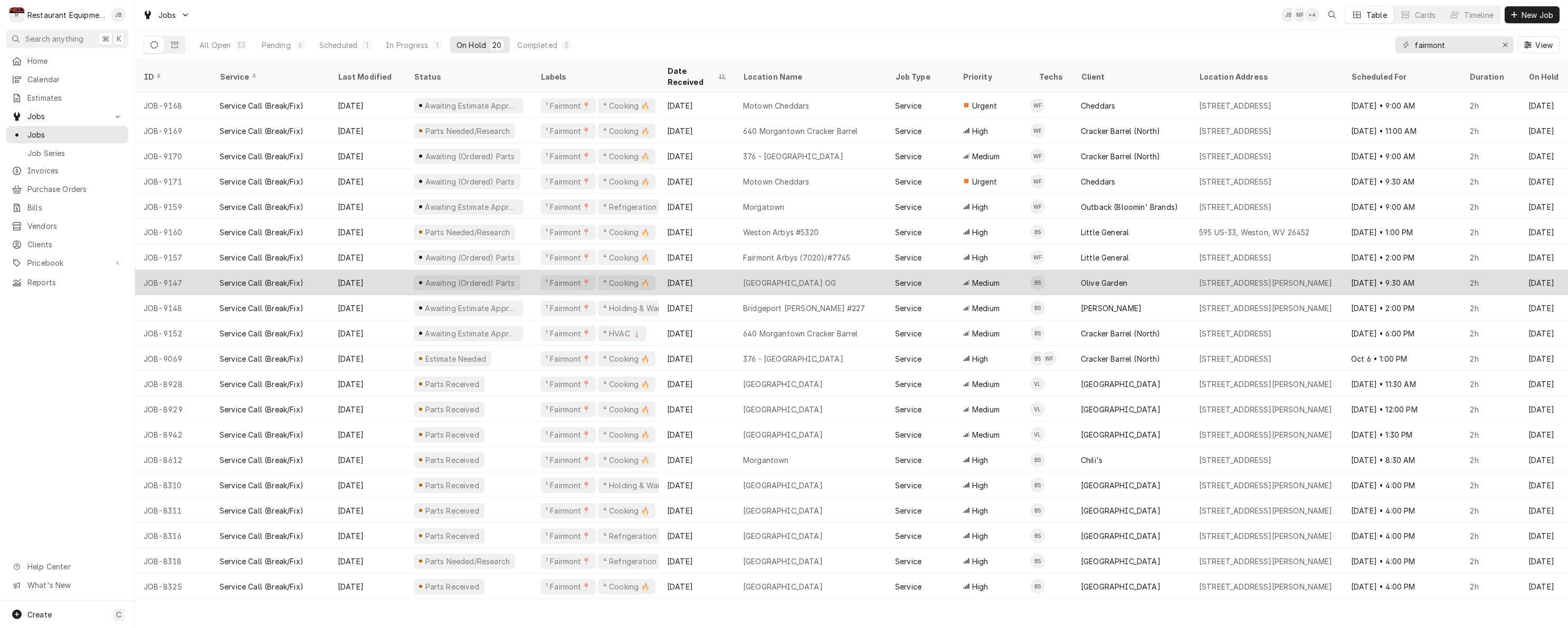
click at [704, 270] on div "Oct 8" at bounding box center [696, 283] width 76 height 25
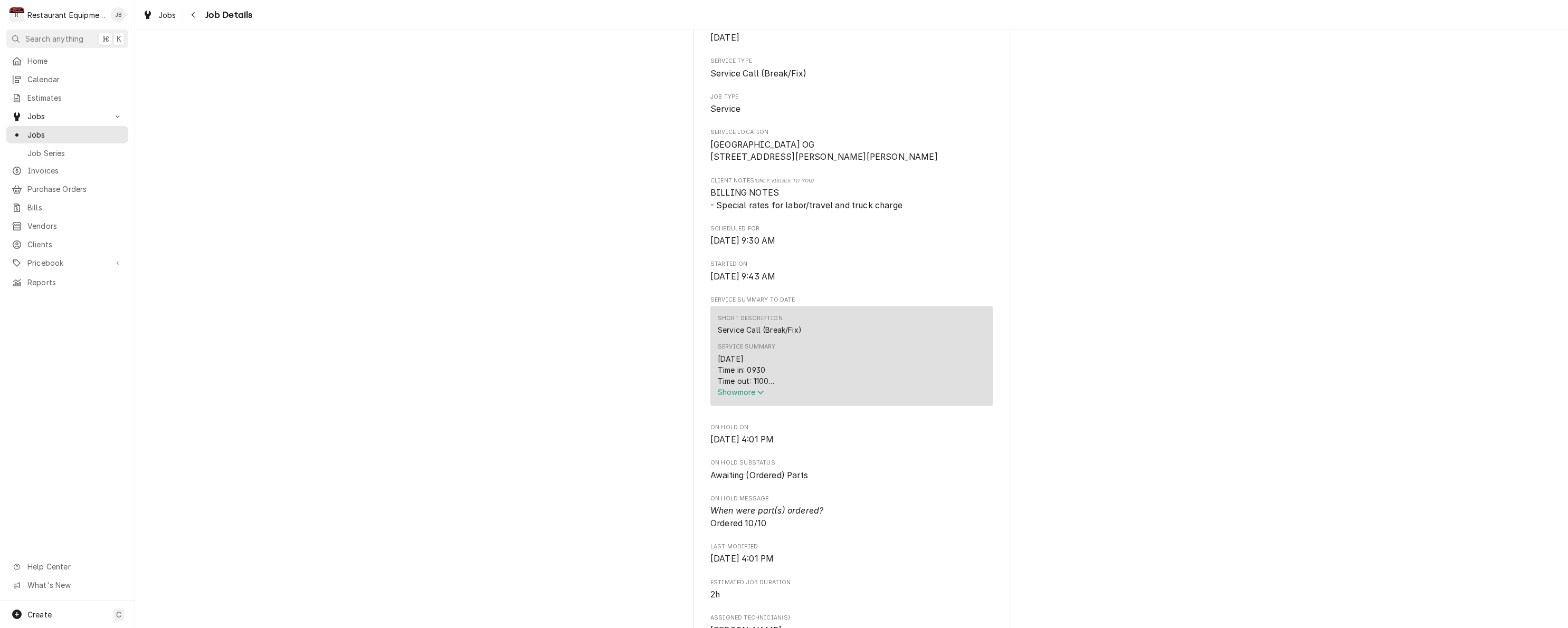
scroll to position [161, 0]
click at [747, 393] on button "Show more" at bounding box center [851, 387] width 267 height 11
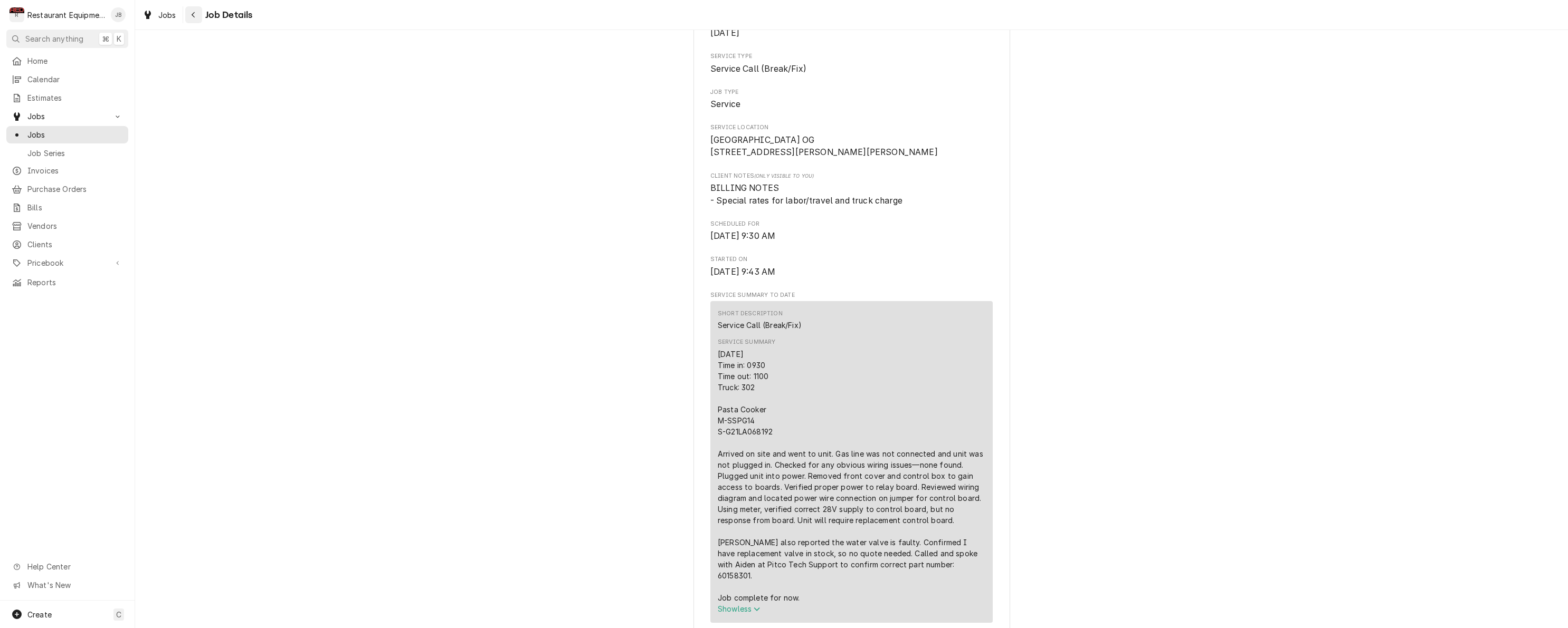
click at [193, 16] on icon "Navigate back" at bounding box center [193, 14] width 5 height 7
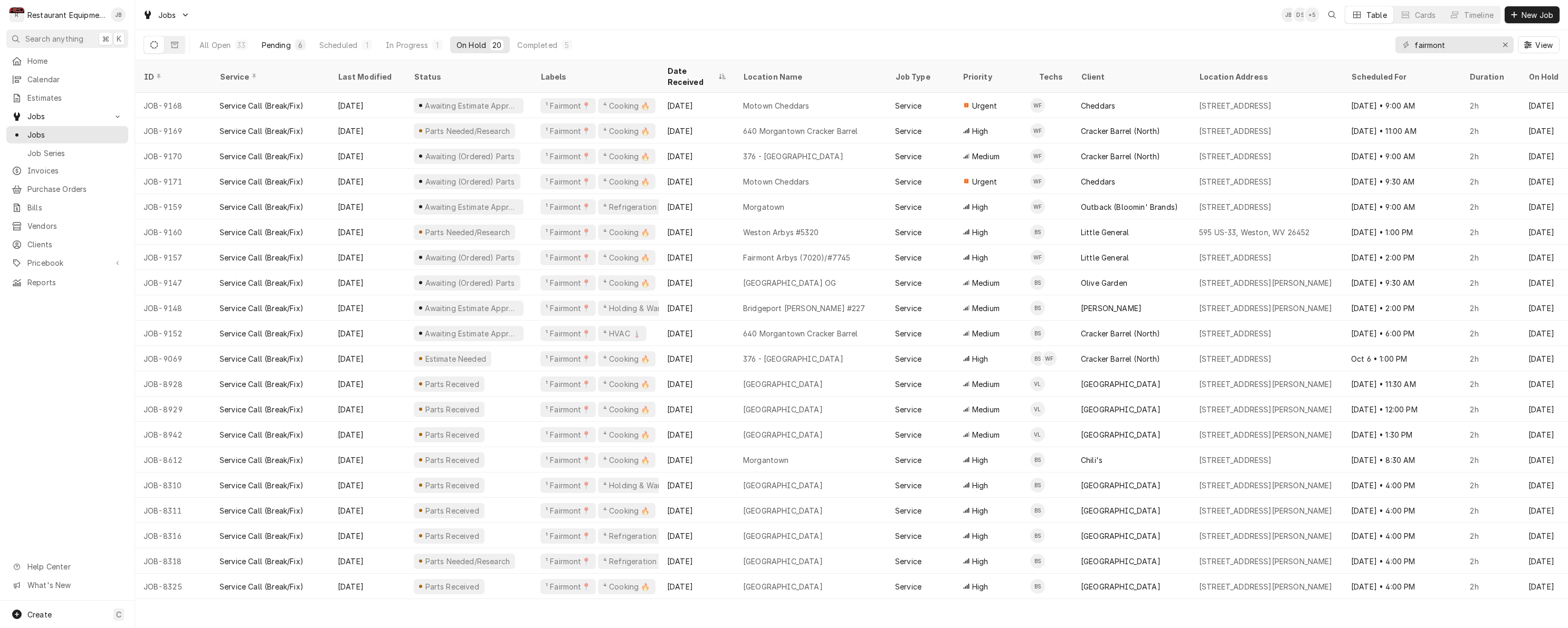
click at [276, 48] on div "Pending" at bounding box center [276, 45] width 29 height 11
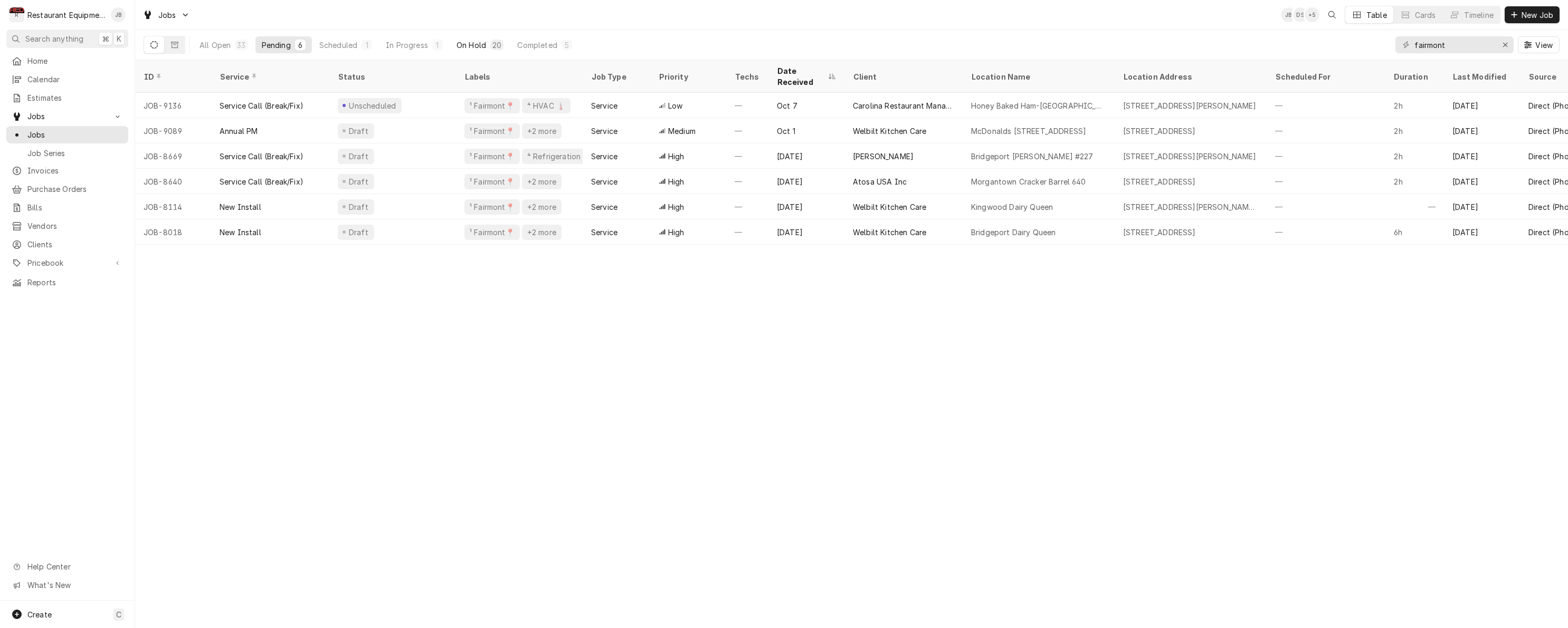
click at [485, 47] on div "On Hold" at bounding box center [472, 45] width 30 height 11
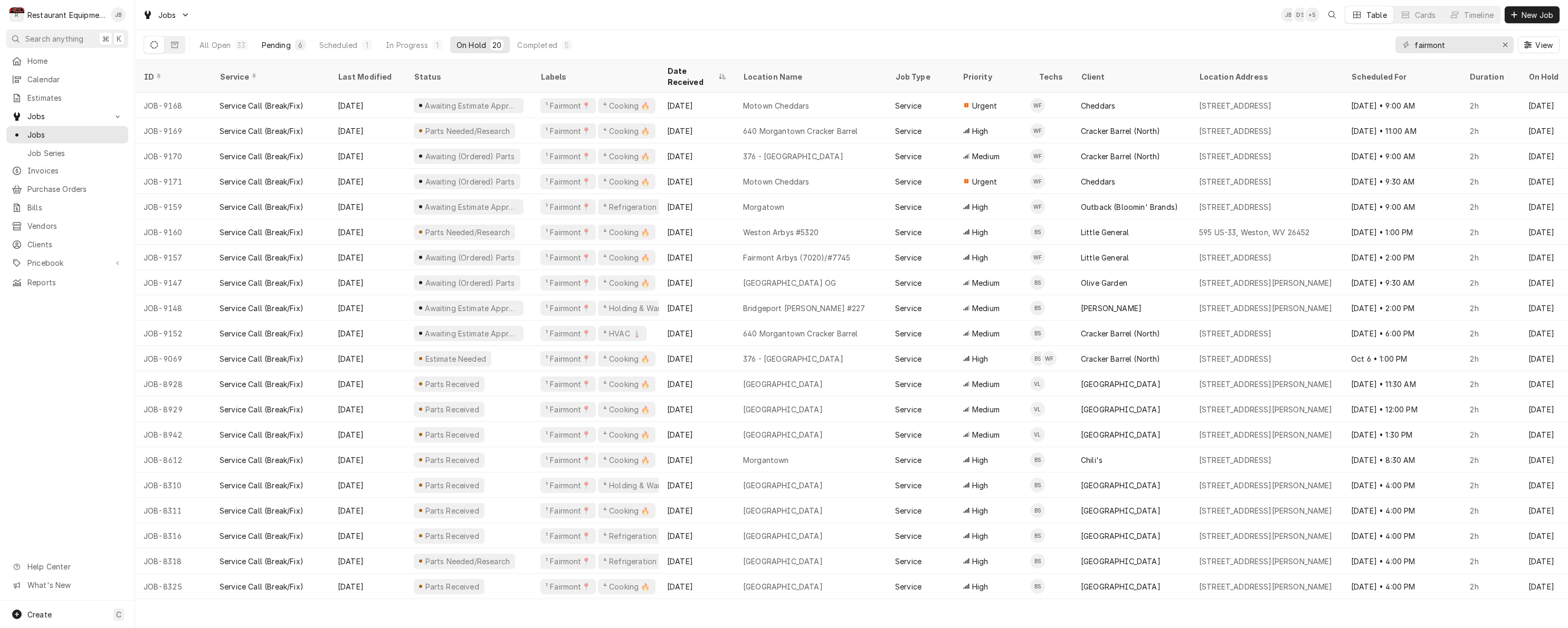
click at [278, 45] on div "Pending" at bounding box center [276, 45] width 29 height 11
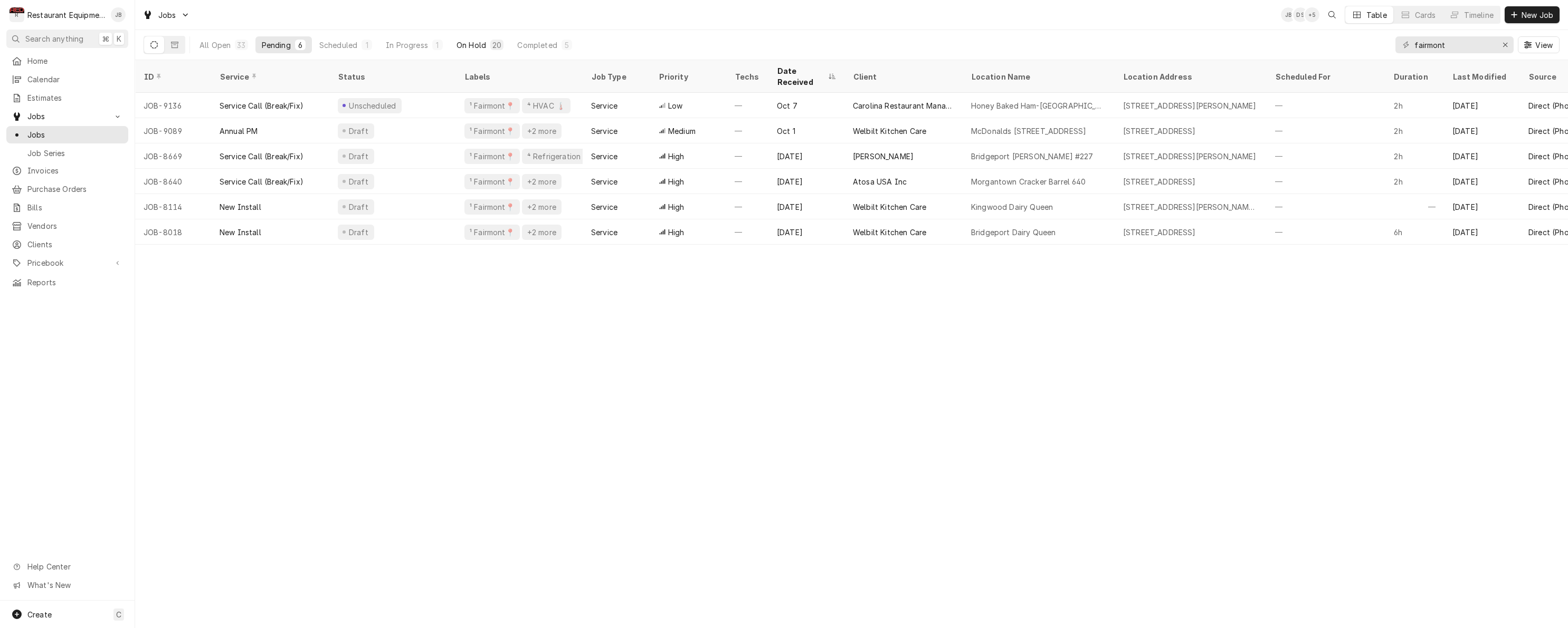
click at [495, 47] on div "20" at bounding box center [497, 45] width 9 height 11
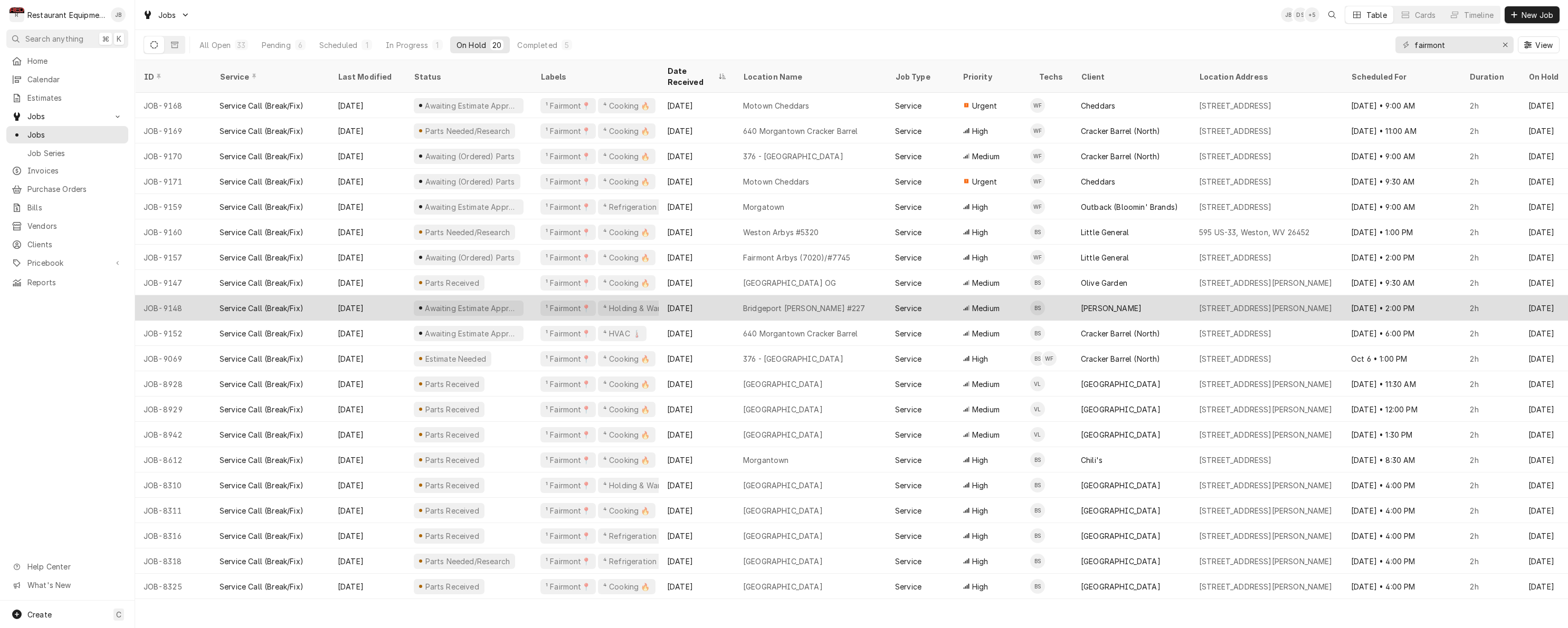
scroll to position [0, 3]
click at [391, 296] on div "[DATE]" at bounding box center [363, 308] width 76 height 25
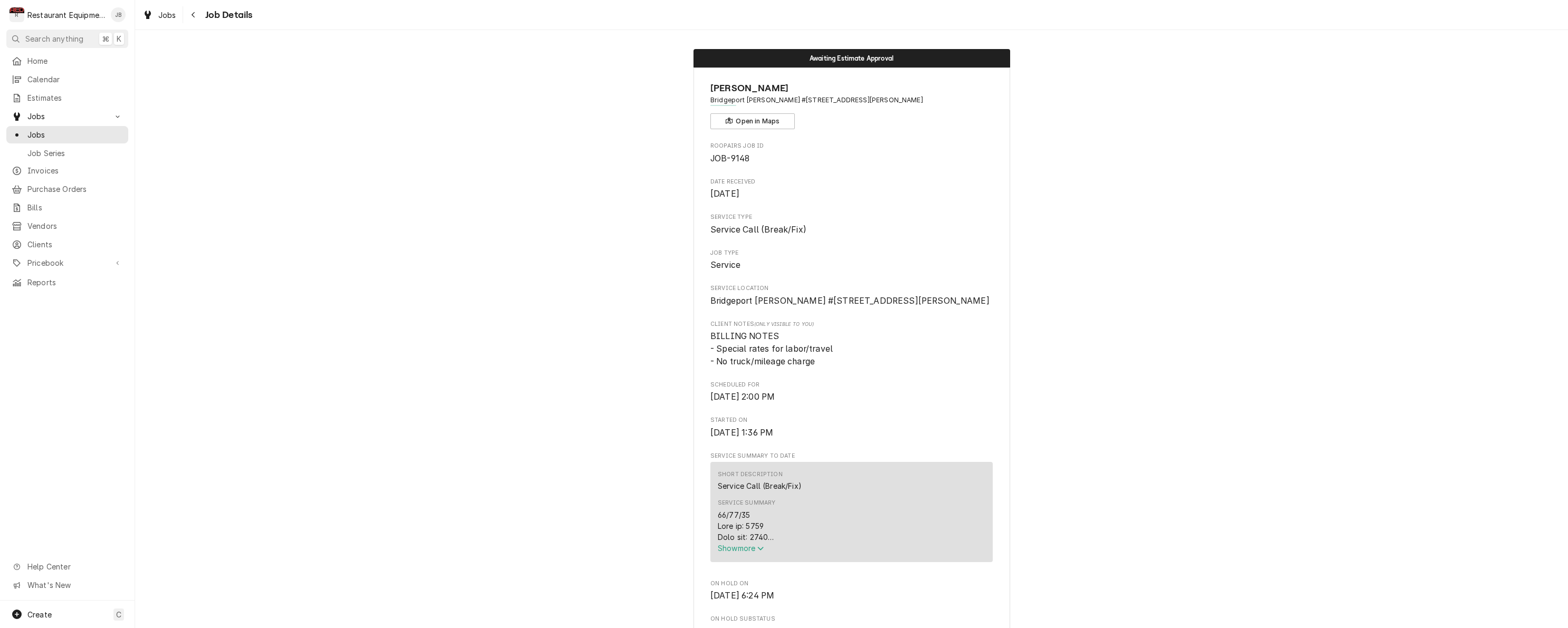
click at [736, 552] on span "Show more" at bounding box center [742, 549] width 47 height 9
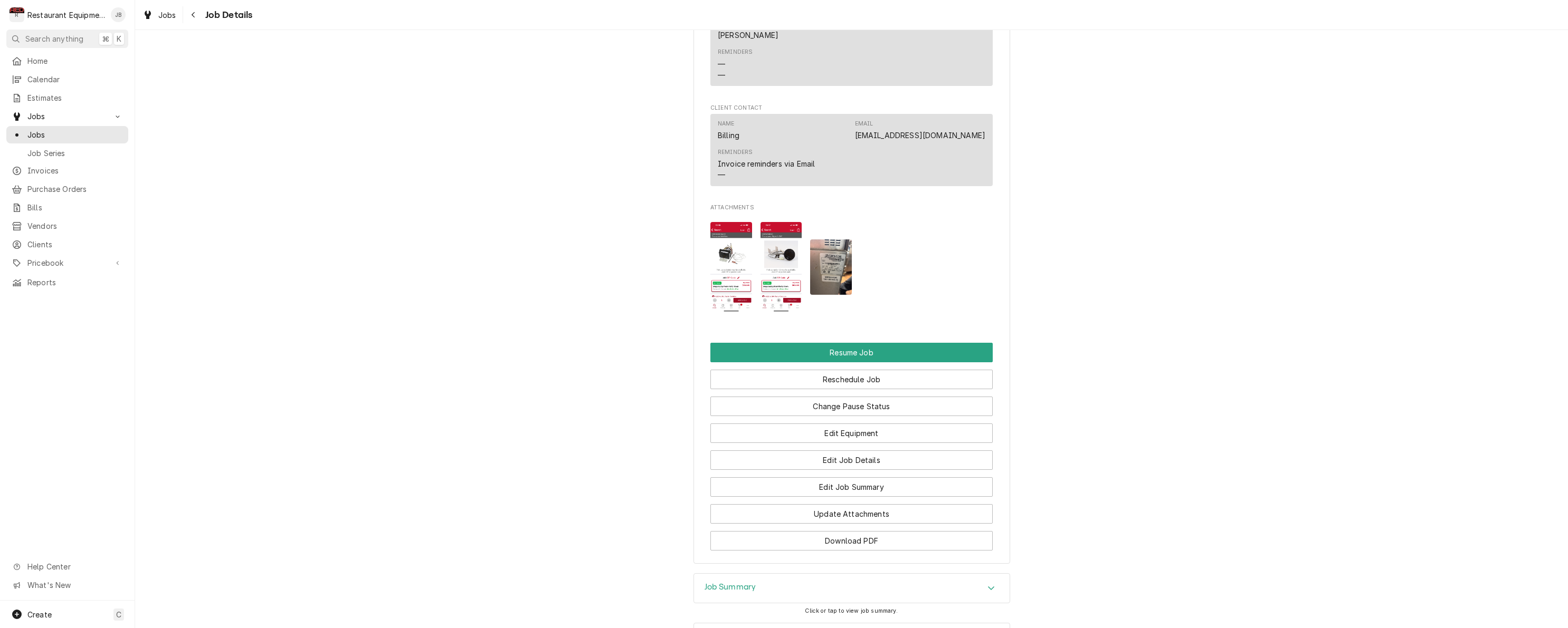
scroll to position [1334, 0]
click at [195, 19] on div "Navigate back" at bounding box center [194, 15] width 11 height 11
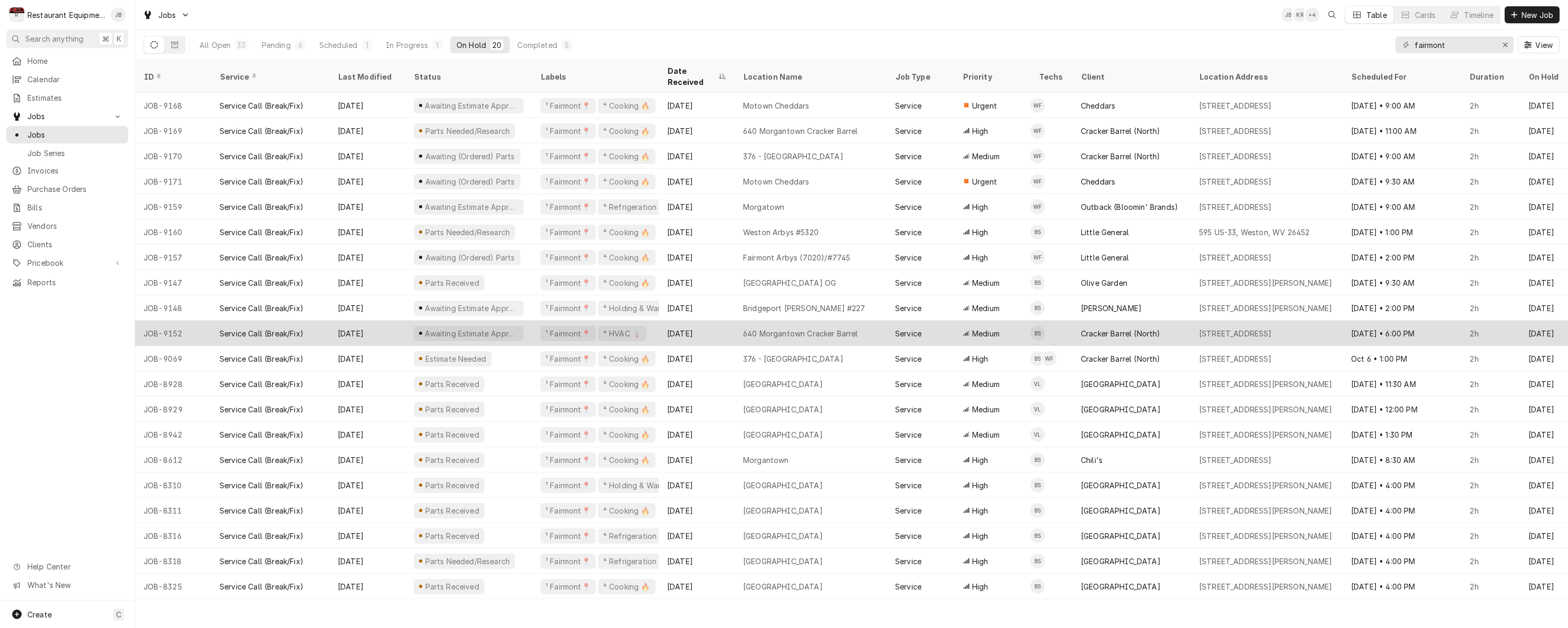
drag, startPoint x: 394, startPoint y: 319, endPoint x: 401, endPoint y: 313, distance: 9.2
click at [401, 321] on div "[DATE]" at bounding box center [366, 333] width 76 height 25
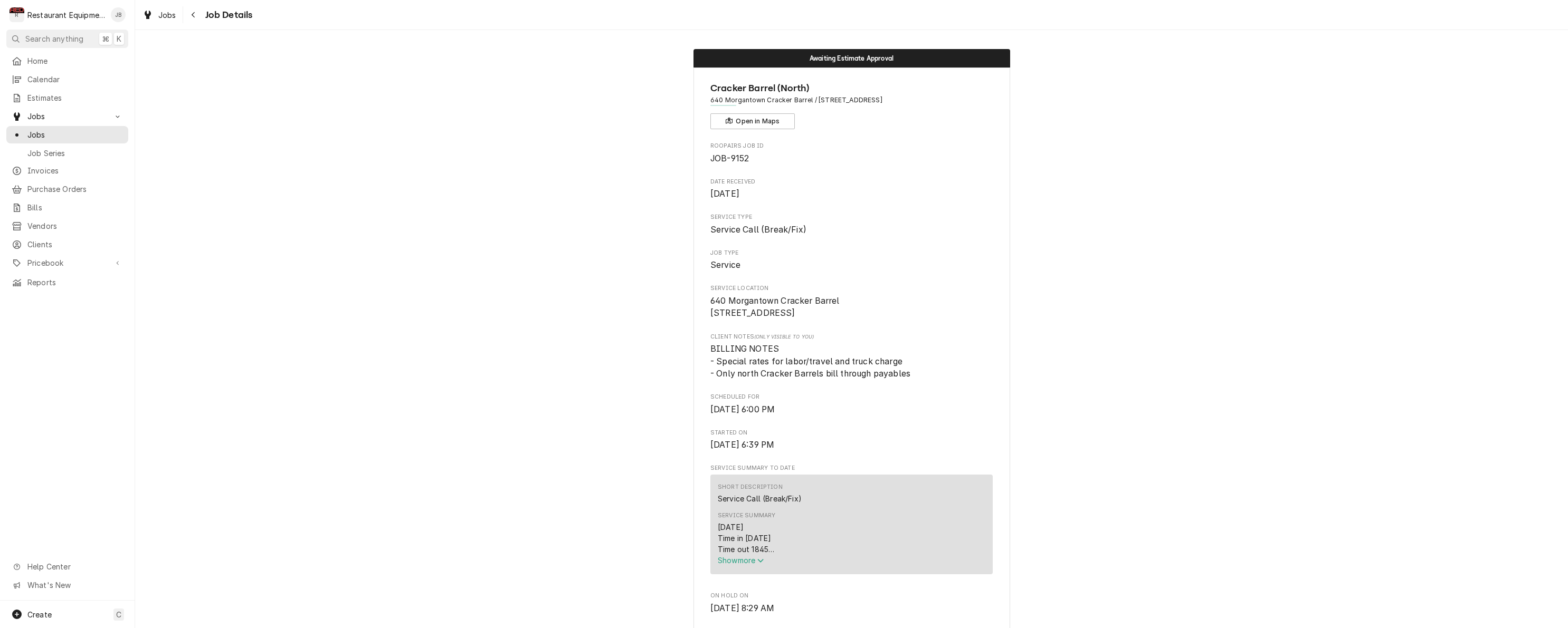
click at [748, 565] on span "Show more" at bounding box center [742, 560] width 47 height 9
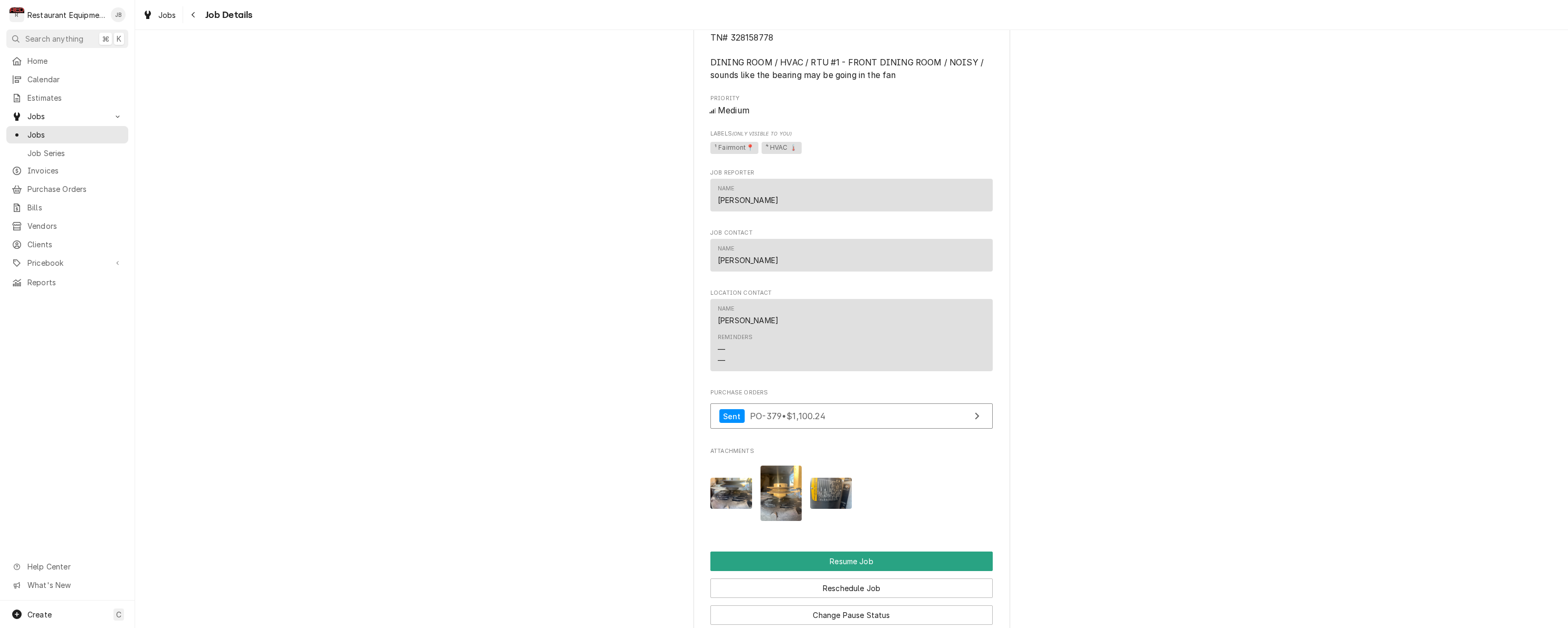
scroll to position [919, 0]
click at [825, 608] on button "Change Pause Status" at bounding box center [851, 614] width 282 height 19
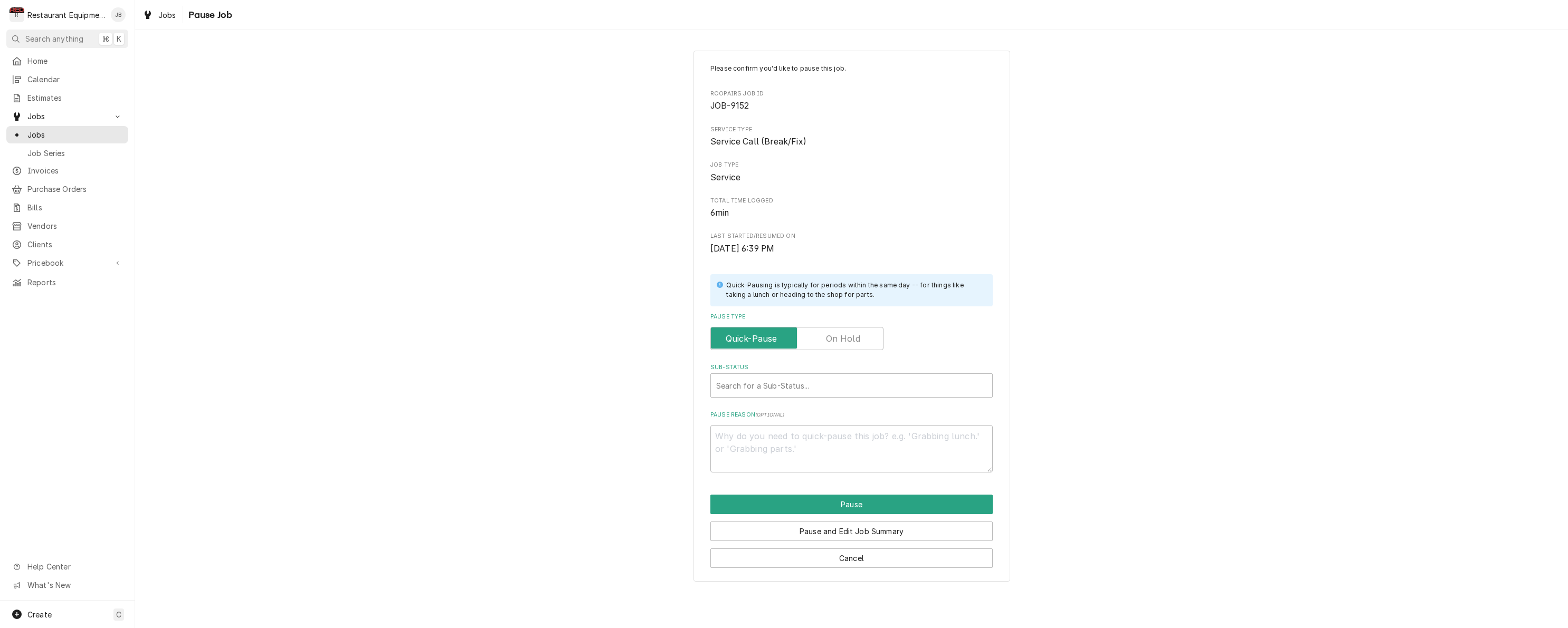
drag, startPoint x: 837, startPoint y: 333, endPoint x: 831, endPoint y: 338, distance: 7.8
click at [837, 333] on label "Pause Type" at bounding box center [797, 339] width 173 height 23
click at [837, 333] on input "Pause Type" at bounding box center [797, 339] width 164 height 23
checkbox input "true"
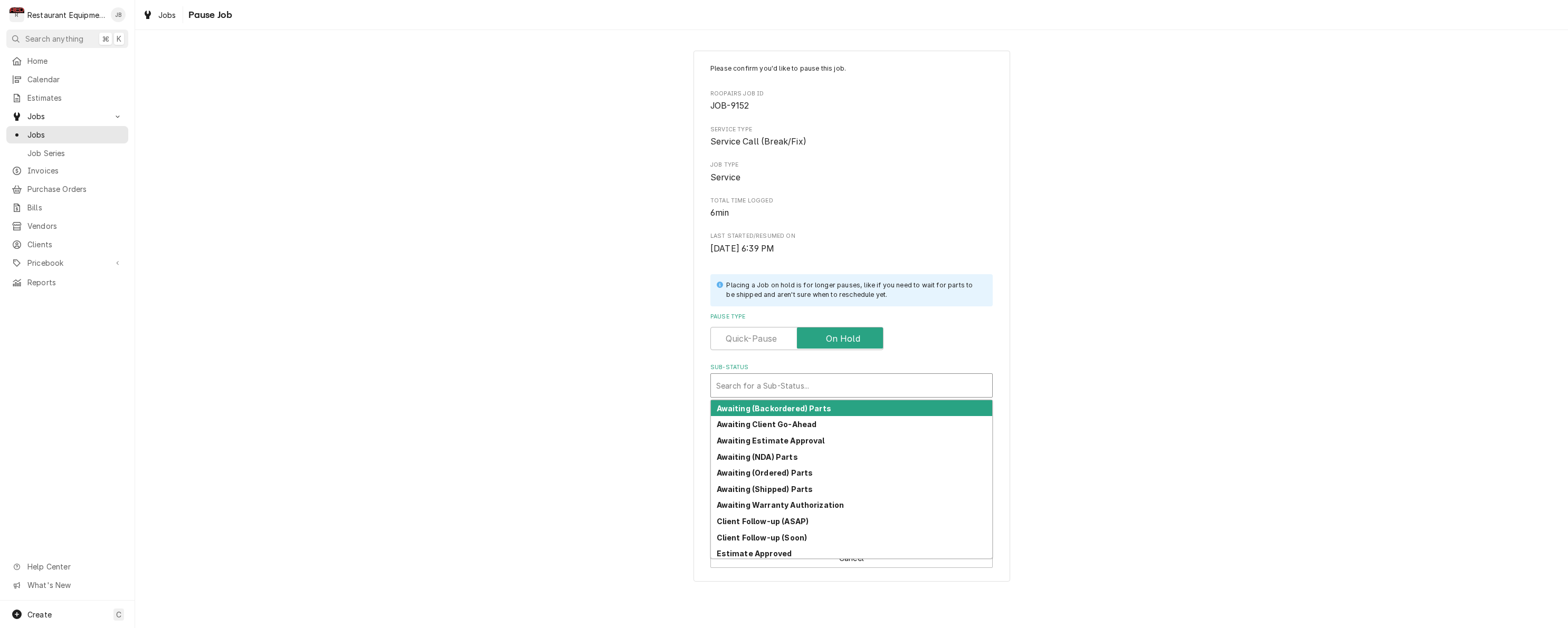
click at [772, 380] on div "Search for a Sub-Status..." at bounding box center [851, 386] width 271 height 11
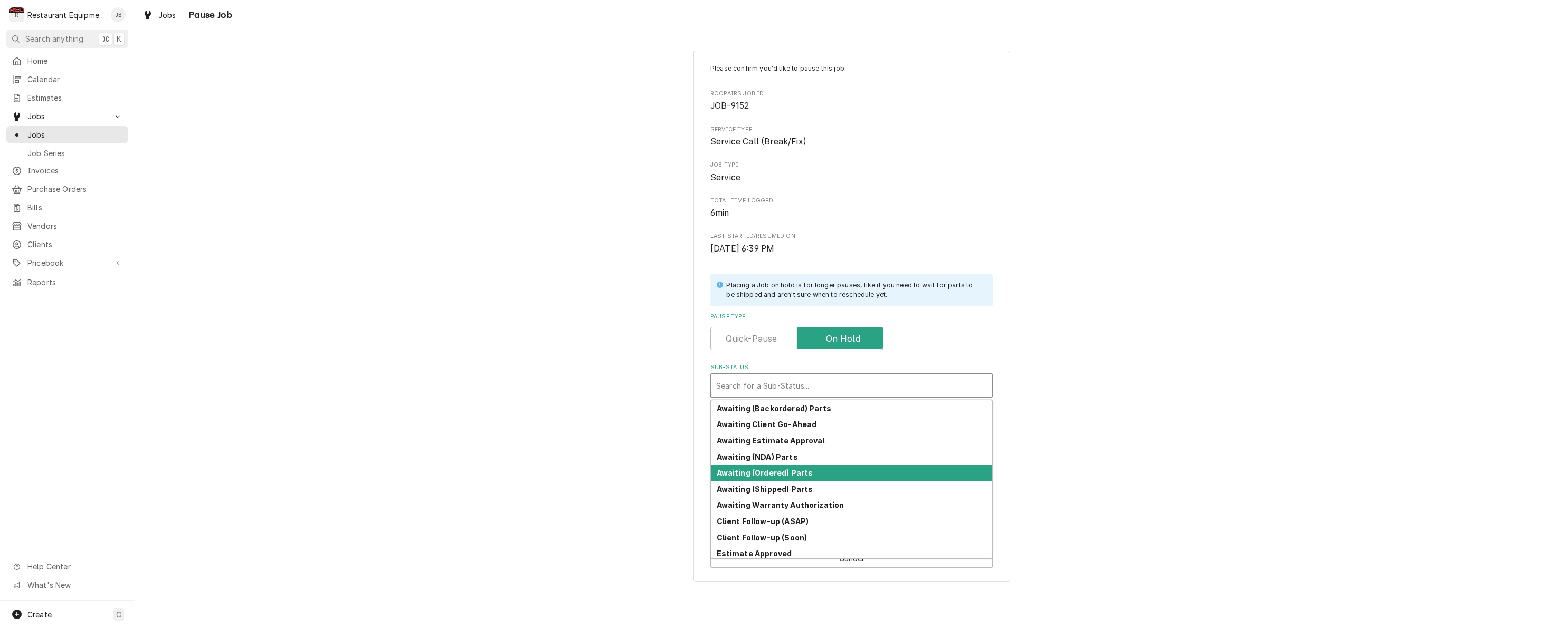
click at [773, 473] on div "Awaiting (Ordered) Parts" at bounding box center [851, 472] width 281 height 16
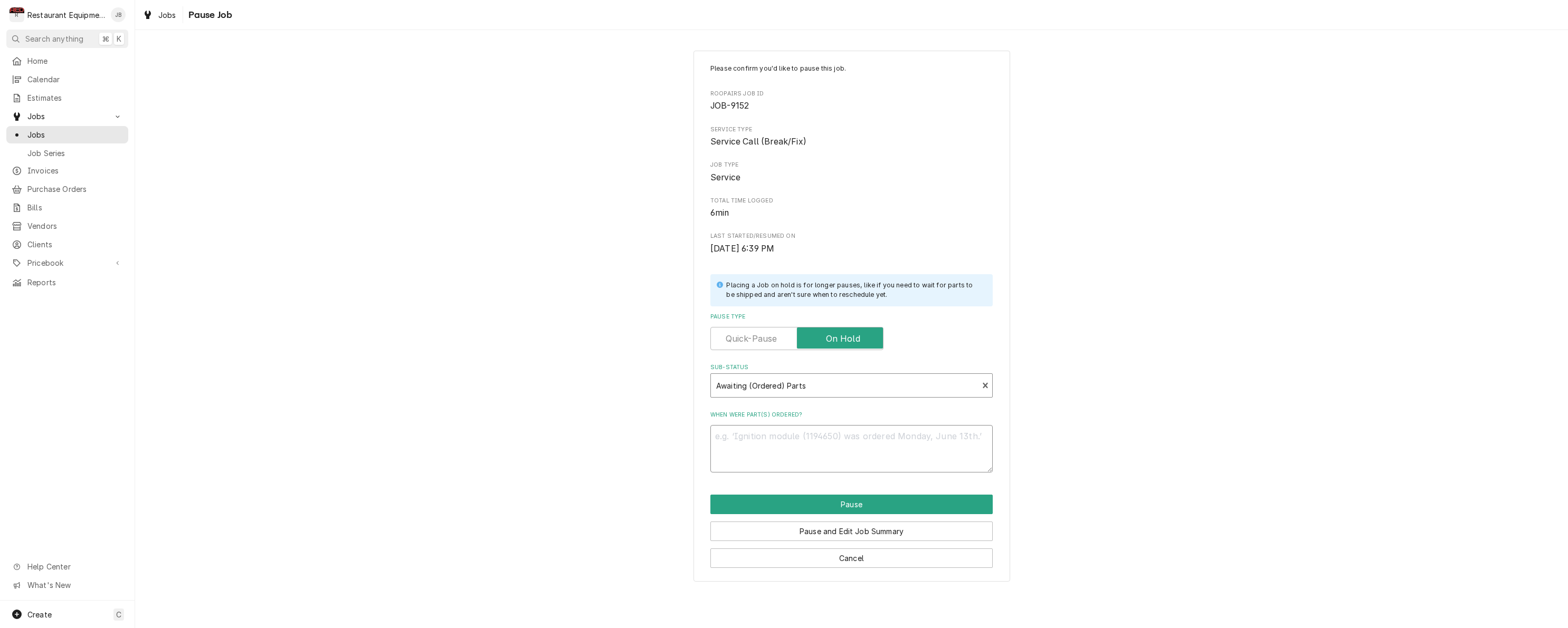
click at [732, 429] on textarea "When were part(s) ordered?" at bounding box center [851, 449] width 282 height 48
type textarea "x"
type textarea "1"
type textarea "x"
type textarea "10"
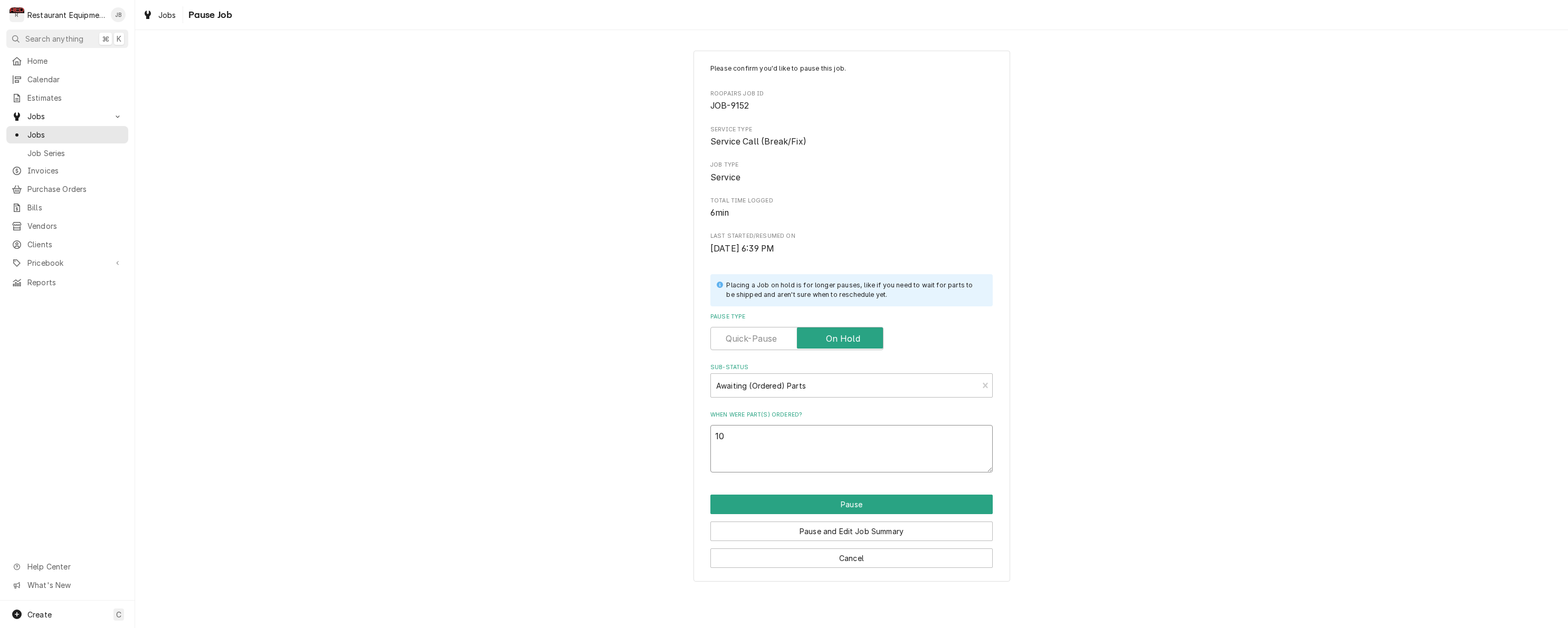
type textarea "x"
type textarea "10/"
type textarea "x"
type textarea "10/1"
type textarea "x"
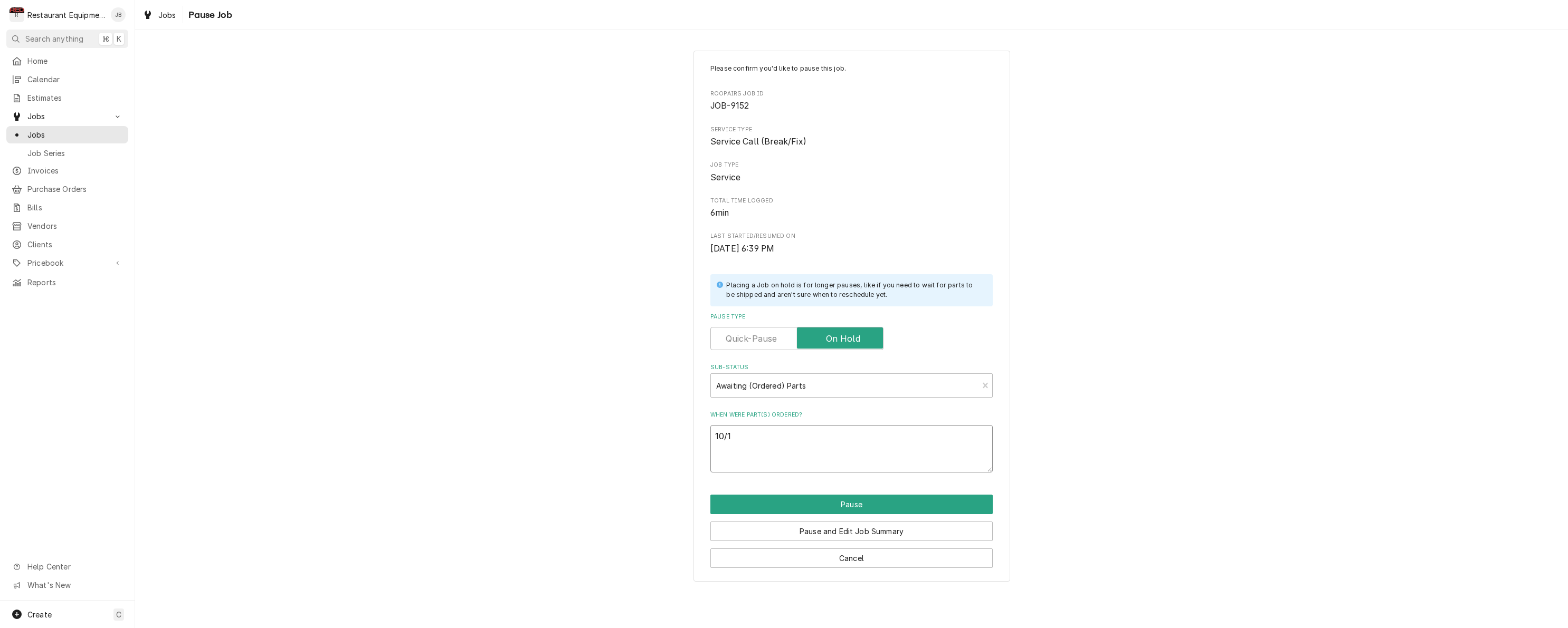
type textarea "10/13"
type textarea "x"
type textarea "10/13"
type textarea "x"
type textarea "10/13 b"
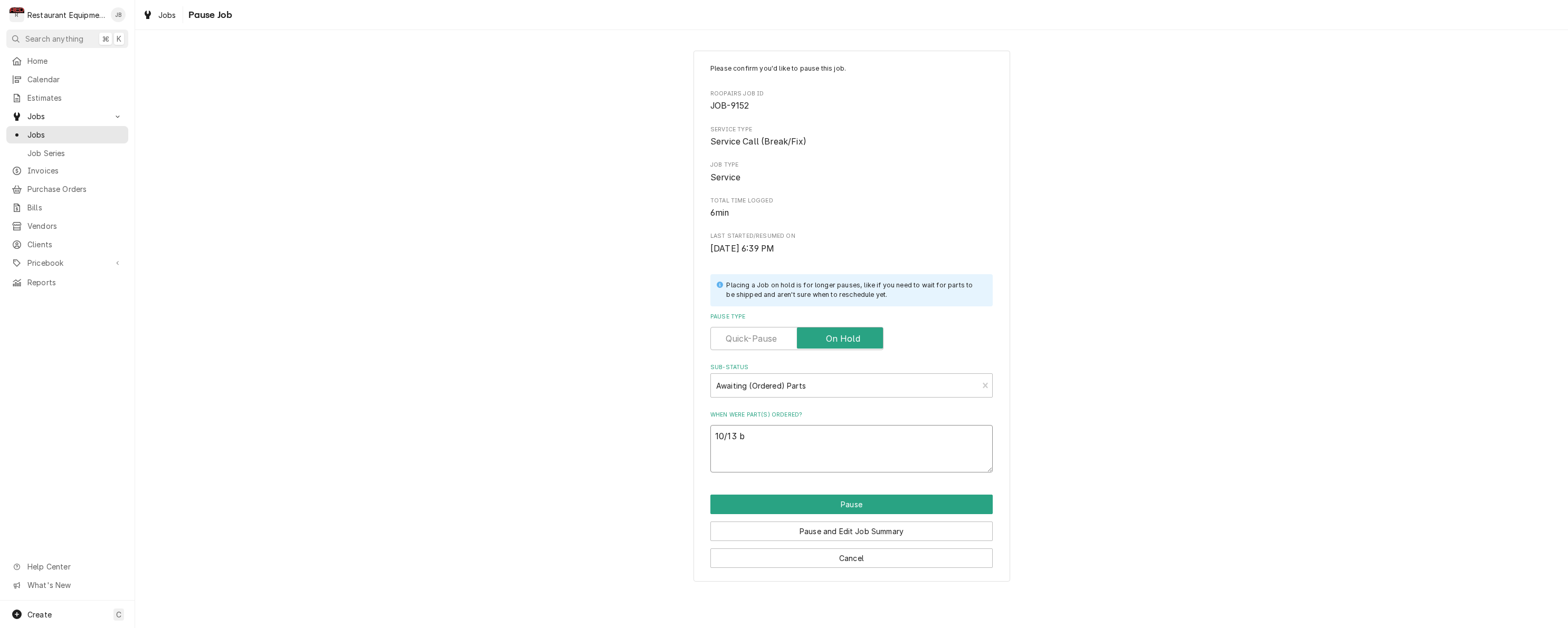
type textarea "x"
type textarea "10/13 by"
type textarea "x"
type textarea "10/13 by"
type textarea "x"
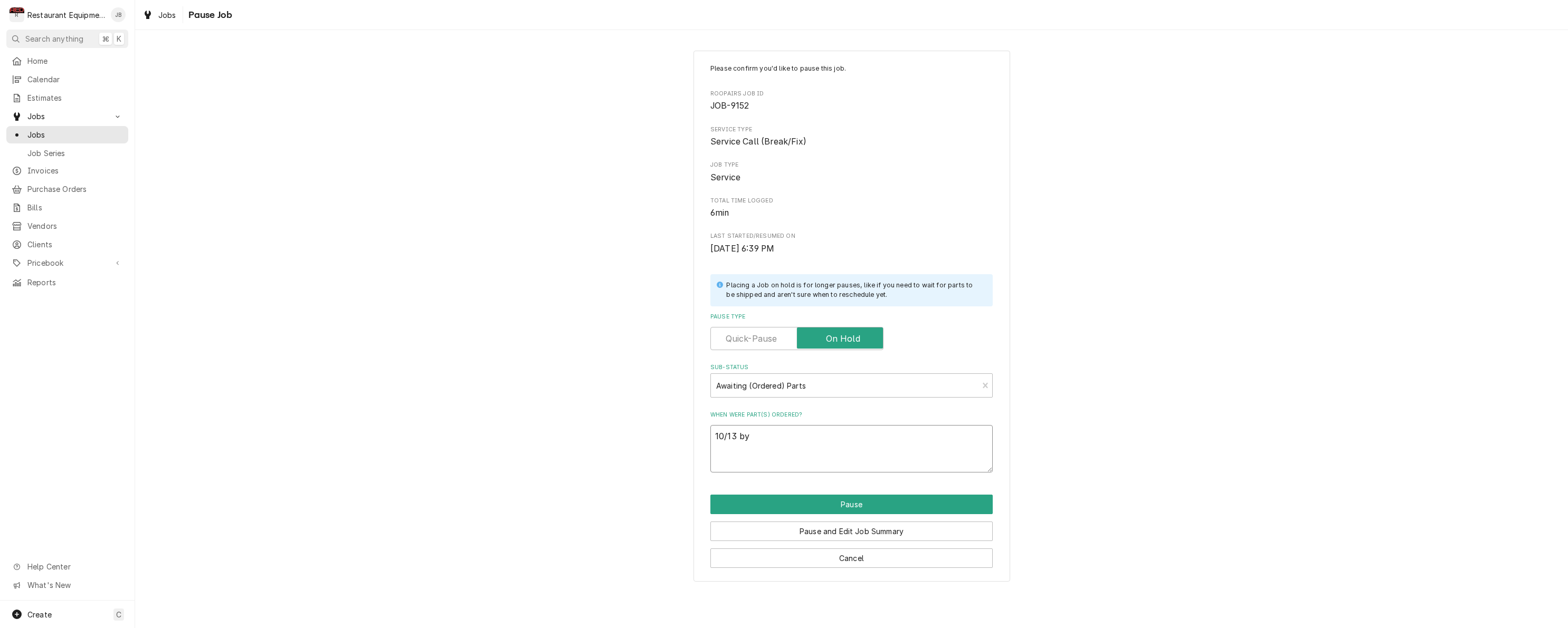
type textarea "10/13 by e"
type textarea "x"
type textarea "10/13 by em"
type textarea "x"
type textarea "10/13 by emi"
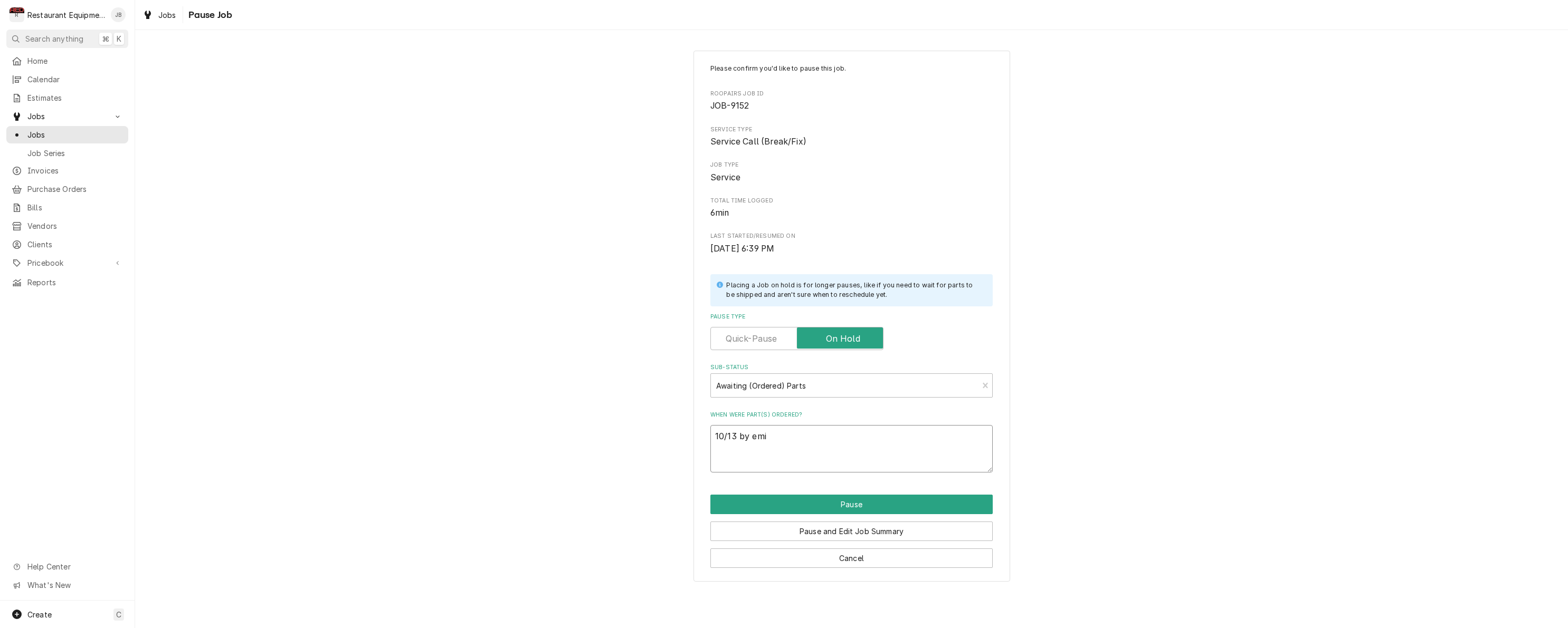
type textarea "x"
type textarea "10/13 by emil"
type textarea "x"
type textarea "10/13 by emily"
type textarea "x"
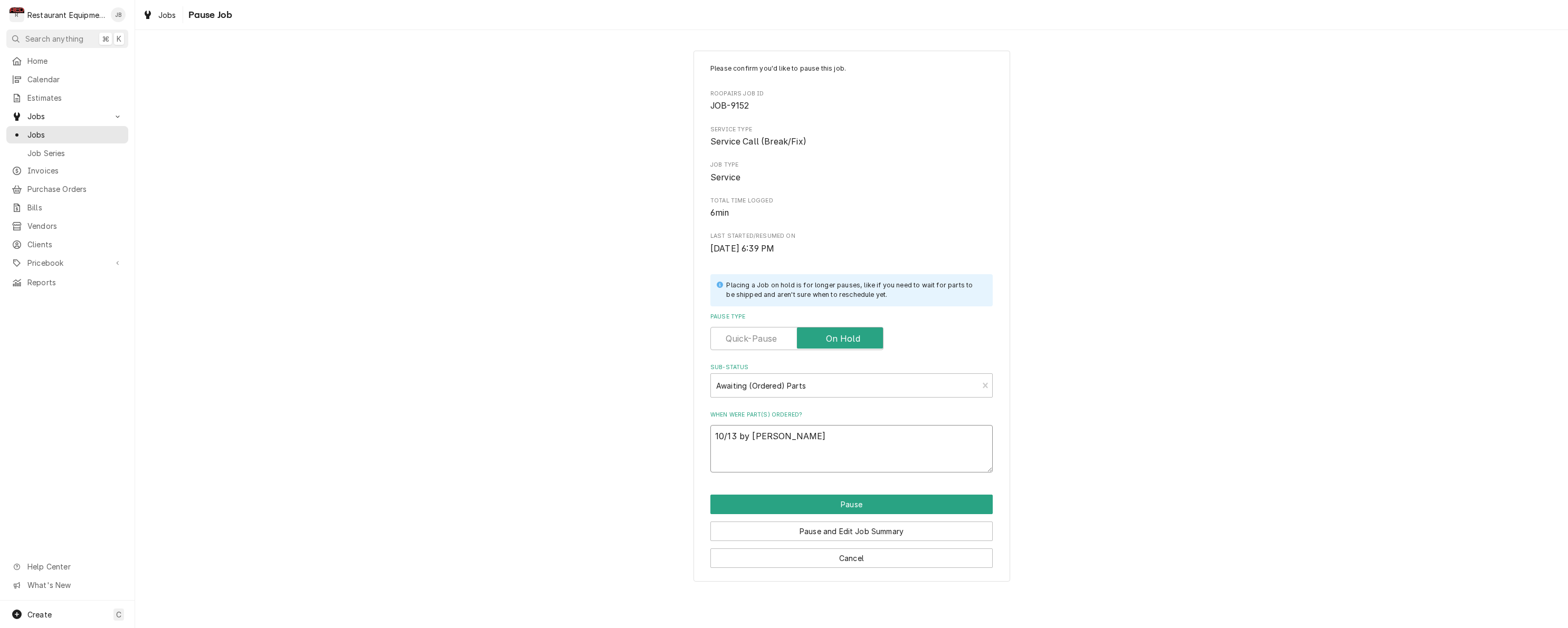
type textarea "10/13 by Emily"
type textarea "x"
type textarea "10/13 by Emily"
drag, startPoint x: 736, startPoint y: 441, endPoint x: 812, endPoint y: 506, distance: 100.0
click at [812, 506] on button "Pause" at bounding box center [851, 504] width 282 height 19
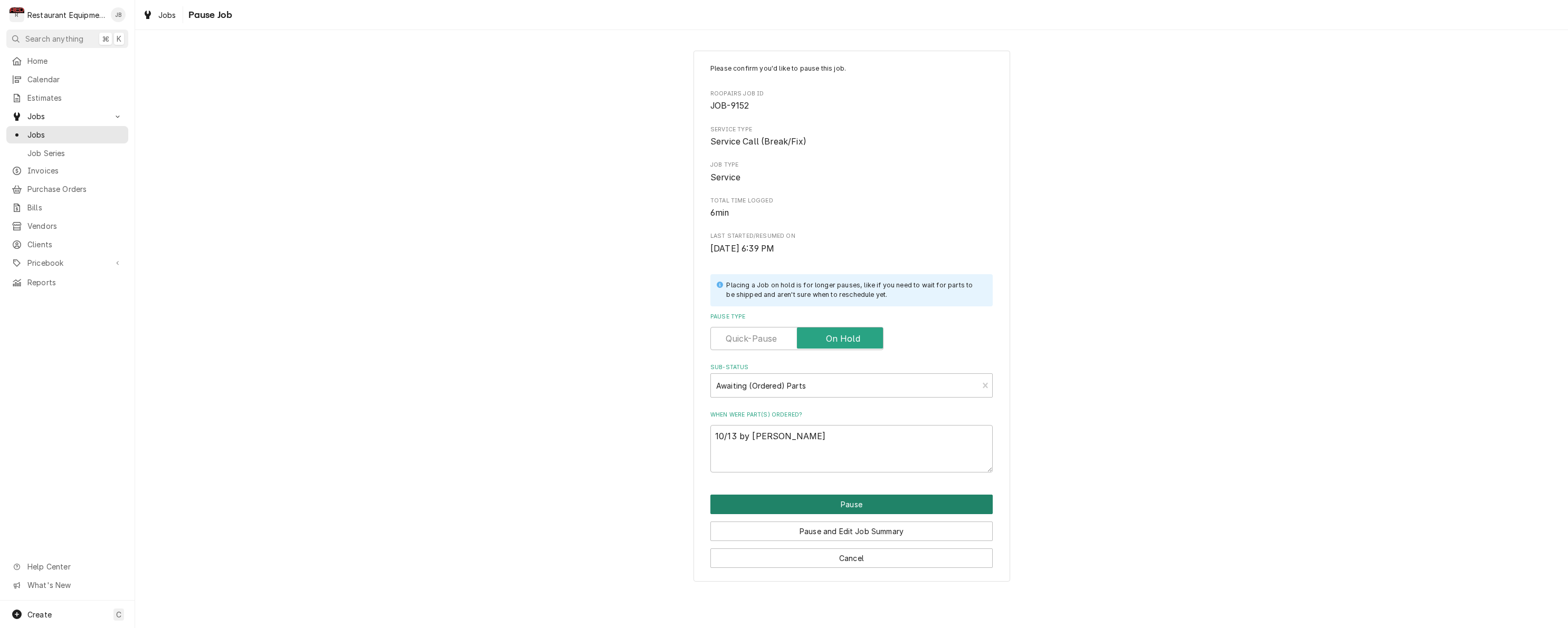
type textarea "x"
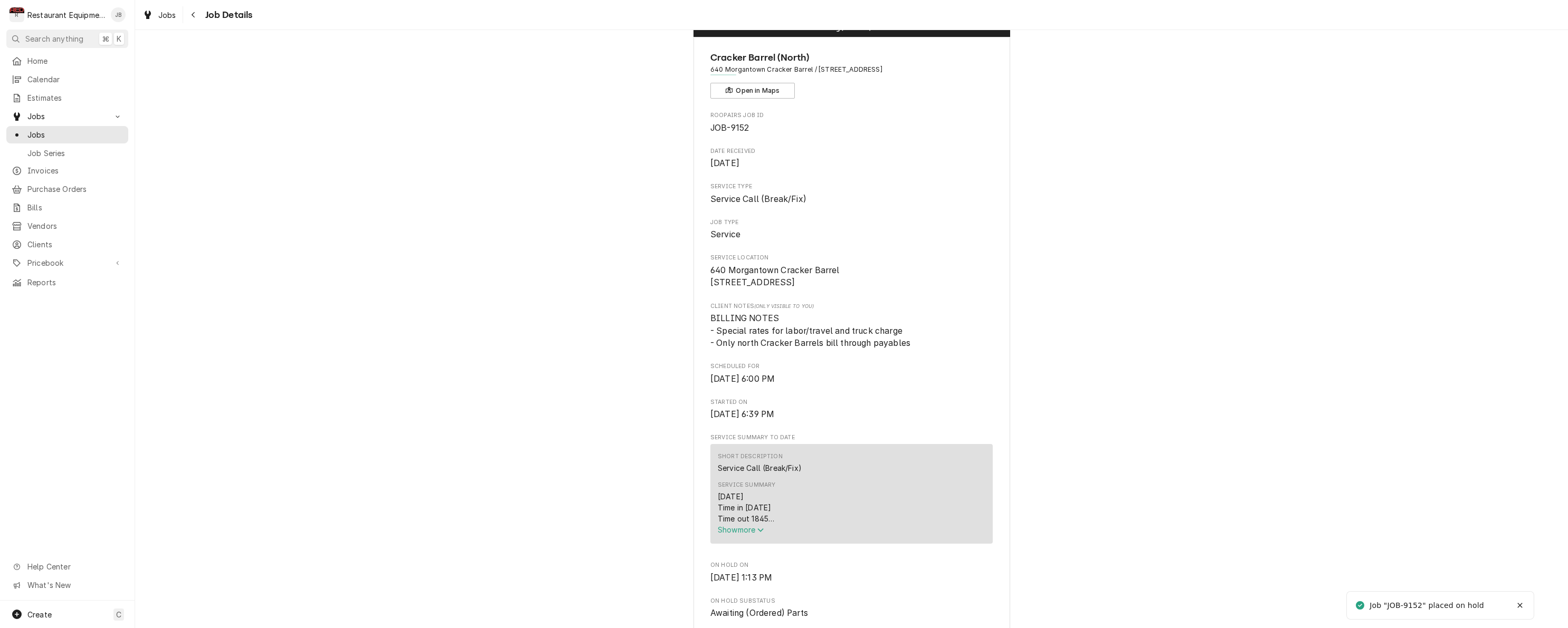
scroll to position [38, 0]
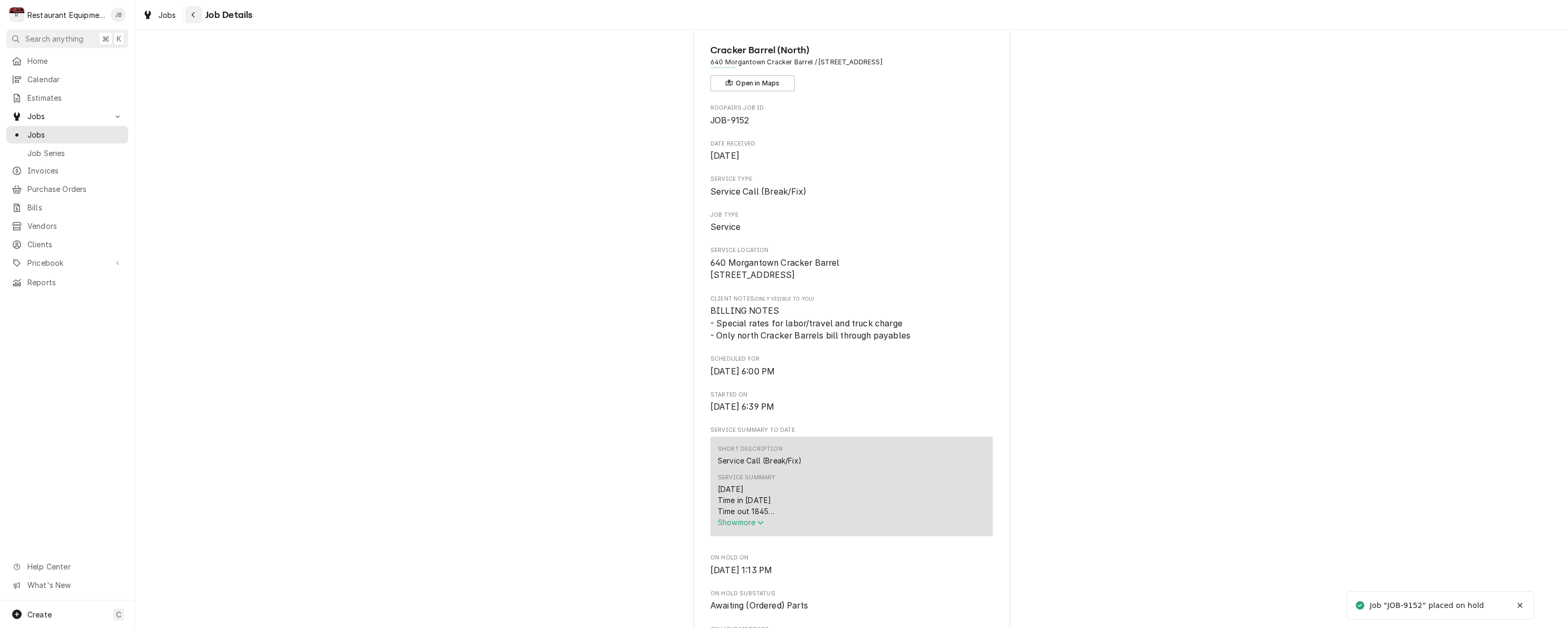
click at [192, 19] on div "Navigate back" at bounding box center [194, 15] width 11 height 11
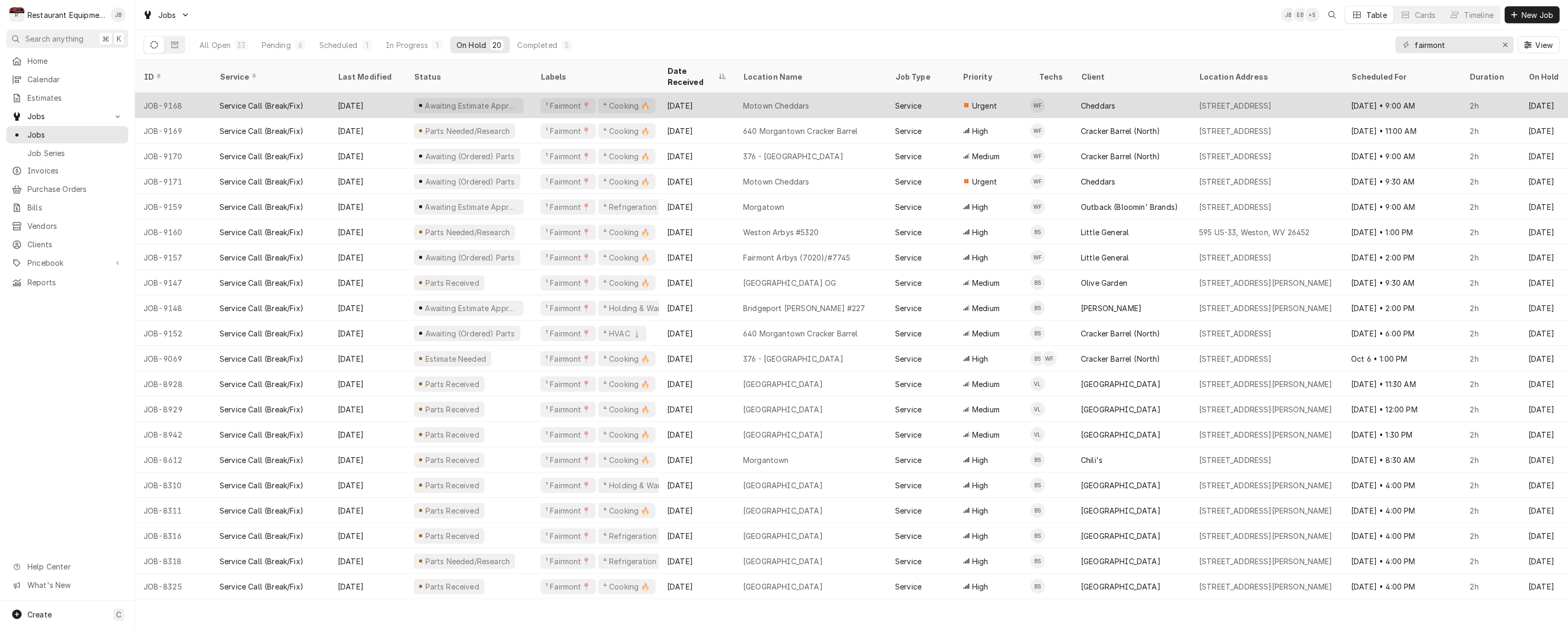
click at [844, 94] on div "Motown Cheddars" at bounding box center [810, 105] width 152 height 25
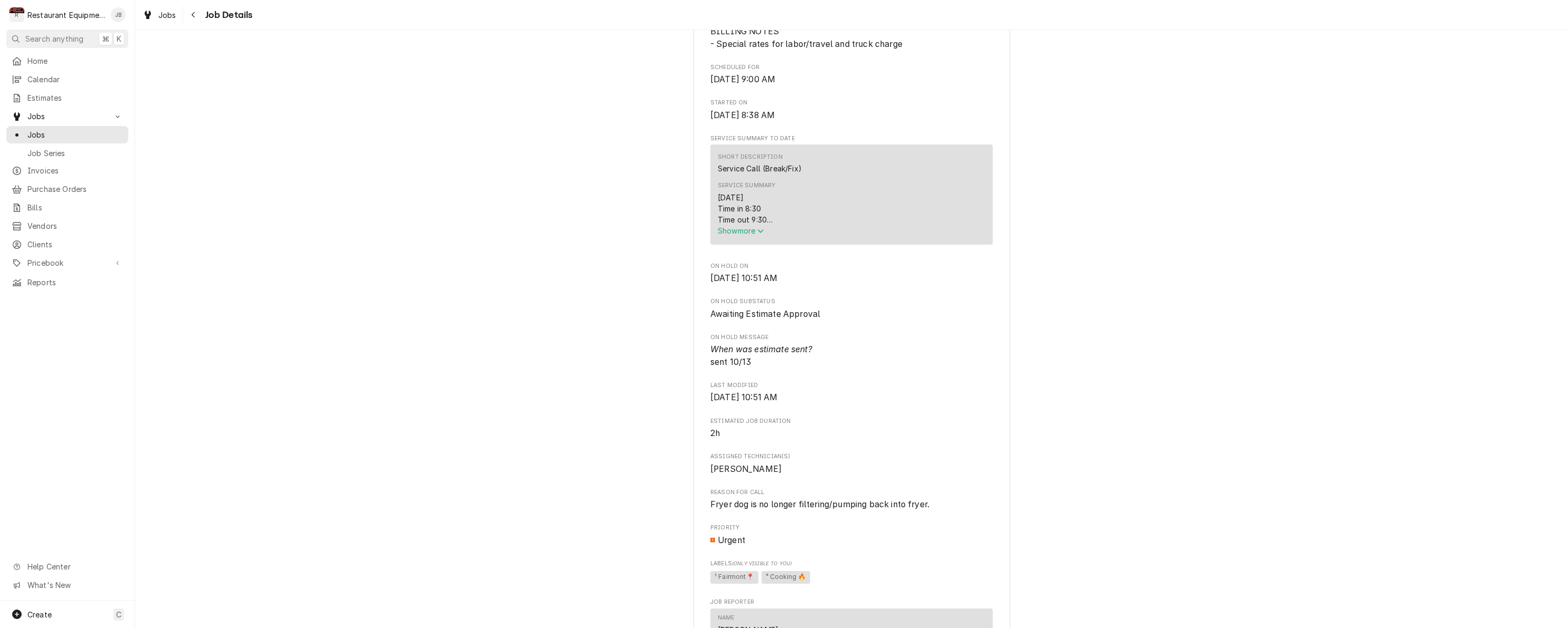
click at [749, 230] on span "Show more" at bounding box center [742, 231] width 47 height 9
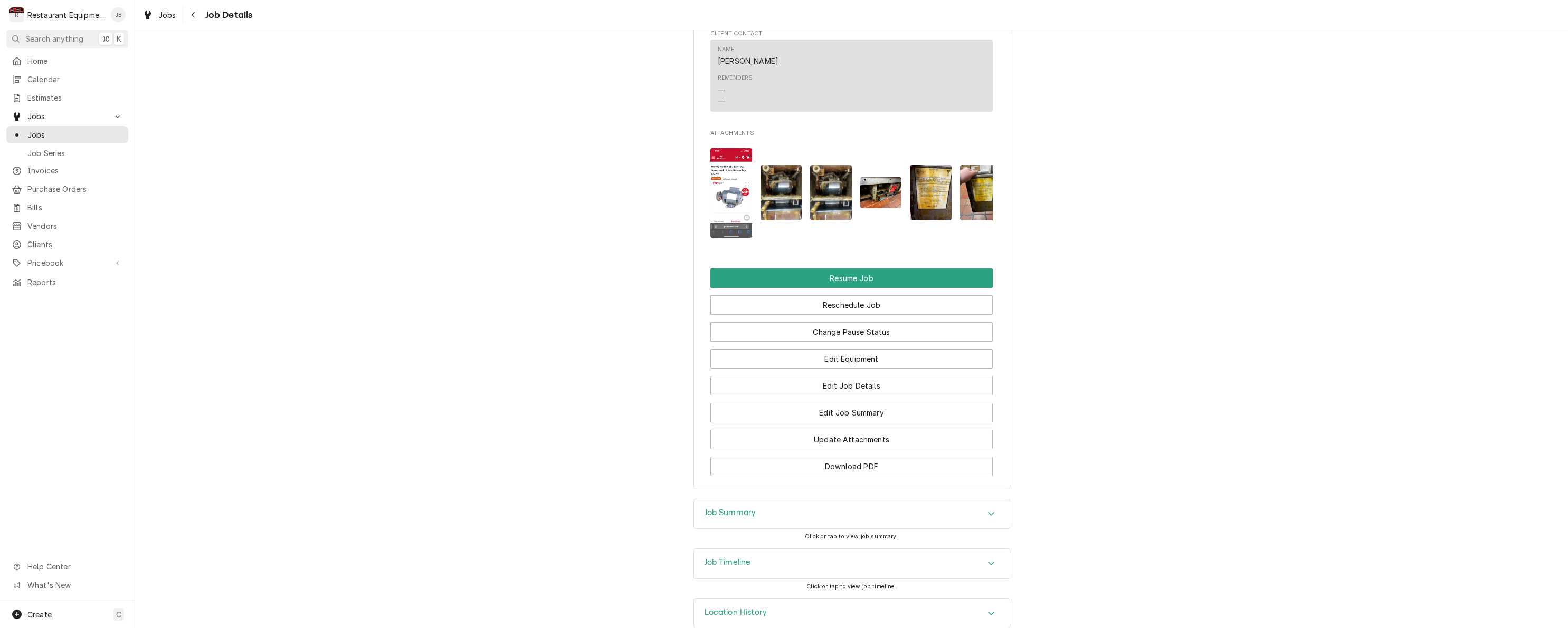
scroll to position [1283, 0]
click at [196, 12] on div "Navigate back" at bounding box center [194, 15] width 11 height 11
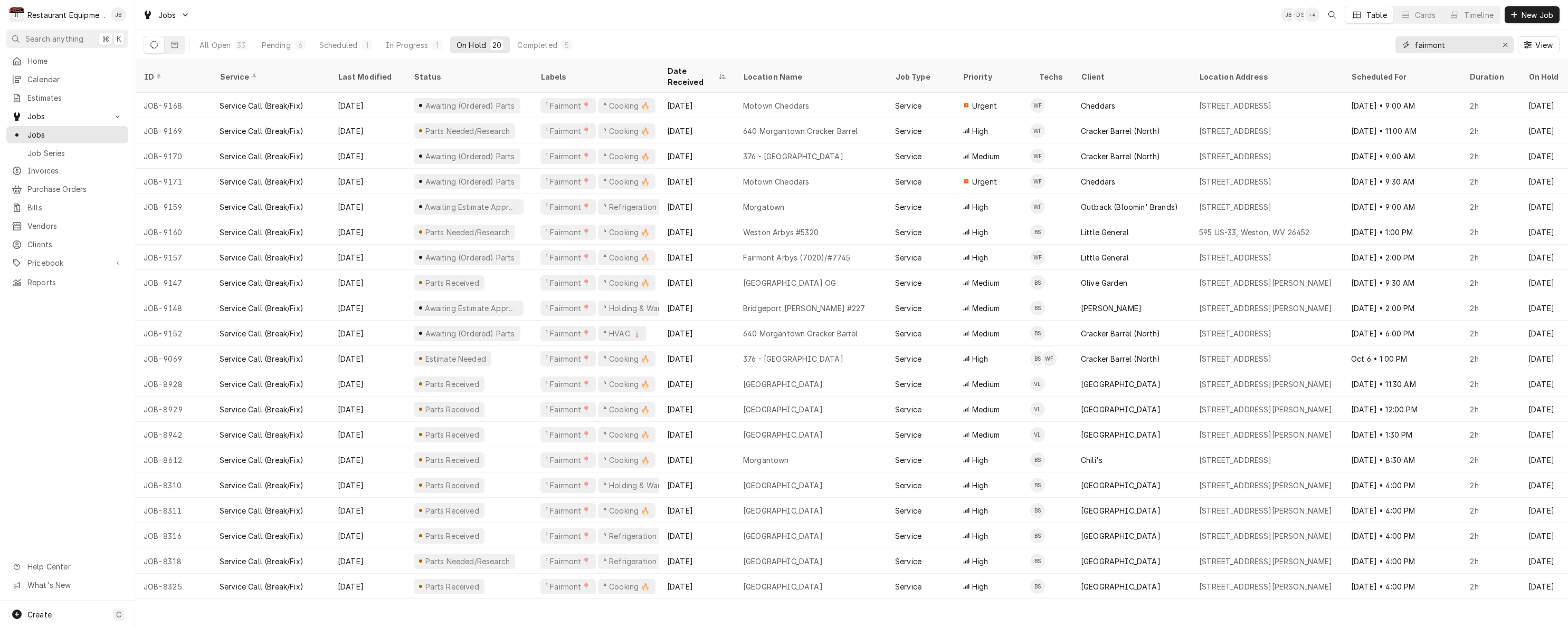
click at [1509, 45] on div "Erase input" at bounding box center [1506, 45] width 11 height 11
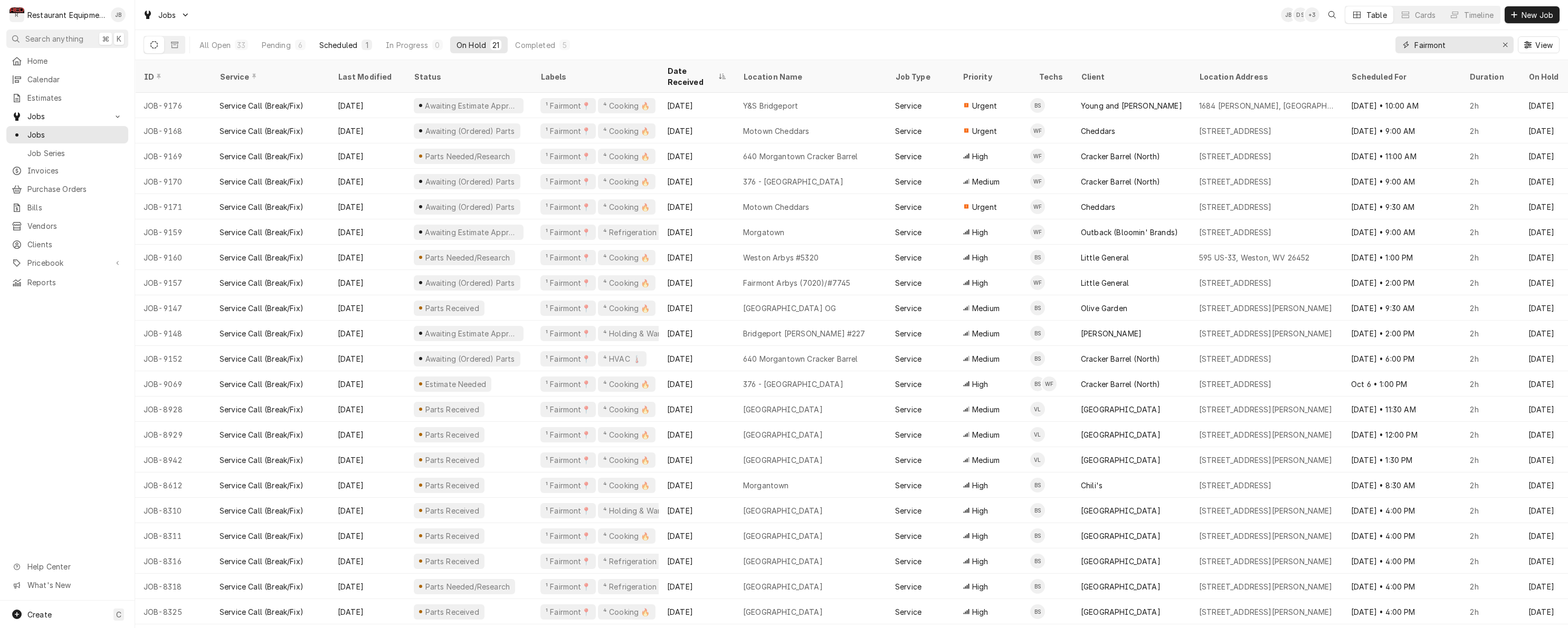
type input "Fairmont"
click at [334, 40] on div "Scheduled" at bounding box center [338, 45] width 38 height 11
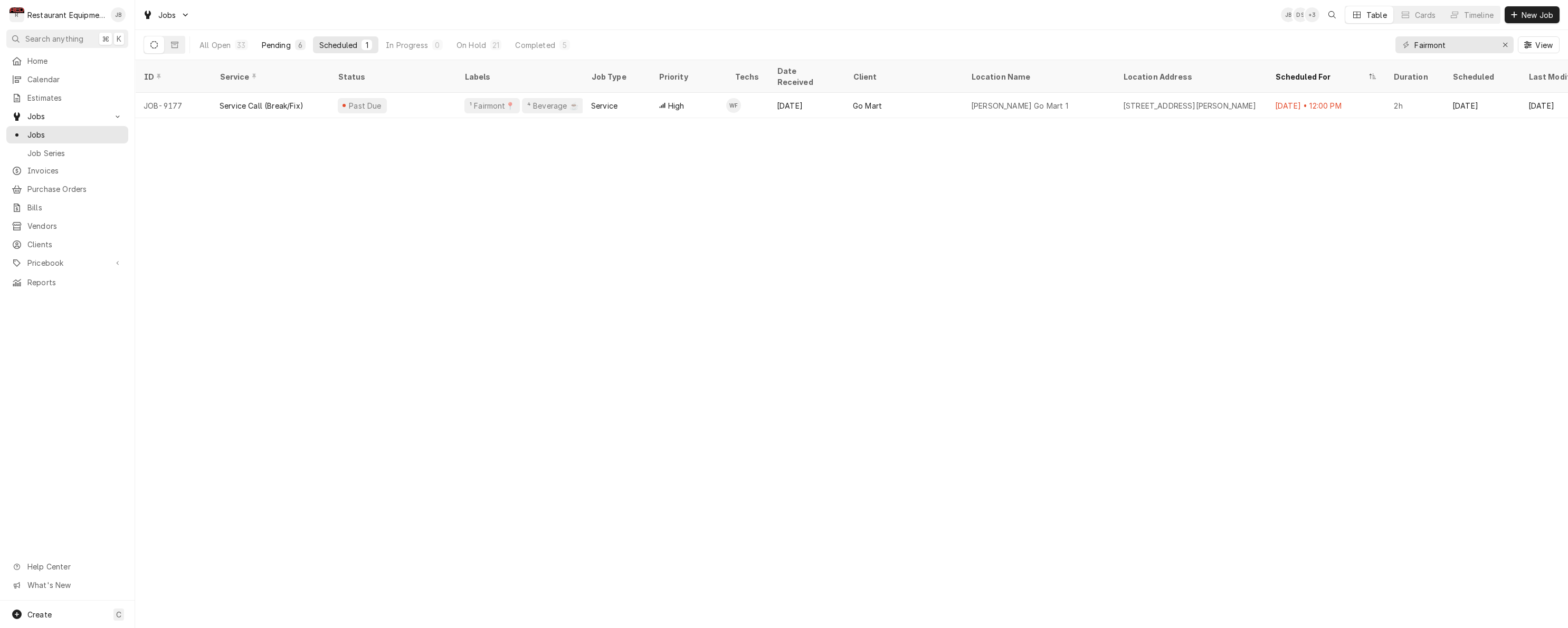
click at [278, 46] on div "Pending" at bounding box center [276, 45] width 29 height 11
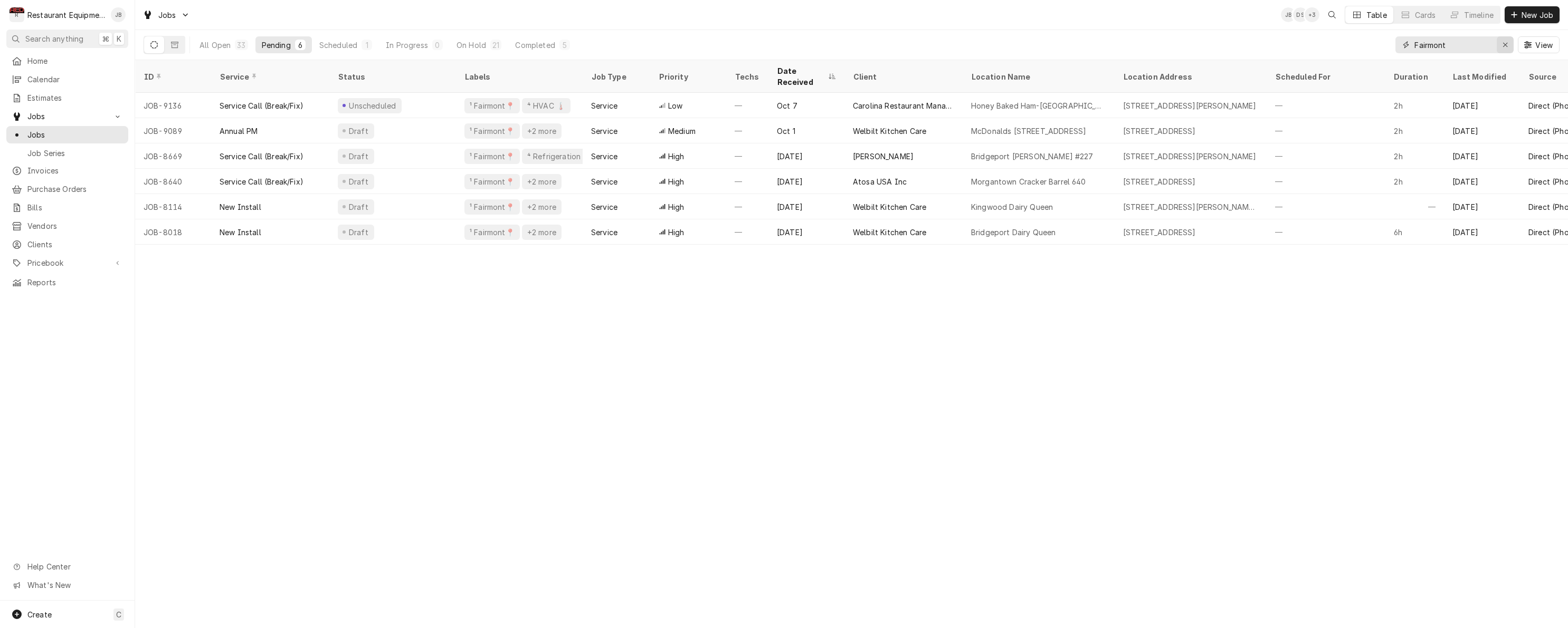
click at [1504, 48] on div "Erase input" at bounding box center [1506, 45] width 11 height 11
type input "fairmont"
click at [488, 50] on button "On Hold 19" at bounding box center [479, 45] width 58 height 17
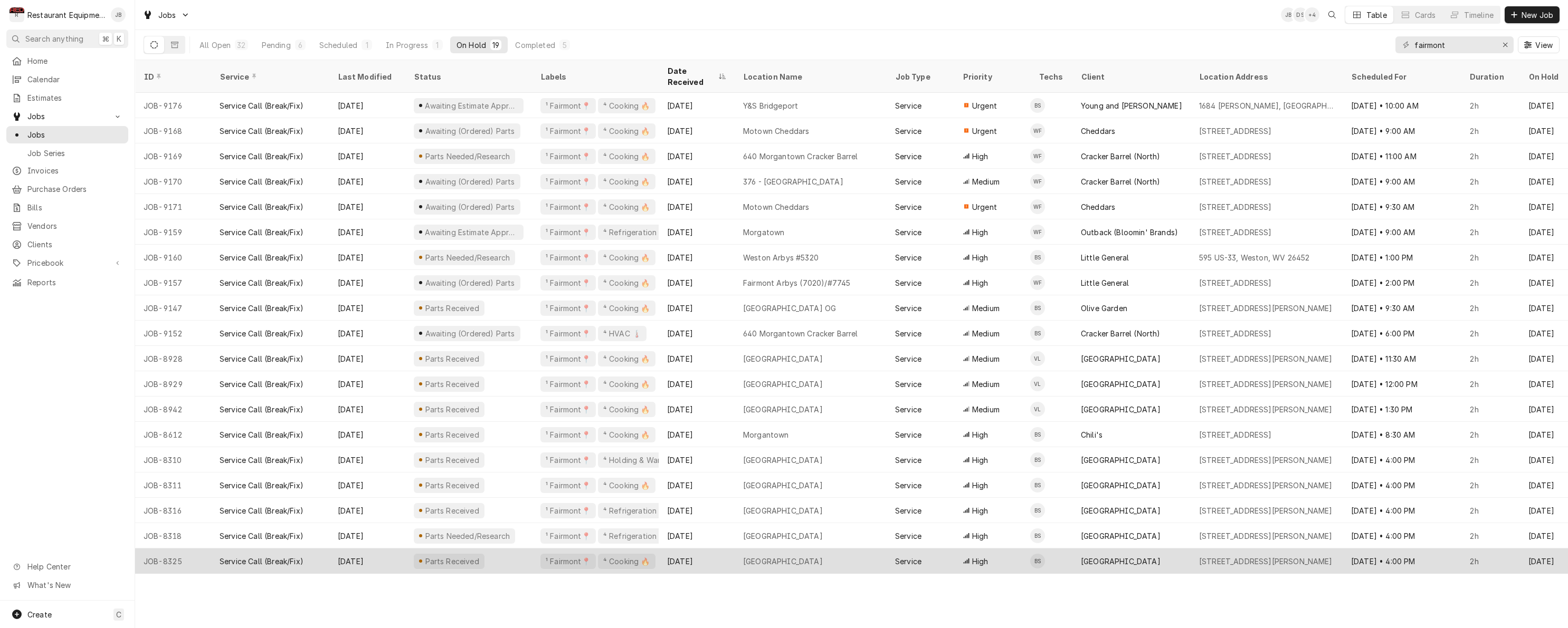
click at [526, 554] on div "Parts Received" at bounding box center [469, 561] width 126 height 25
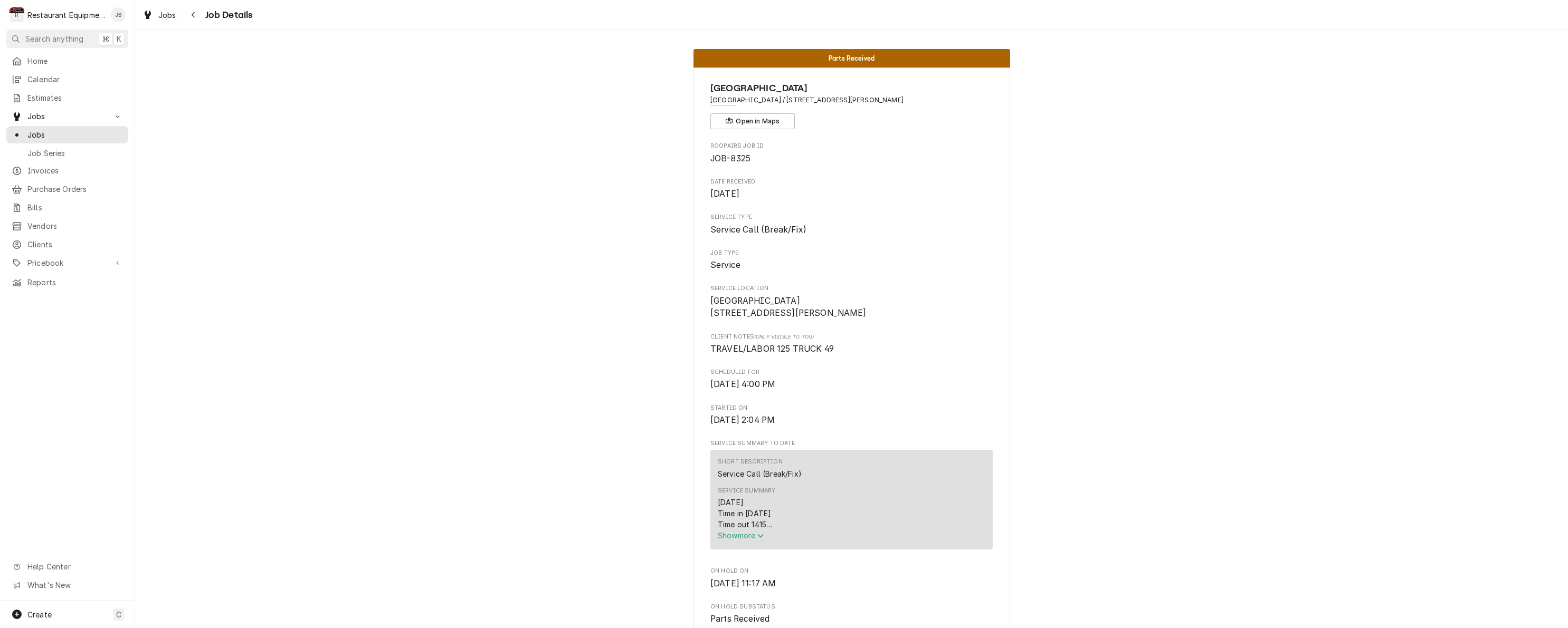
click at [751, 540] on span "Show more" at bounding box center [742, 536] width 47 height 9
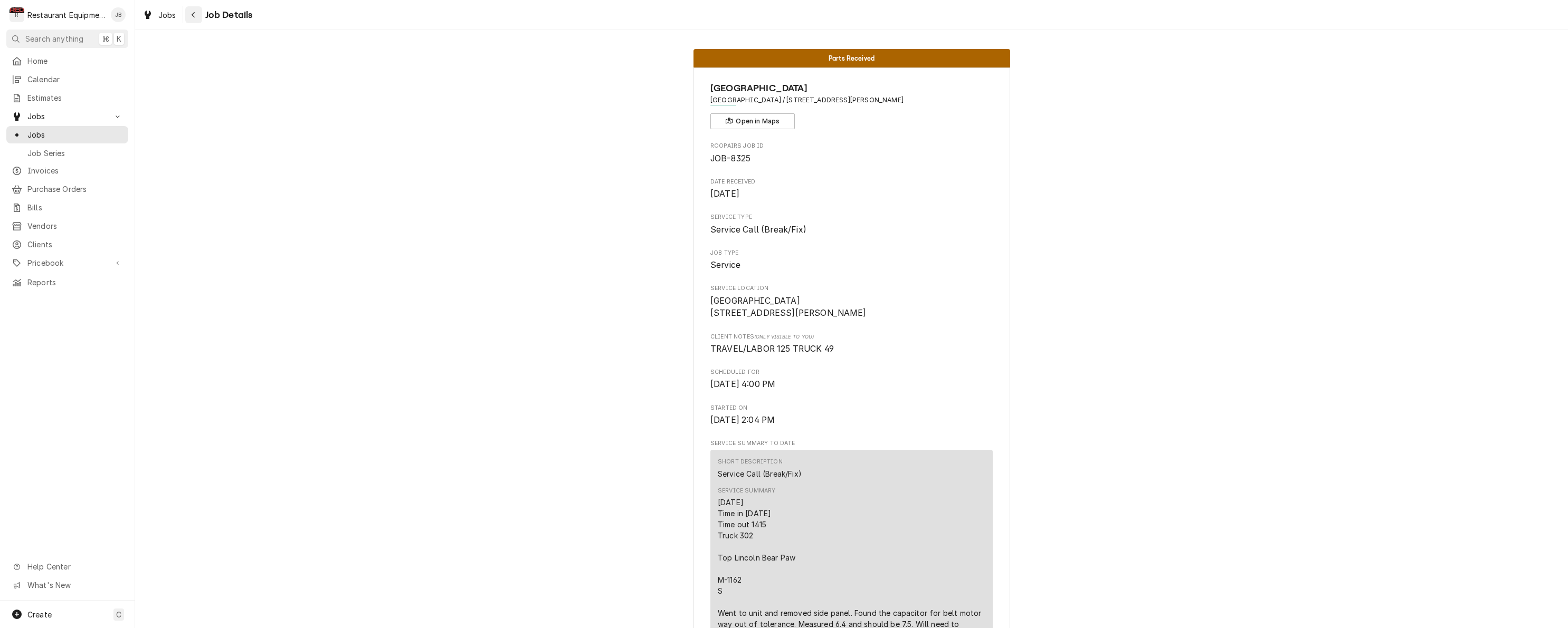
click at [193, 12] on icon "Navigate back" at bounding box center [193, 14] width 5 height 7
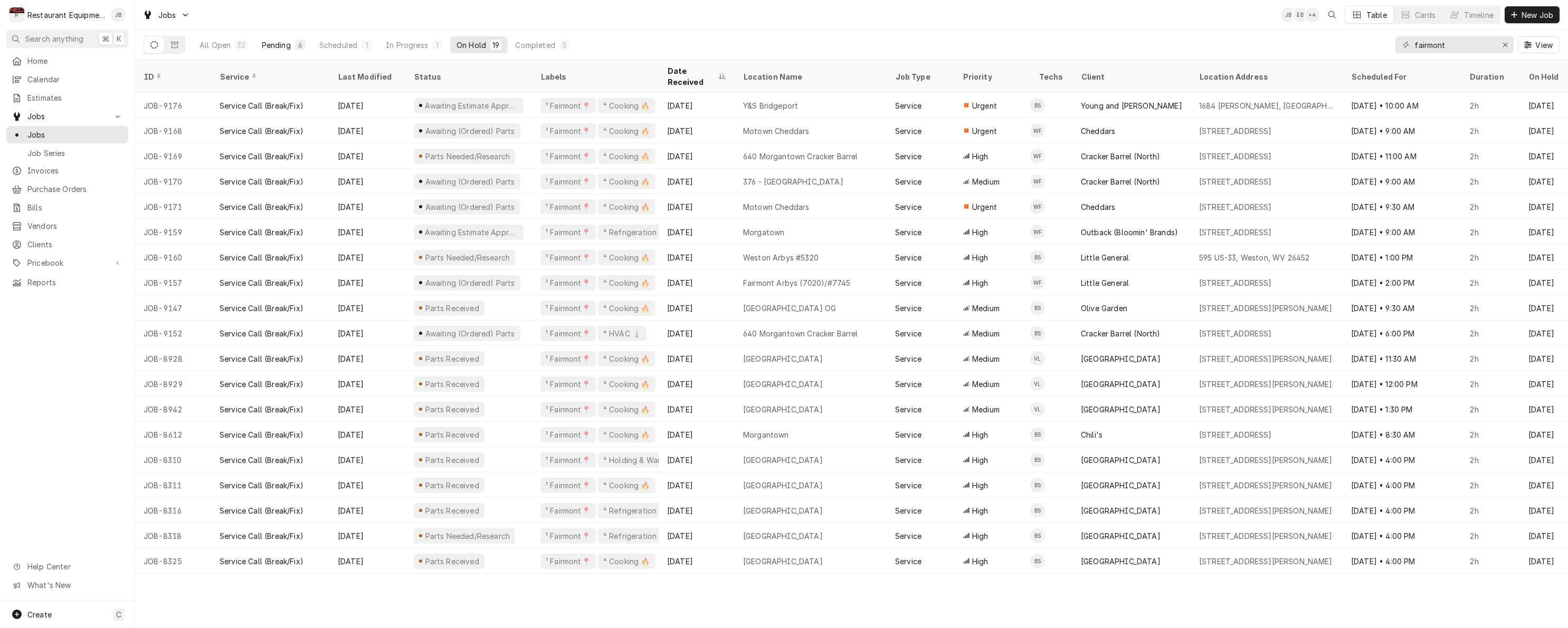
click at [265, 42] on div "Pending" at bounding box center [276, 45] width 29 height 11
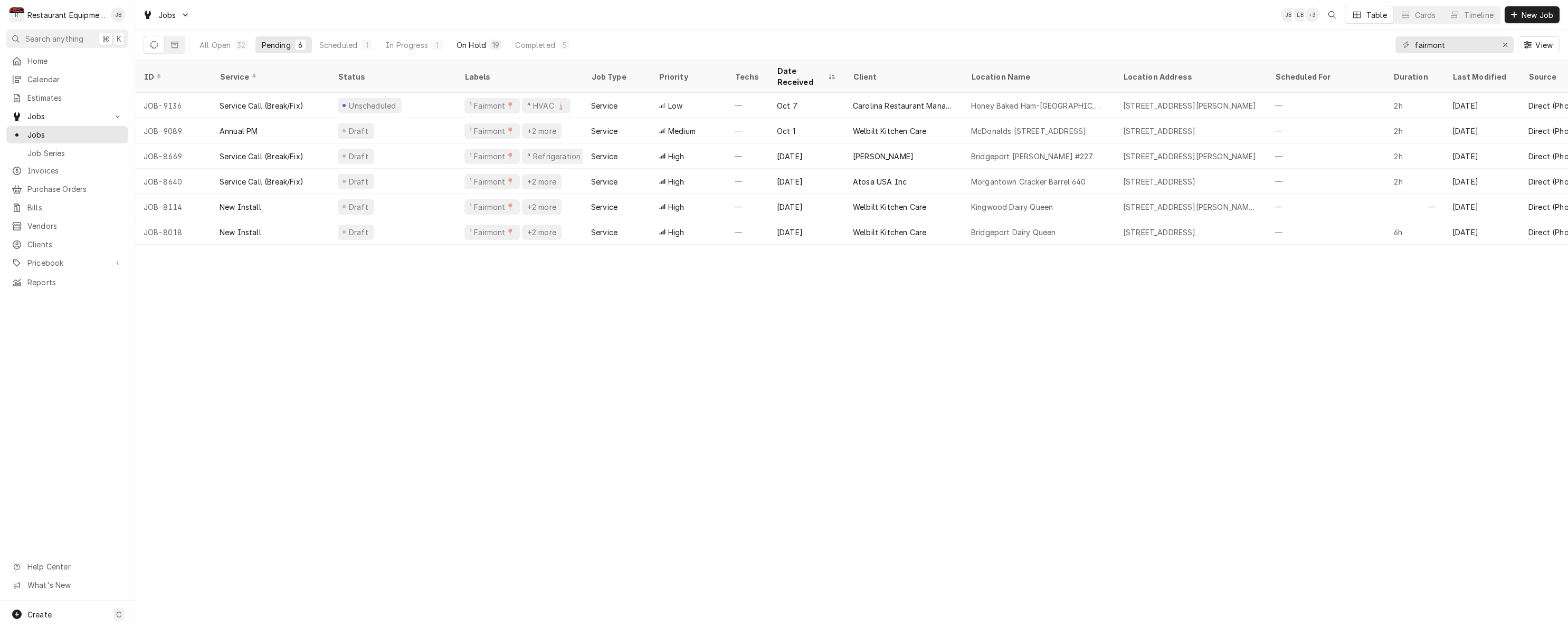
click at [499, 52] on button "On Hold 19" at bounding box center [479, 45] width 58 height 17
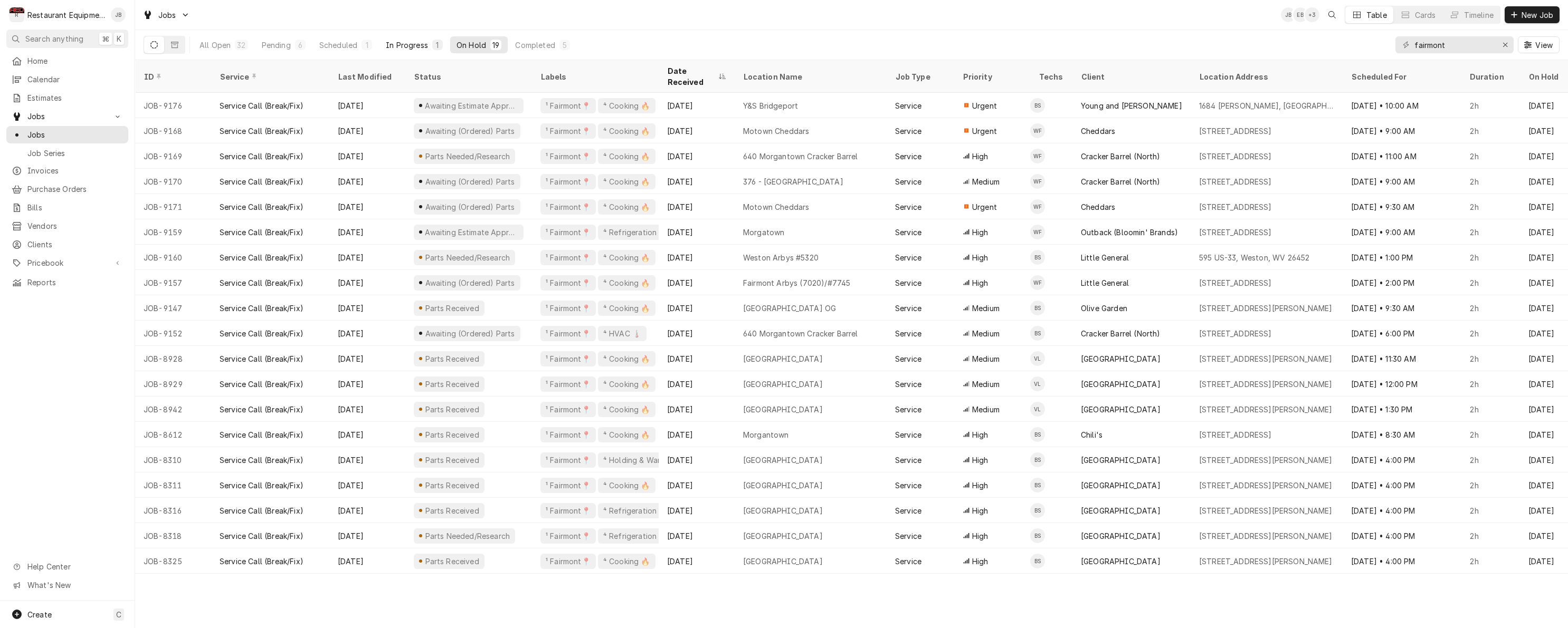
click at [433, 48] on div "1" at bounding box center [437, 45] width 11 height 11
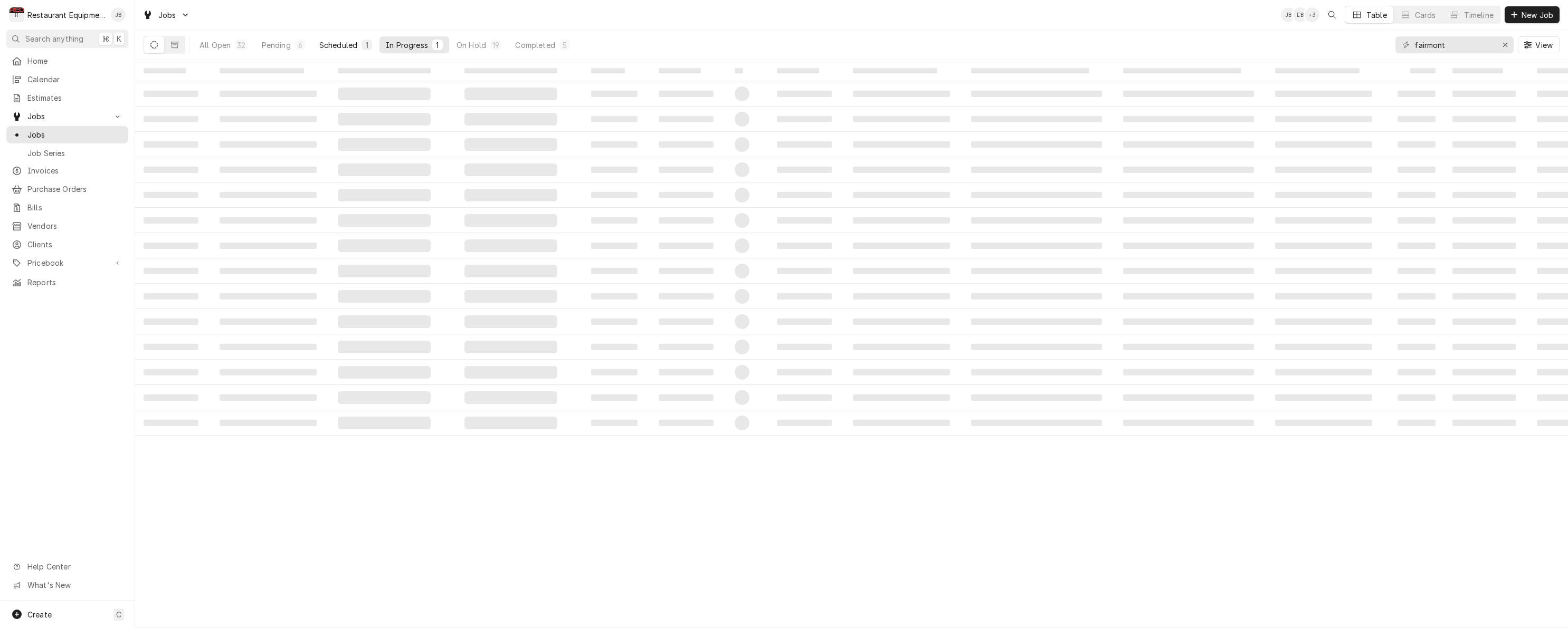
click at [367, 44] on div "1" at bounding box center [366, 45] width 6 height 11
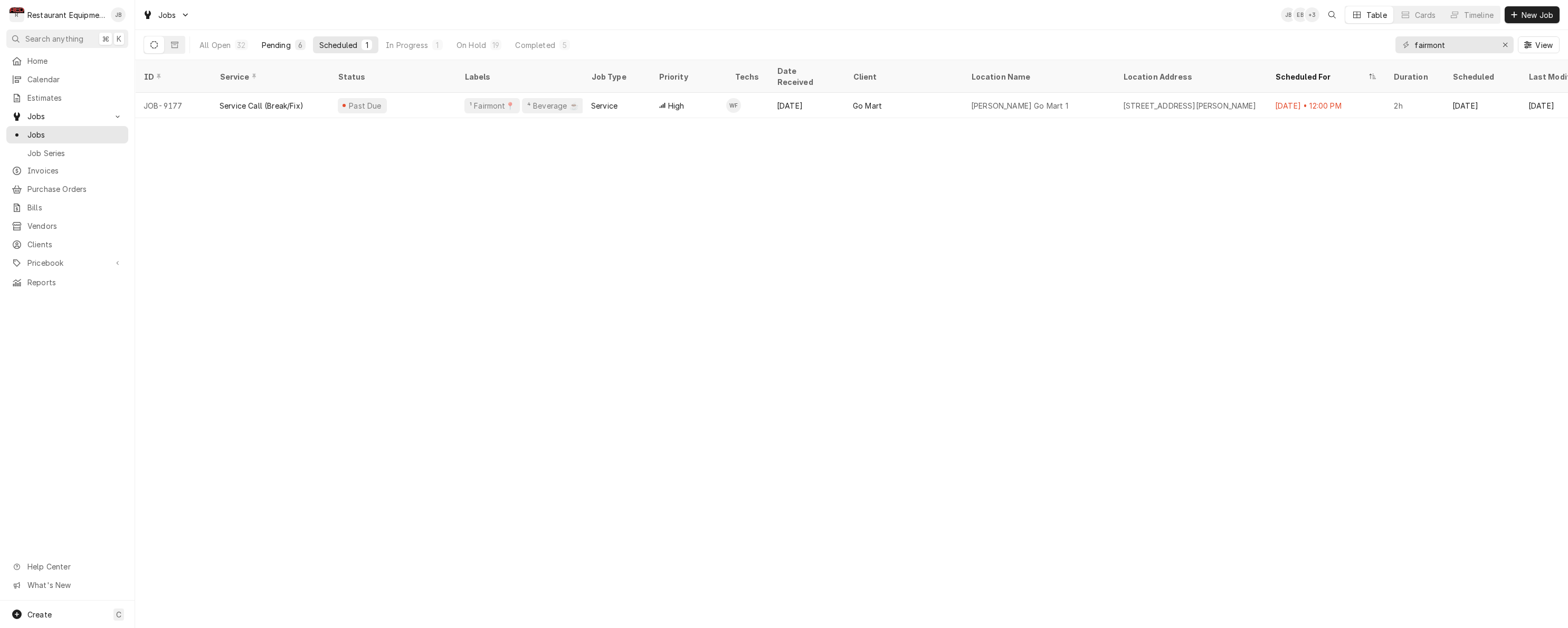
click at [293, 45] on button "Pending 6" at bounding box center [284, 45] width 56 height 17
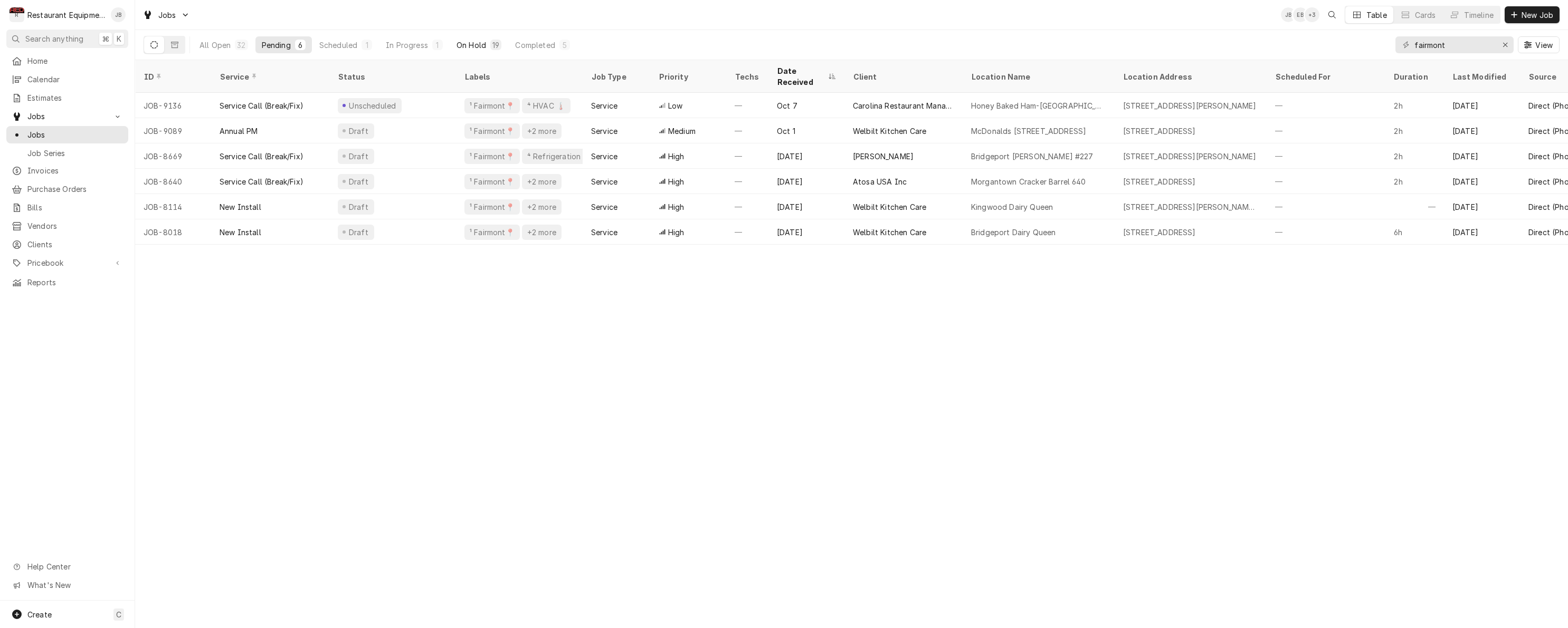
click at [491, 46] on div "19" at bounding box center [496, 45] width 11 height 11
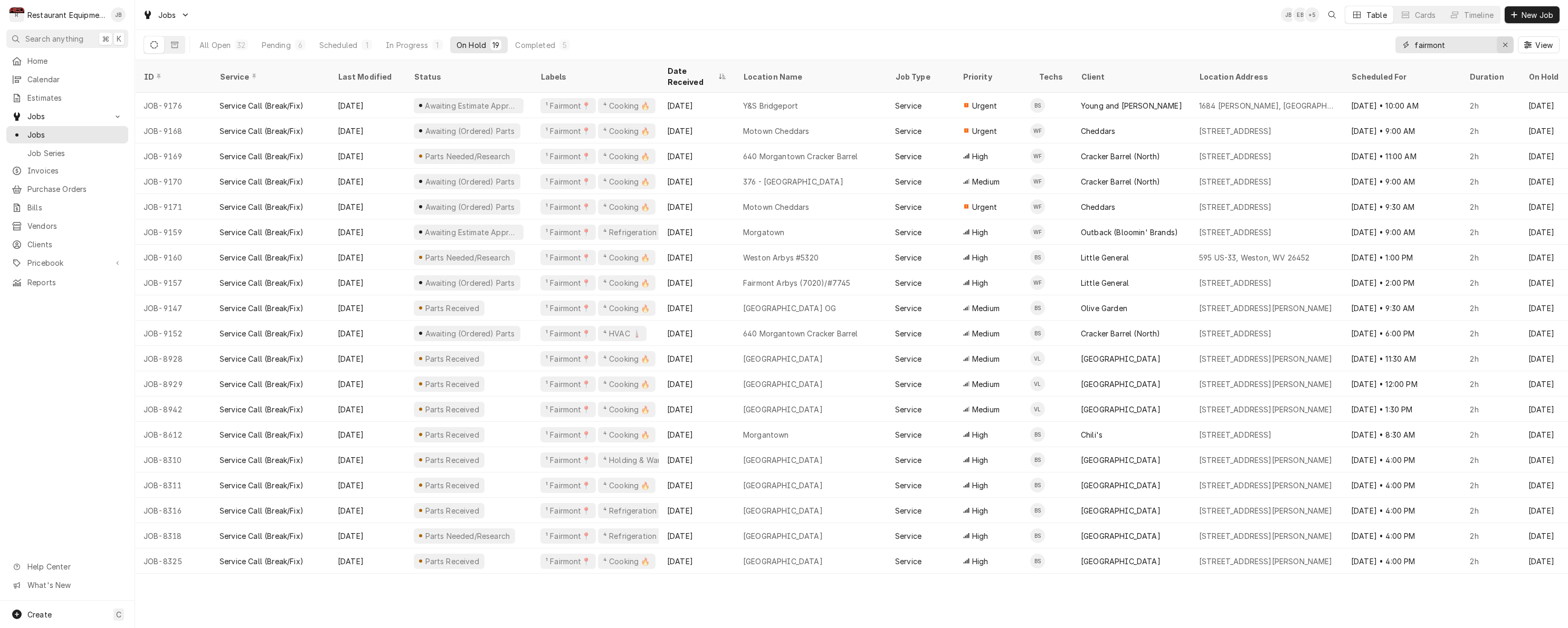
click at [1504, 42] on icon "Erase input" at bounding box center [1505, 44] width 5 height 7
